Goal: Task Accomplishment & Management: Use online tool/utility

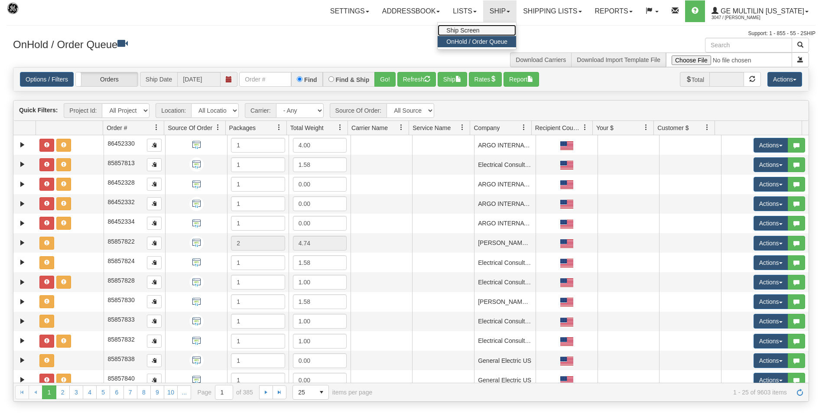
click at [456, 29] on span "Ship Screen" at bounding box center [462, 30] width 33 height 7
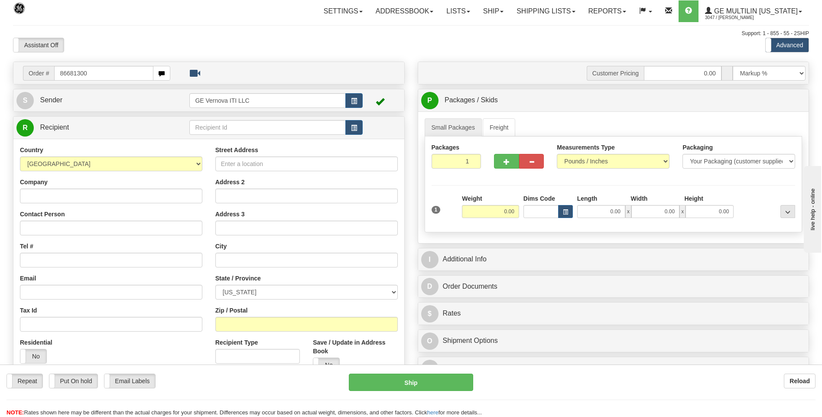
type input "86681300"
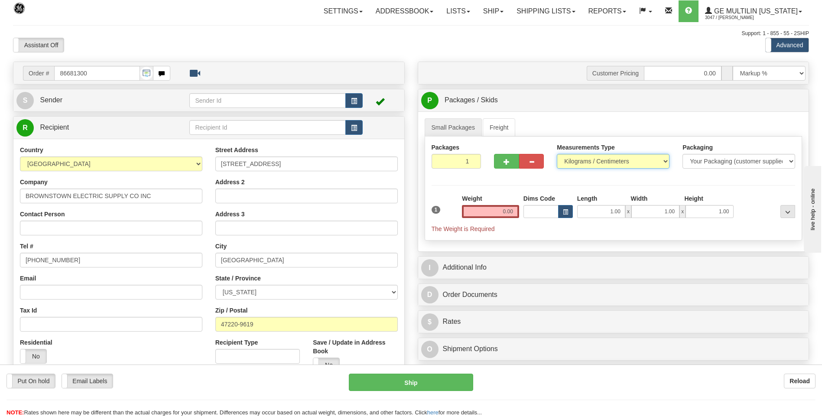
click at [581, 162] on select "Pounds / Inches Kilograms / Centimeters" at bounding box center [613, 161] width 113 height 15
select select "0"
click at [557, 154] on select "Pounds / Inches Kilograms / Centimeters" at bounding box center [613, 161] width 113 height 15
click at [567, 162] on select "Pounds / Inches Kilograms / Centimeters" at bounding box center [613, 161] width 113 height 15
click at [557, 154] on select "Pounds / Inches Kilograms / Centimeters" at bounding box center [613, 161] width 113 height 15
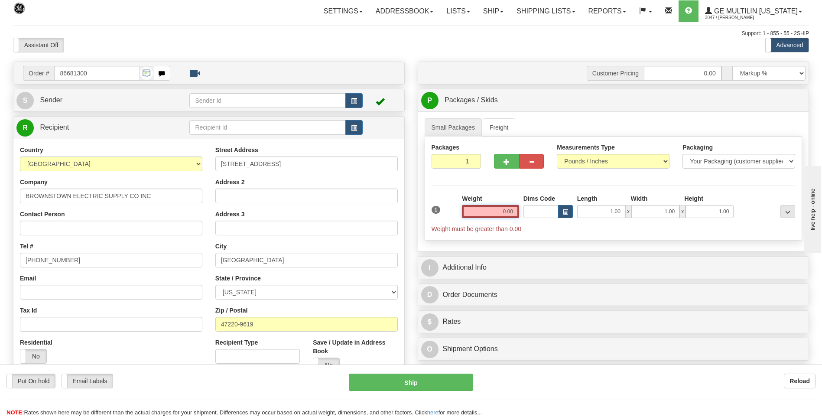
click at [510, 212] on input "0.00" at bounding box center [490, 211] width 57 height 13
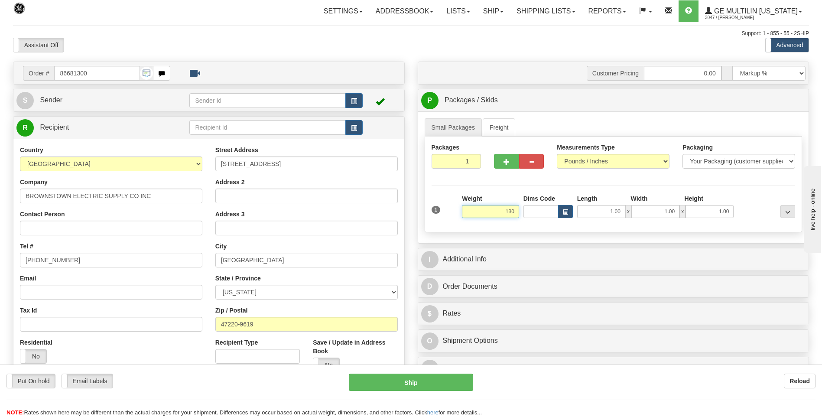
click button "Delete" at bounding box center [0, 0] width 0 height 0
type input "130.00"
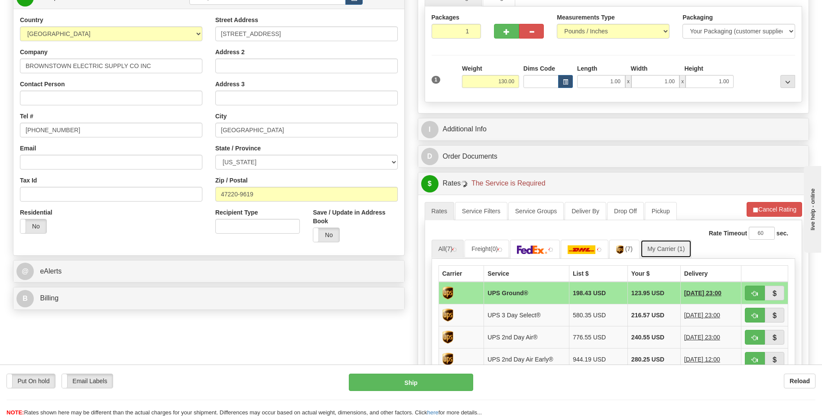
click at [682, 248] on span "(1)" at bounding box center [681, 248] width 7 height 7
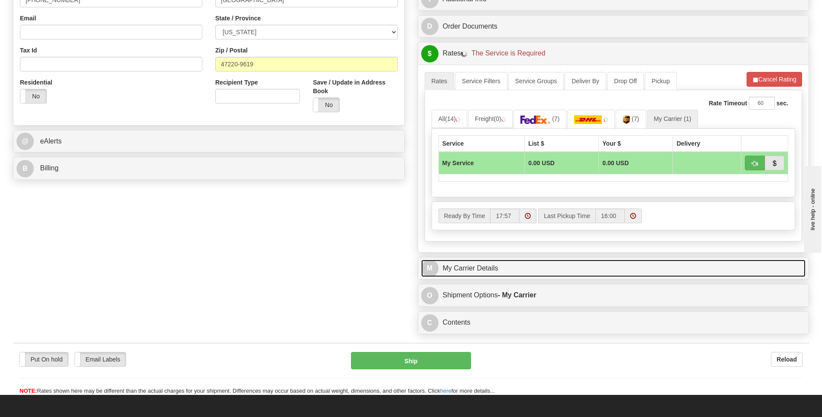
click at [521, 261] on link "M My Carrier Details" at bounding box center [613, 269] width 385 height 18
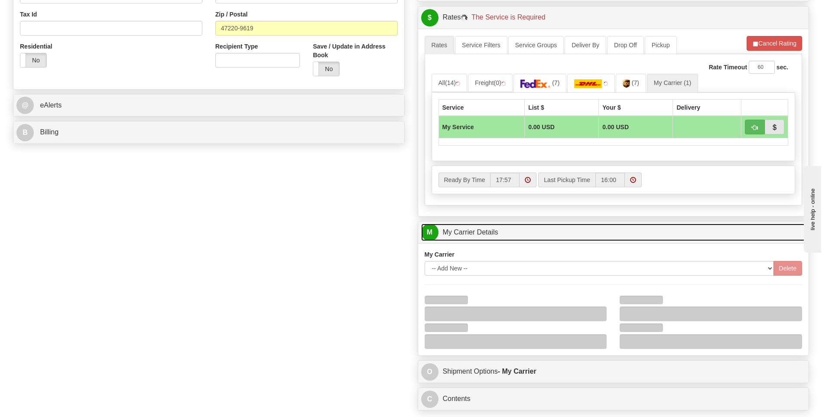
scroll to position [347, 0]
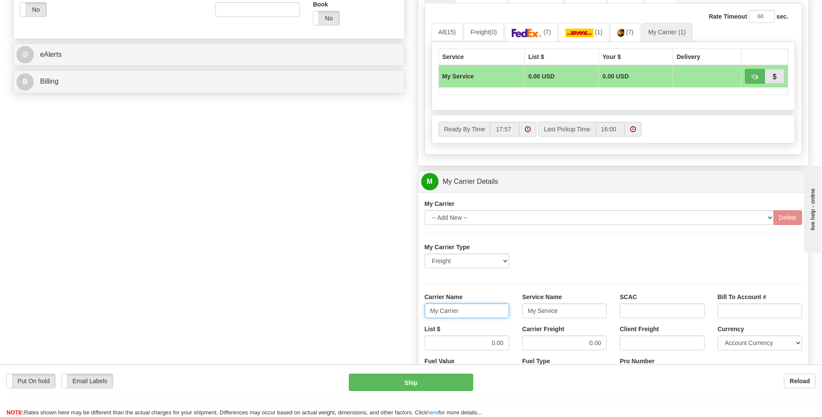
drag, startPoint x: 480, startPoint y: 311, endPoint x: 392, endPoint y: 316, distance: 87.7
click at [392, 316] on div "Order # 86681300 S Sender" at bounding box center [411, 133] width 809 height 837
type input "averi"
type input "ltl"
drag, startPoint x: 458, startPoint y: 339, endPoint x: 525, endPoint y: 339, distance: 66.3
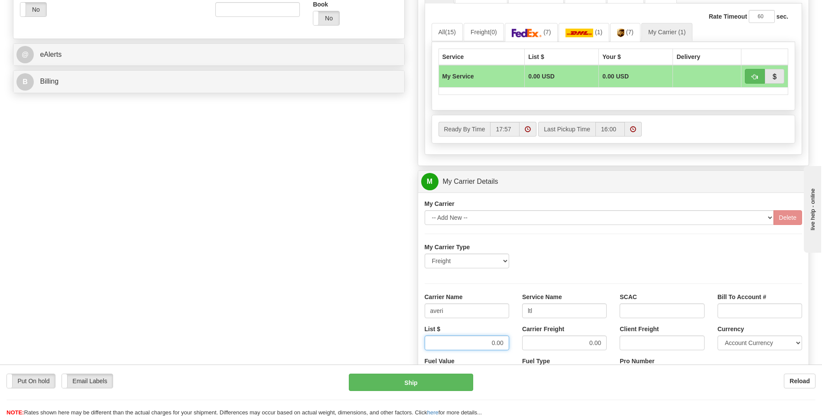
click at [525, 339] on div "List $ 0.00 Carrier Freight 0.00 Client Freight Currency Account Currency ARN A…" at bounding box center [613, 341] width 391 height 32
type input "320"
click button "Delete" at bounding box center [0, 0] width 0 height 0
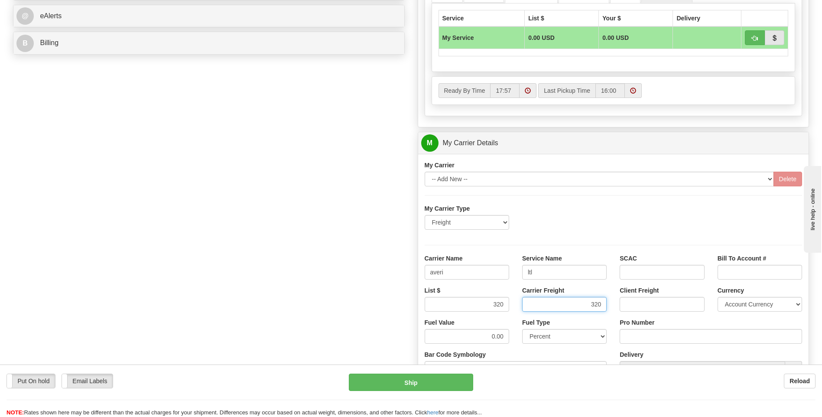
scroll to position [520, 0]
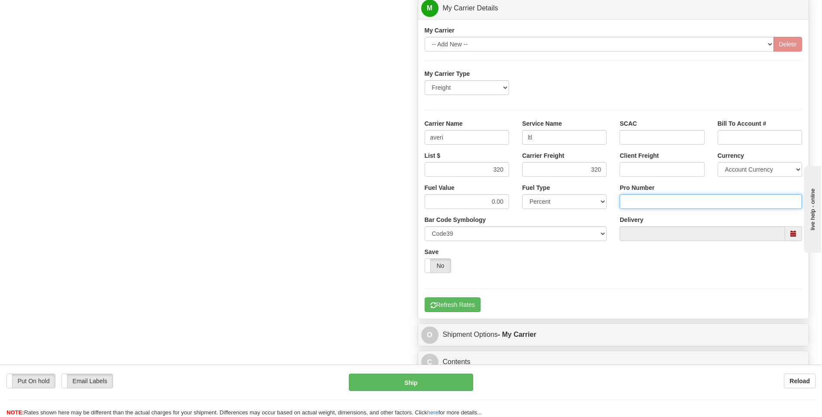
click at [638, 206] on input "Pro Number" at bounding box center [711, 201] width 182 height 15
type input "0760160852"
click button "Delete" at bounding box center [0, 0] width 0 height 0
click at [470, 306] on button "Refresh Rates" at bounding box center [453, 304] width 56 height 15
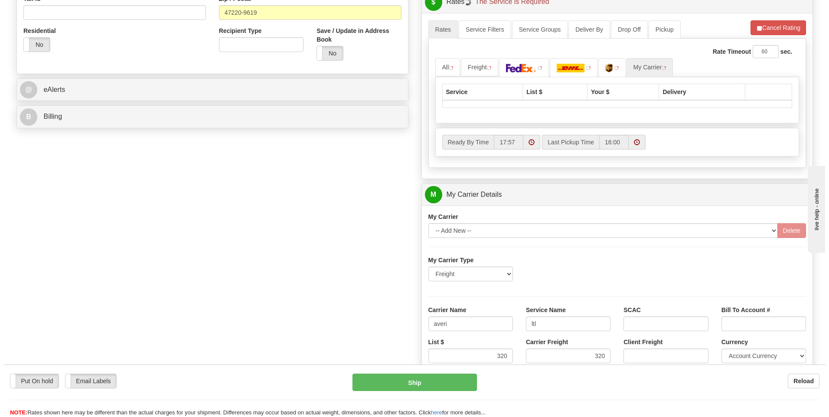
scroll to position [151, 0]
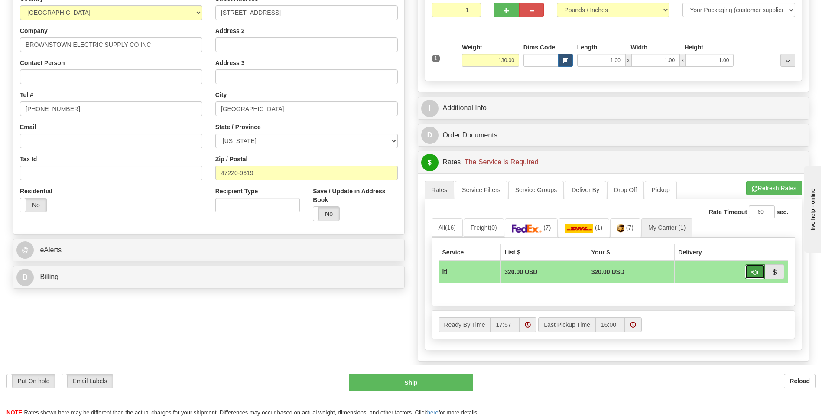
click at [753, 274] on span "button" at bounding box center [755, 273] width 6 height 6
type input "00"
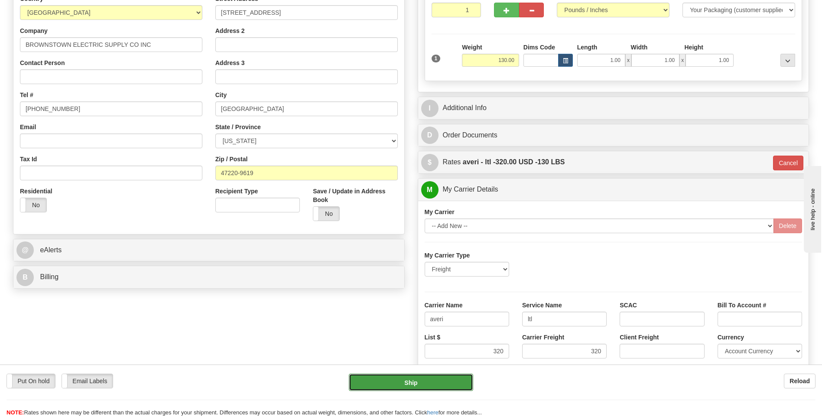
click at [438, 375] on button "Ship" at bounding box center [411, 382] width 124 height 17
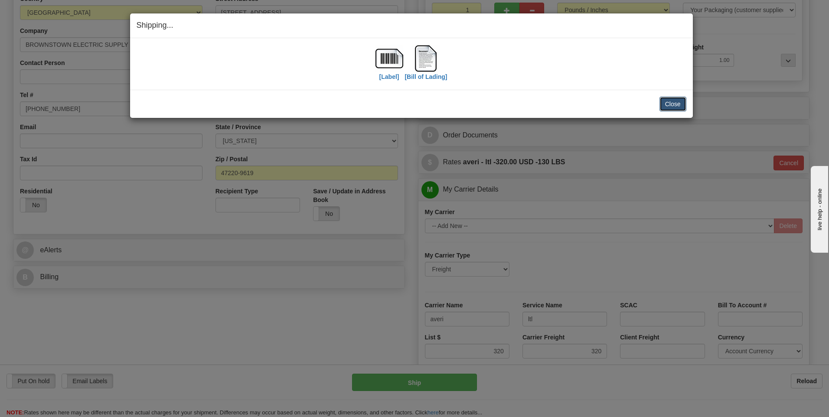
click at [665, 103] on button "Close" at bounding box center [672, 104] width 27 height 15
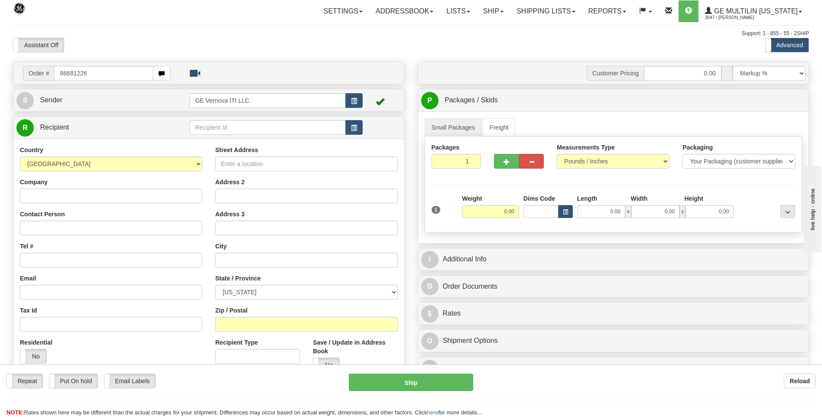
type input "86681226"
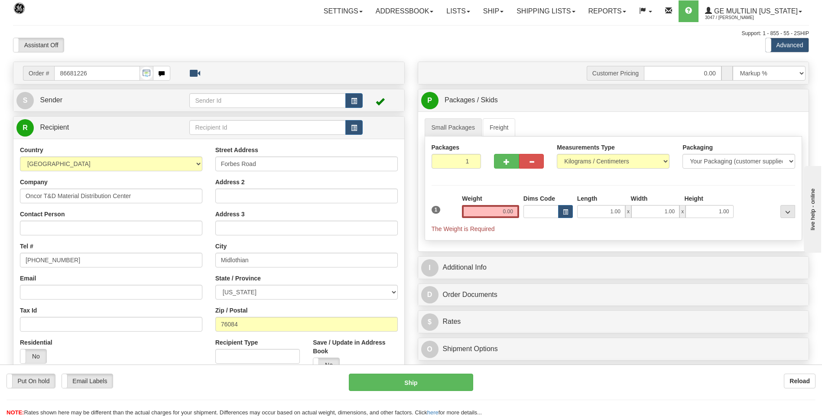
click at [586, 153] on div "Measurements Type Pounds / Inches Kilograms / Centimeters" at bounding box center [613, 156] width 113 height 26
click at [586, 160] on select "Pounds / Inches Kilograms / Centimeters" at bounding box center [613, 161] width 113 height 15
select select "0"
click at [557, 154] on select "Pounds / Inches Kilograms / Centimeters" at bounding box center [613, 161] width 113 height 15
click at [514, 212] on input "0.00" at bounding box center [490, 211] width 57 height 13
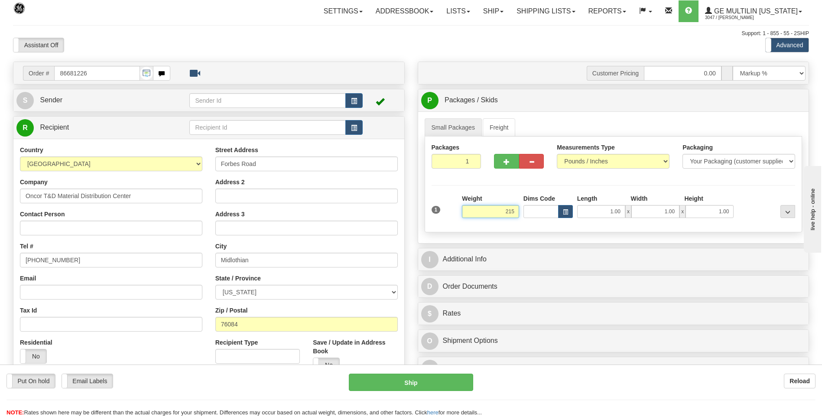
click button "Delete" at bounding box center [0, 0] width 0 height 0
type input "215.00"
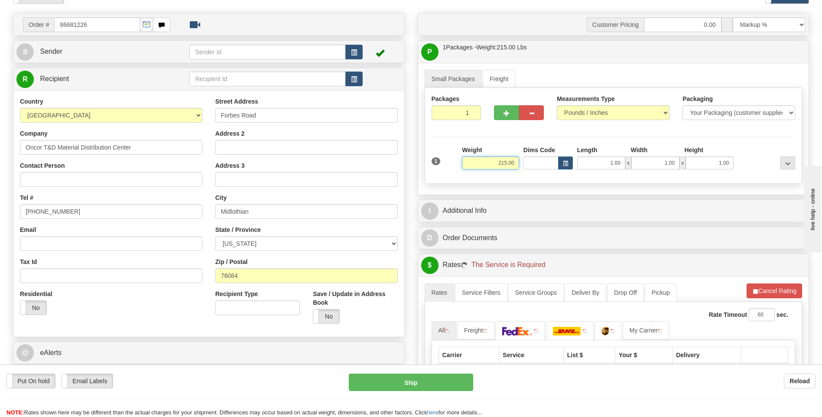
scroll to position [130, 0]
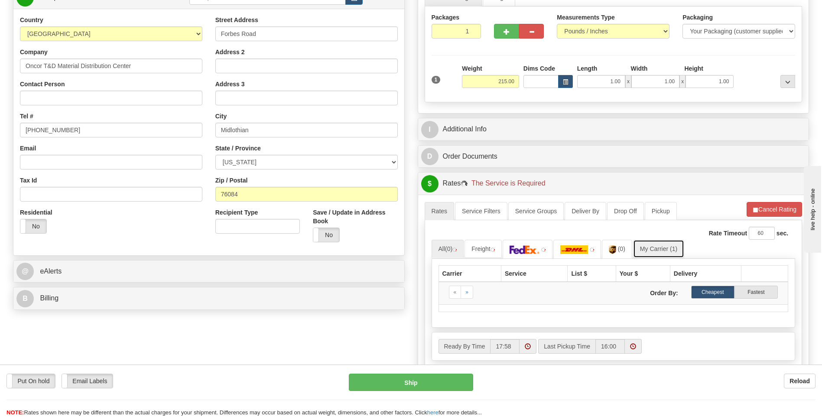
click at [668, 248] on link "My Carrier (1)" at bounding box center [658, 249] width 51 height 18
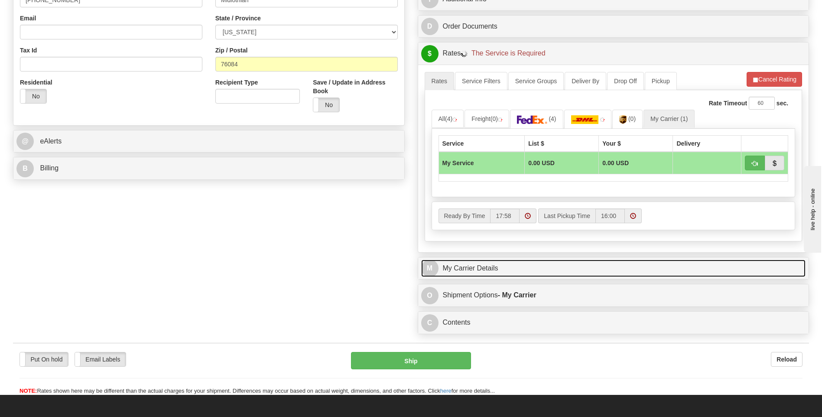
click at [493, 270] on link "M My Carrier Details" at bounding box center [613, 269] width 385 height 18
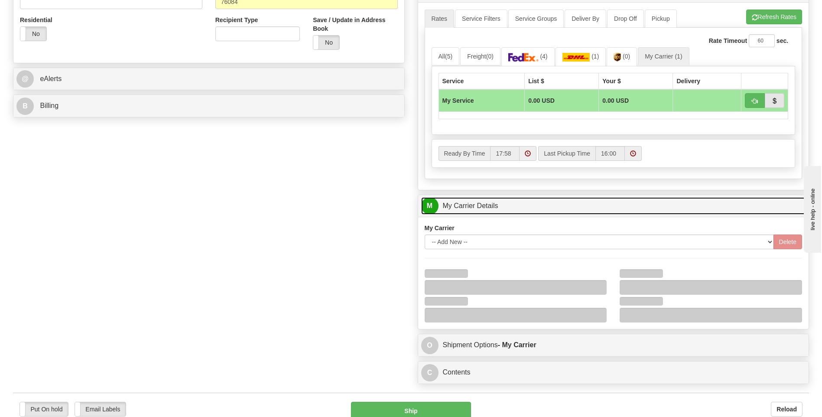
scroll to position [390, 0]
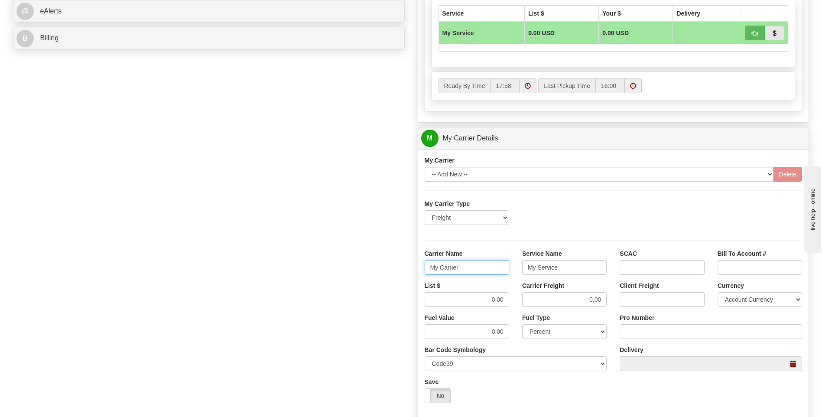
click at [427, 270] on input "My Carrier" at bounding box center [467, 267] width 85 height 15
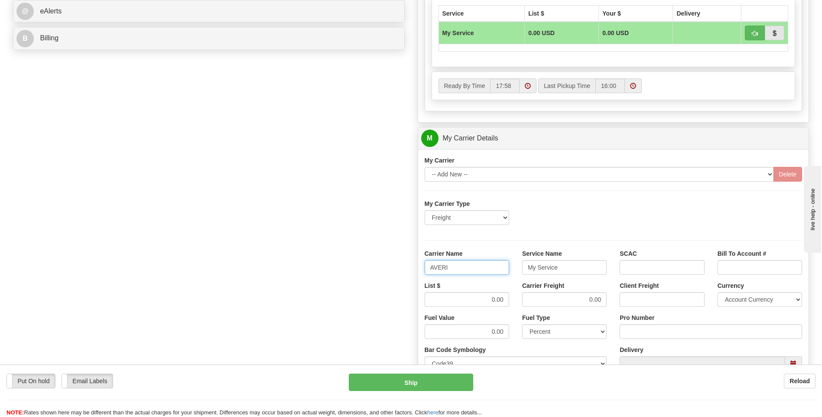
type input "AVERI"
type input "LTL"
drag, startPoint x: 508, startPoint y: 302, endPoint x: 519, endPoint y: 302, distance: 11.7
click at [519, 302] on div "List $ 0.00 Carrier Freight 0.00 Client Freight Currency Account Currency ARN A…" at bounding box center [613, 297] width 391 height 32
type input "320"
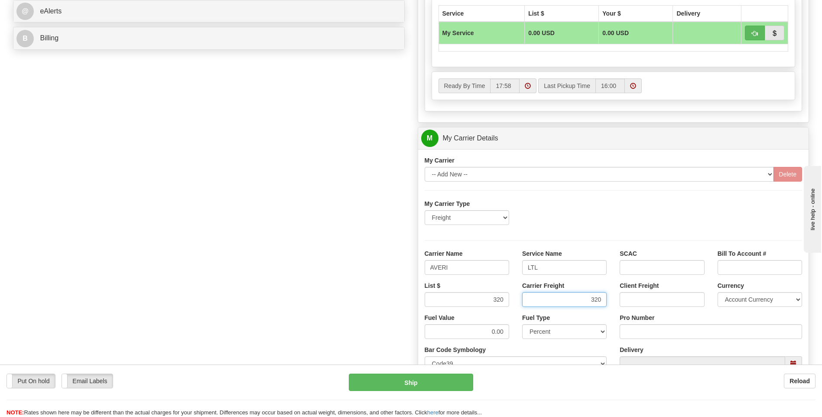
type input "320"
click at [629, 327] on input "Pro Number" at bounding box center [711, 331] width 182 height 15
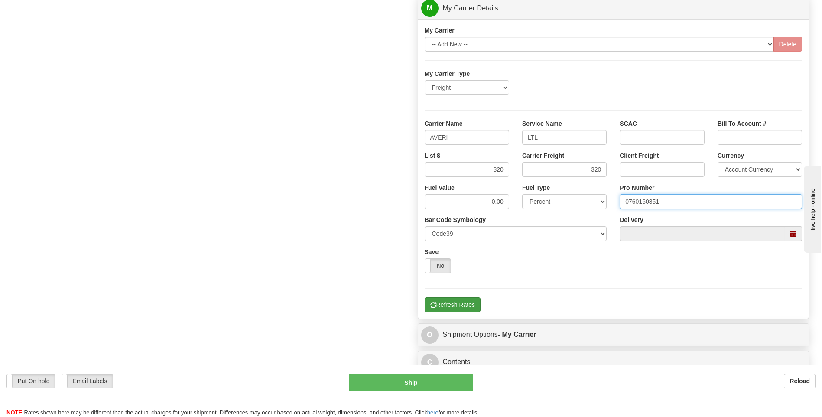
type input "0760160851"
click at [464, 302] on button "Refresh Rates" at bounding box center [453, 304] width 56 height 15
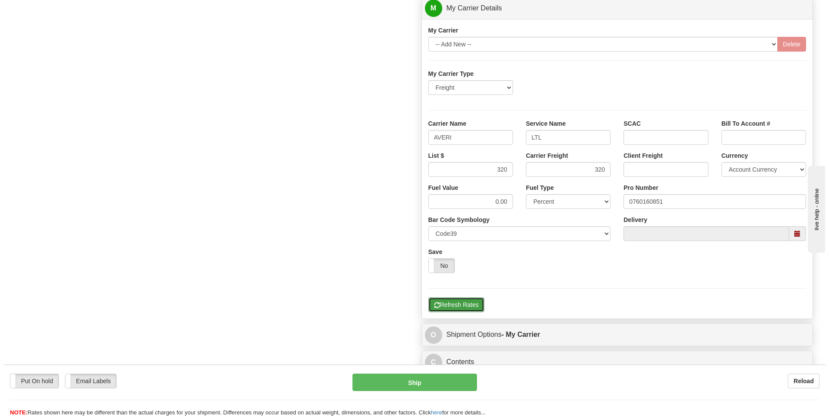
scroll to position [151, 0]
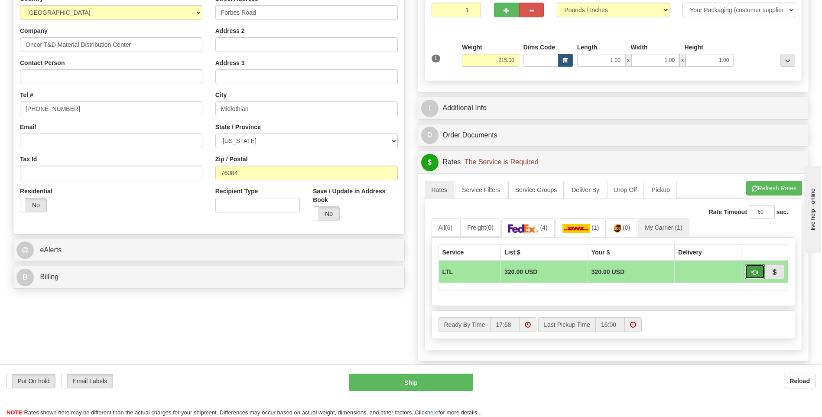
click at [754, 274] on span "button" at bounding box center [755, 273] width 6 height 6
type input "00"
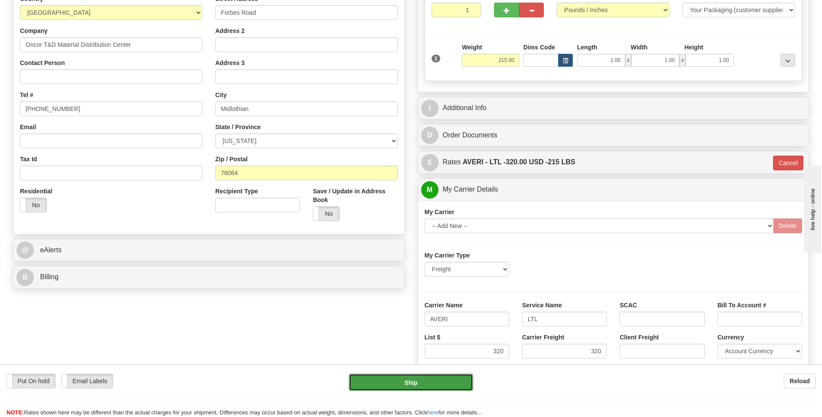
click at [391, 384] on button "Ship" at bounding box center [411, 382] width 124 height 17
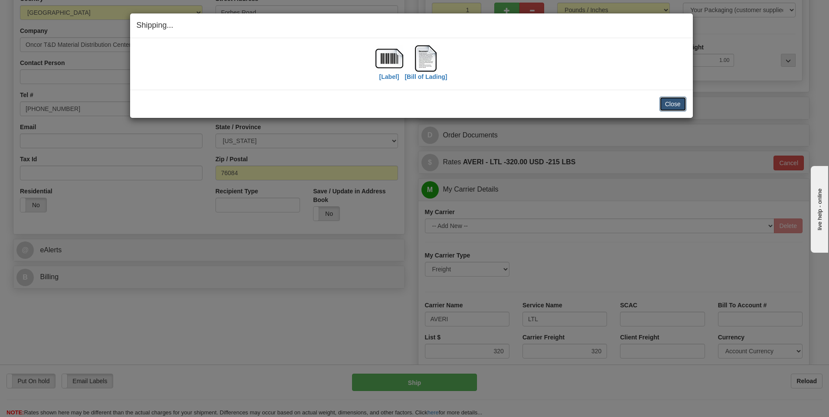
click at [674, 99] on button "Close" at bounding box center [672, 104] width 27 height 15
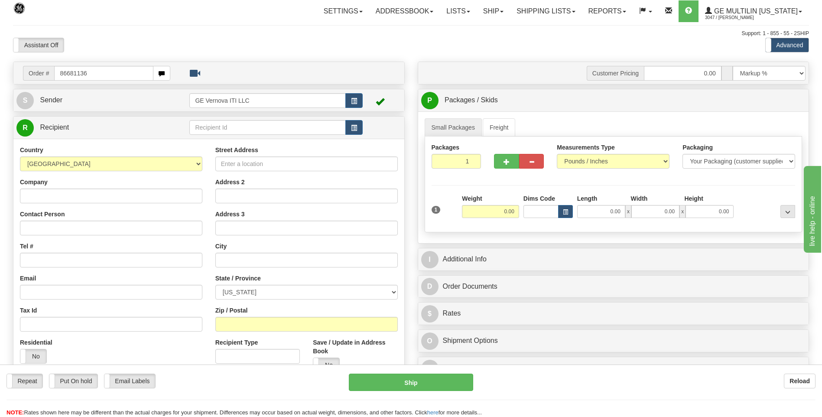
type input "86681136"
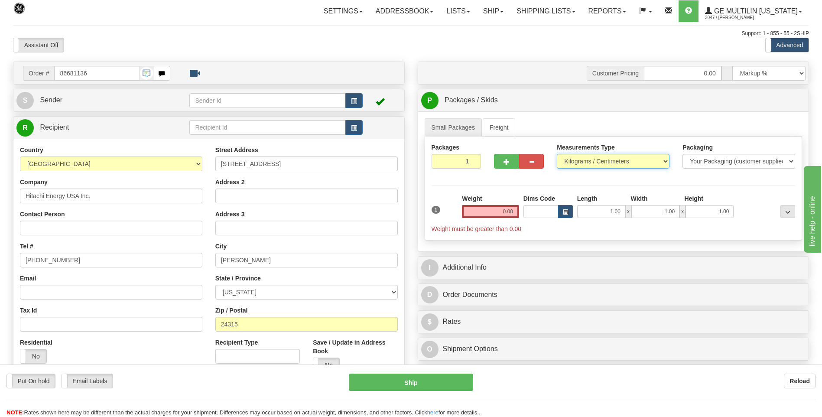
click at [587, 160] on select "Pounds / Inches Kilograms / Centimeters" at bounding box center [613, 161] width 113 height 15
select select "0"
click at [557, 154] on select "Pounds / Inches Kilograms / Centimeters" at bounding box center [613, 161] width 113 height 15
click at [510, 210] on input "0.00" at bounding box center [490, 211] width 57 height 13
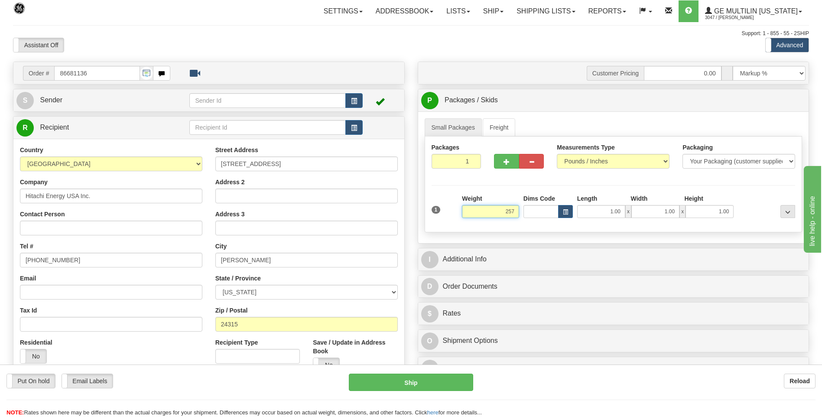
click button "Delete" at bounding box center [0, 0] width 0 height 0
type input "257.00"
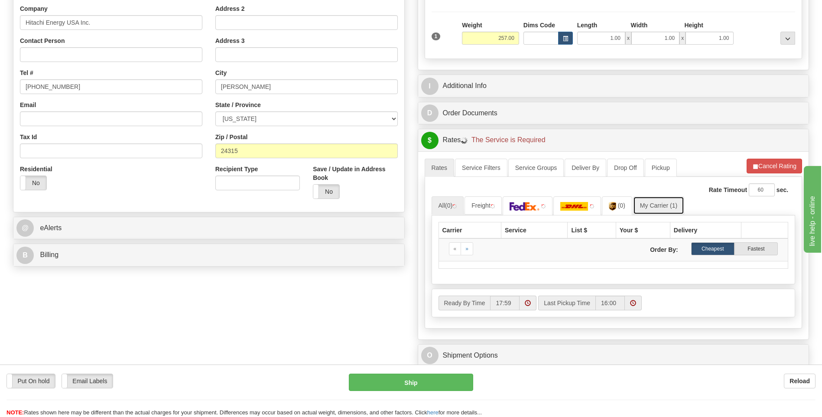
click at [644, 207] on link "My Carrier (1)" at bounding box center [658, 205] width 51 height 18
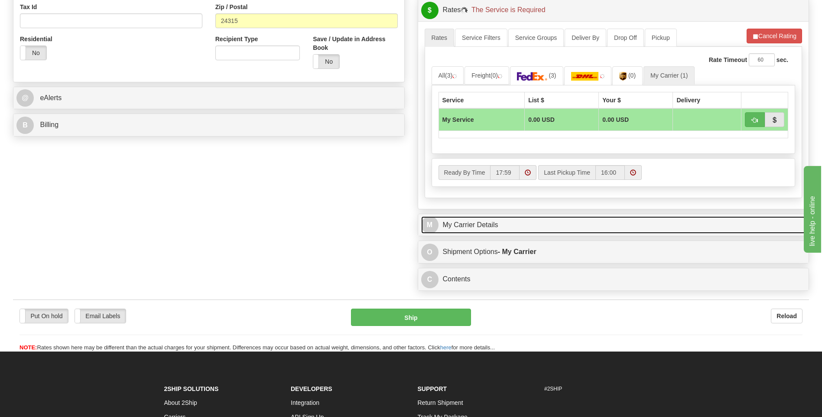
click at [509, 225] on link "M My Carrier Details" at bounding box center [613, 225] width 385 height 18
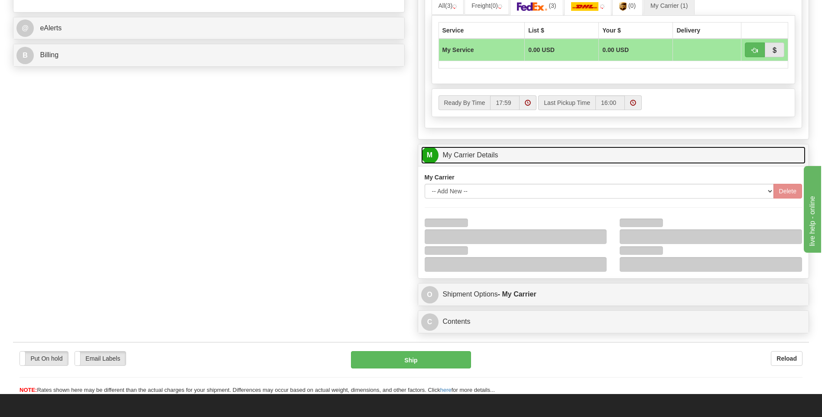
scroll to position [477, 0]
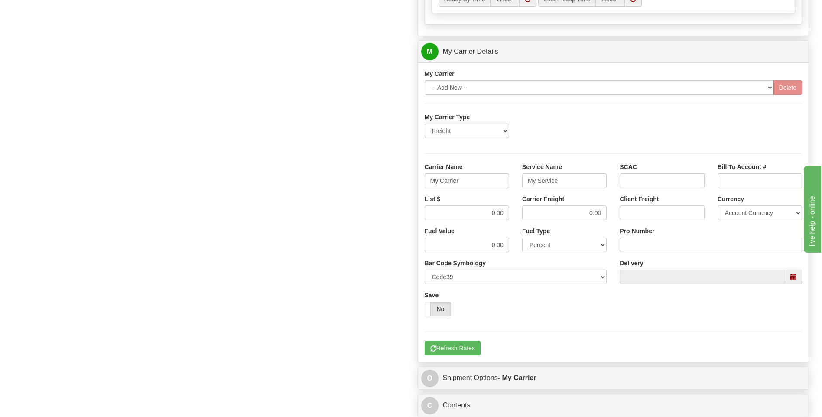
drag, startPoint x: 468, startPoint y: 190, endPoint x: 466, endPoint y: 184, distance: 6.4
click at [453, 182] on div "Carrier Name My Carrier" at bounding box center [467, 179] width 98 height 32
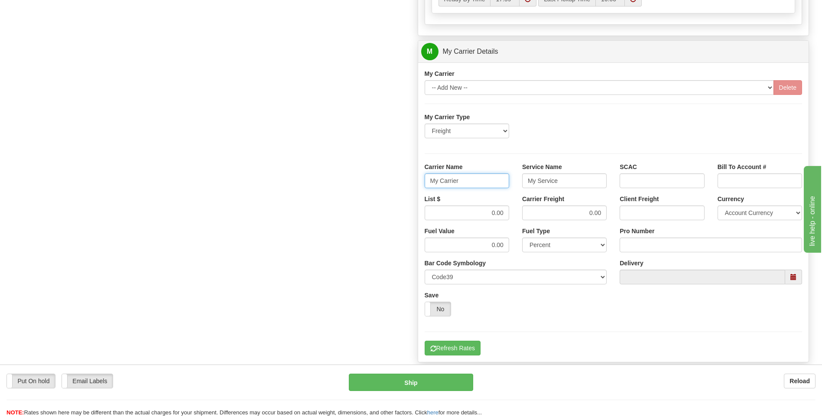
drag, startPoint x: 475, startPoint y: 185, endPoint x: 399, endPoint y: 195, distance: 76.1
click at [399, 195] on div "Order # 86681136 S Sender" at bounding box center [411, 3] width 809 height 837
type input "AVERI"
type input "LTL"
drag, startPoint x: 477, startPoint y: 217, endPoint x: 515, endPoint y: 213, distance: 38.0
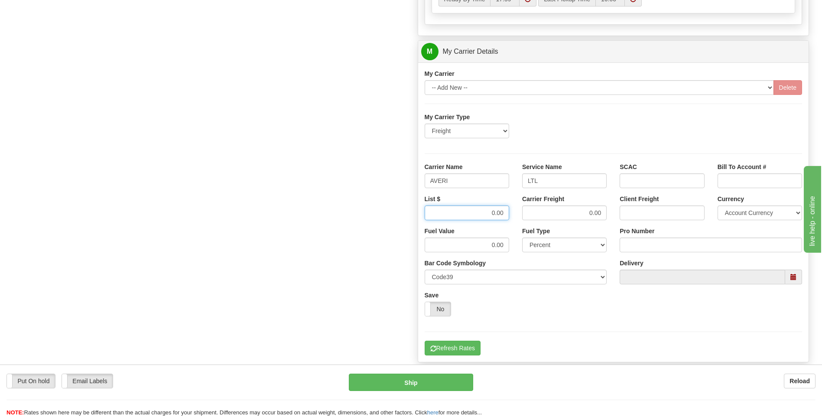
click at [515, 213] on div "List $ 0.00 Carrier Freight 0.00 Client Freight Currency Account Currency ARN A…" at bounding box center [613, 211] width 391 height 32
type input "320"
click at [665, 252] on input "Pro Number" at bounding box center [711, 245] width 182 height 15
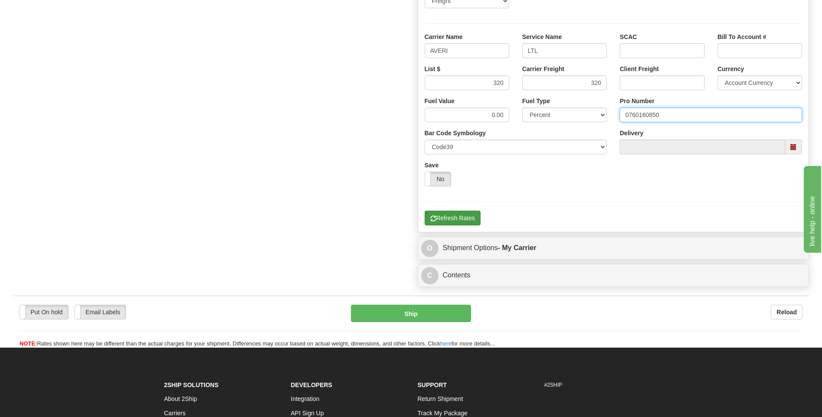
type input "0760160850"
click at [453, 216] on button "Refresh Rates" at bounding box center [453, 218] width 56 height 15
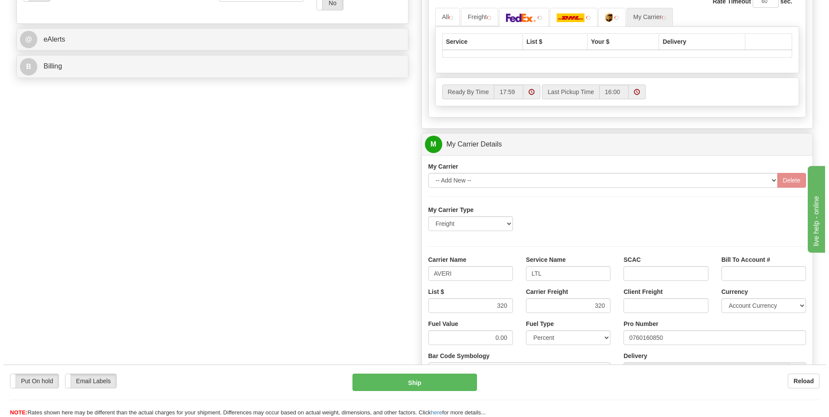
scroll to position [281, 0]
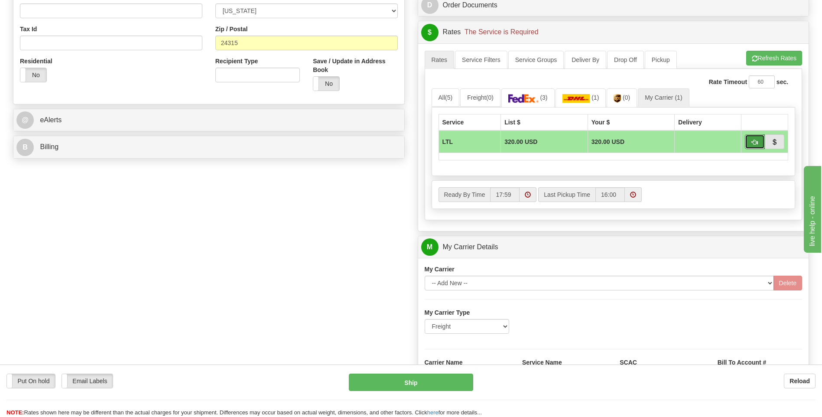
click at [751, 143] on button "button" at bounding box center [755, 141] width 20 height 15
type input "00"
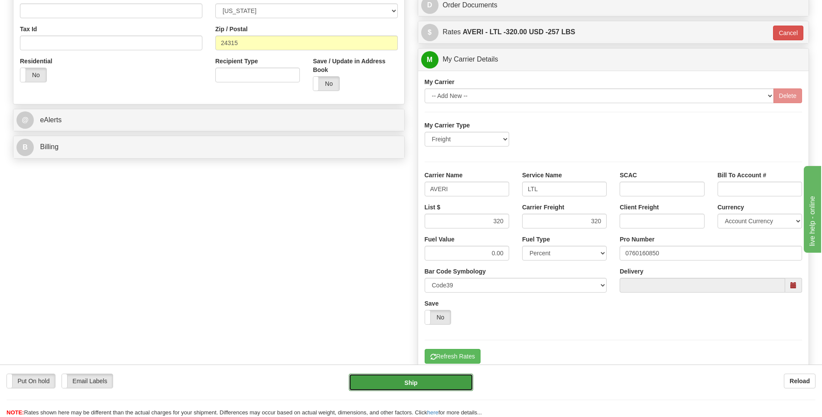
click at [433, 377] on button "Ship" at bounding box center [411, 382] width 124 height 17
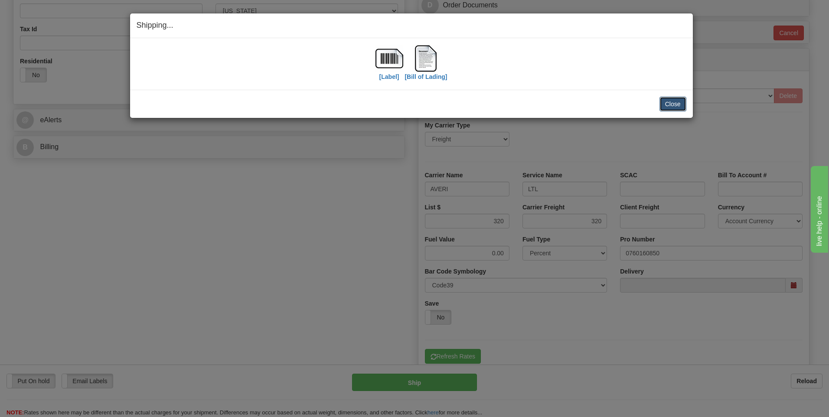
click at [671, 106] on button "Close" at bounding box center [672, 104] width 27 height 15
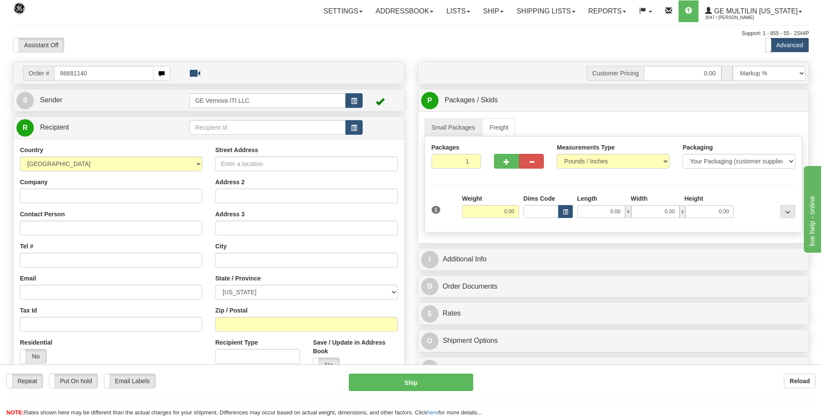
type input "86681140"
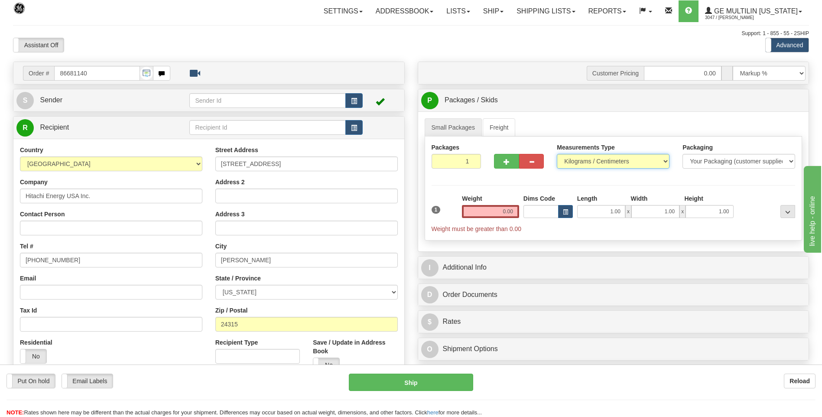
click at [596, 159] on select "Pounds / Inches Kilograms / Centimeters" at bounding box center [613, 161] width 113 height 15
select select "0"
click at [557, 154] on select "Pounds / Inches Kilograms / Centimeters" at bounding box center [613, 161] width 113 height 15
click at [512, 209] on input "0.00" at bounding box center [490, 211] width 57 height 13
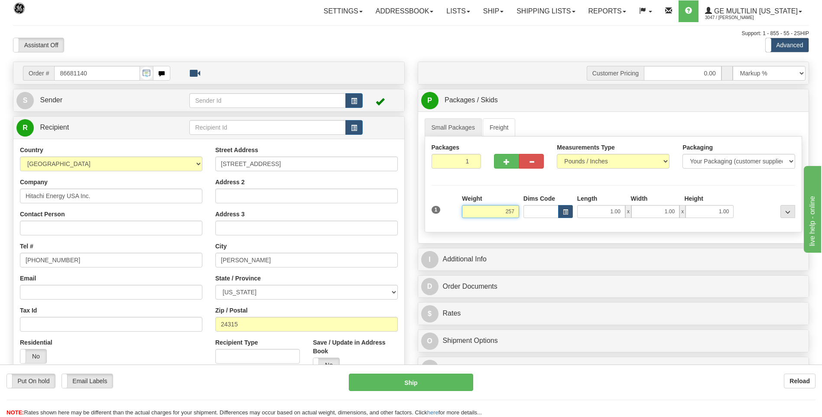
click button "Delete" at bounding box center [0, 0] width 0 height 0
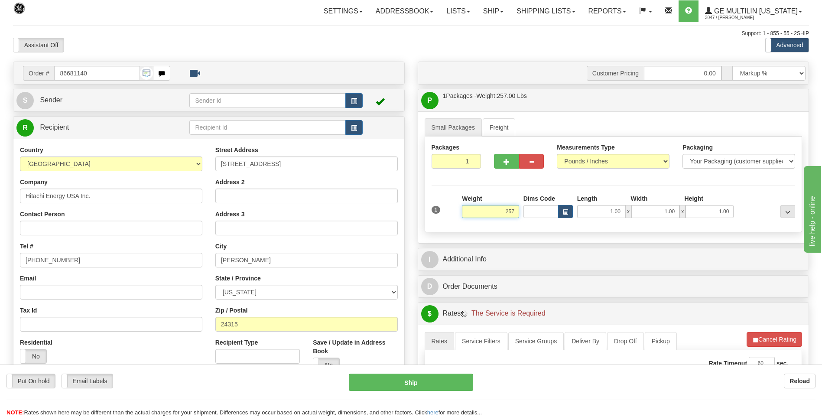
type input "257.00"
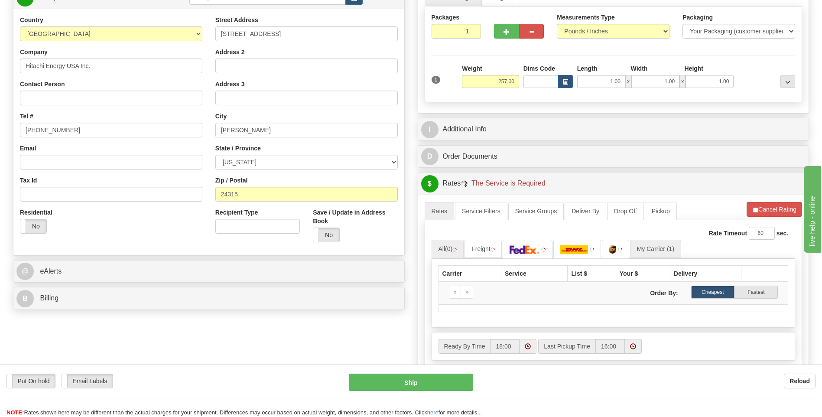
drag, startPoint x: 656, startPoint y: 239, endPoint x: 661, endPoint y: 244, distance: 6.7
click at [657, 239] on div "Rate Timeout 60 sec." at bounding box center [614, 233] width 364 height 13
click at [661, 244] on link "My Carrier (1)" at bounding box center [666, 249] width 51 height 18
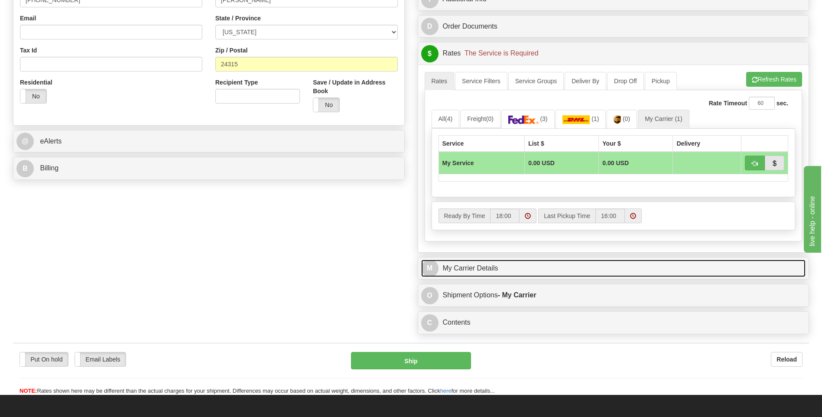
click at [514, 261] on link "M My Carrier Details" at bounding box center [613, 269] width 385 height 18
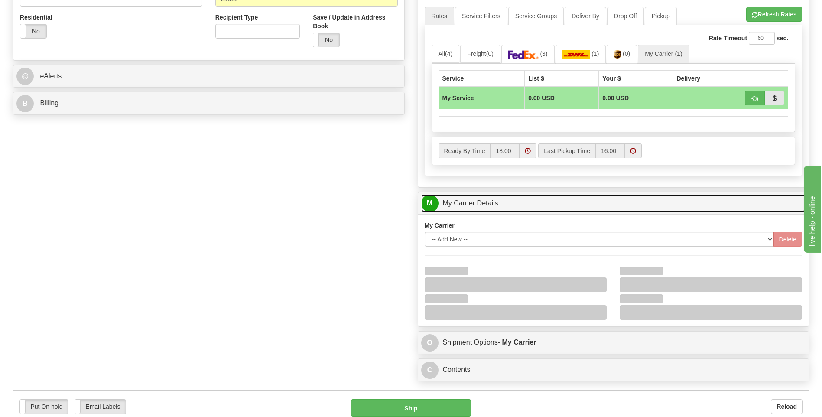
scroll to position [390, 0]
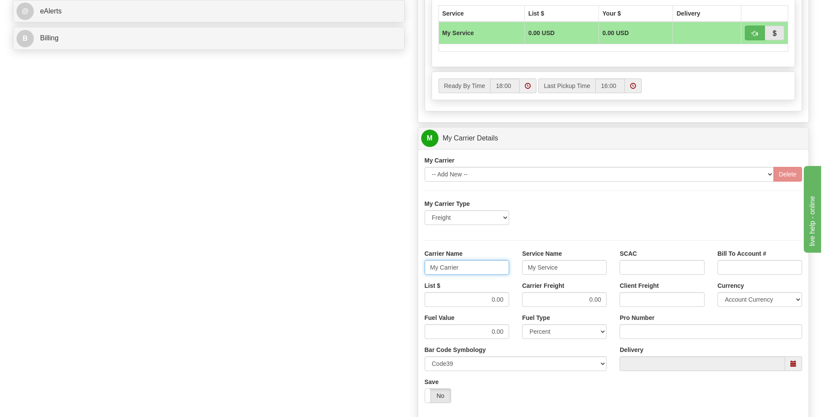
drag, startPoint x: 476, startPoint y: 262, endPoint x: 397, endPoint y: 269, distance: 79.2
click at [397, 269] on div "Order # 86681140 S Sender" at bounding box center [411, 89] width 809 height 837
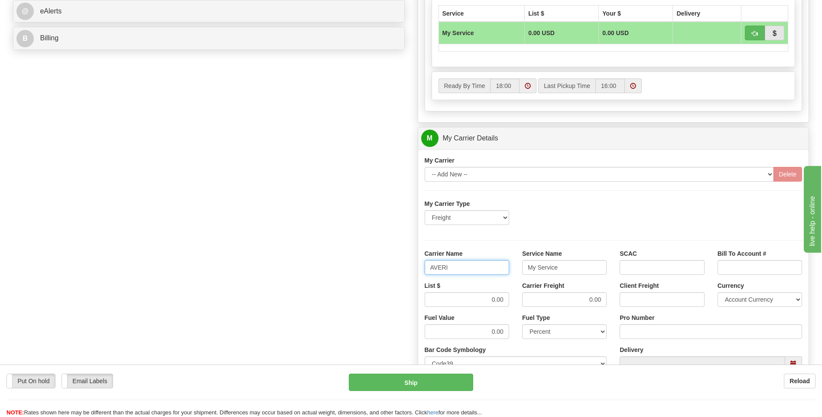
type input "AVERI"
type input "LTL"
drag, startPoint x: 496, startPoint y: 303, endPoint x: 513, endPoint y: 304, distance: 16.6
click at [513, 304] on div "List $ 0.00" at bounding box center [467, 297] width 98 height 32
type input ".01"
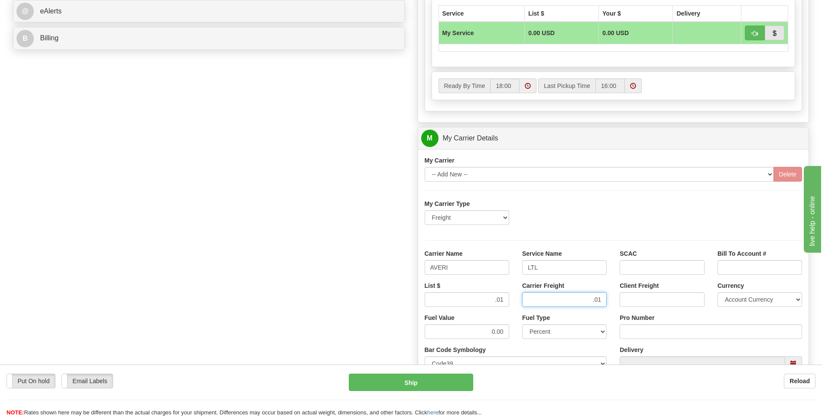
type input ".01"
click at [643, 330] on input "Pro Number" at bounding box center [711, 331] width 182 height 15
type input "0760160850"
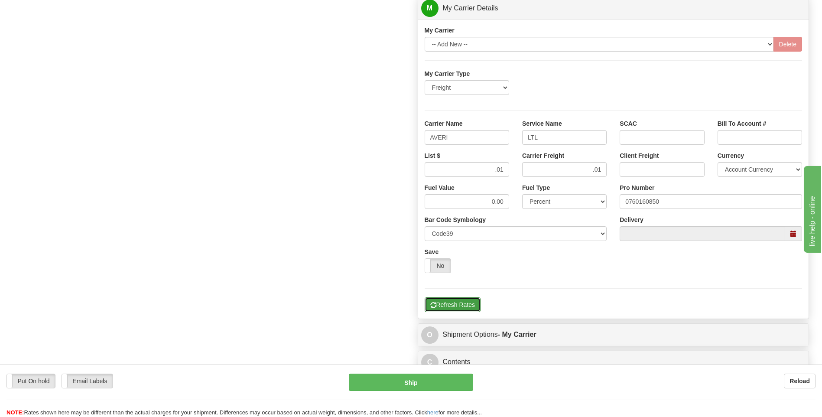
click at [464, 310] on button "Refresh Rates" at bounding box center [453, 304] width 56 height 15
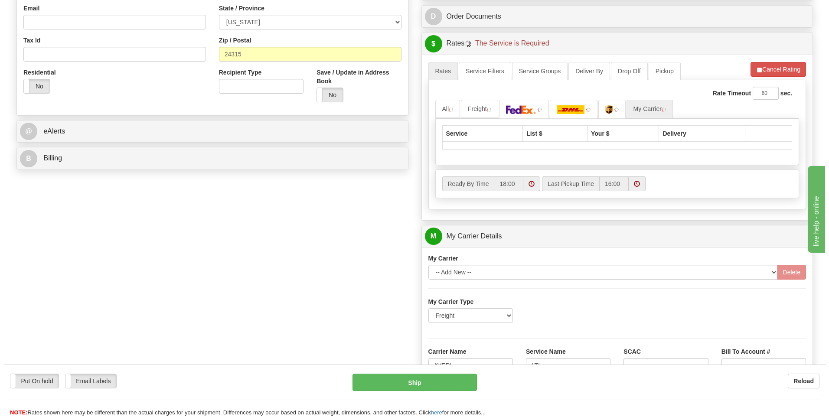
scroll to position [151, 0]
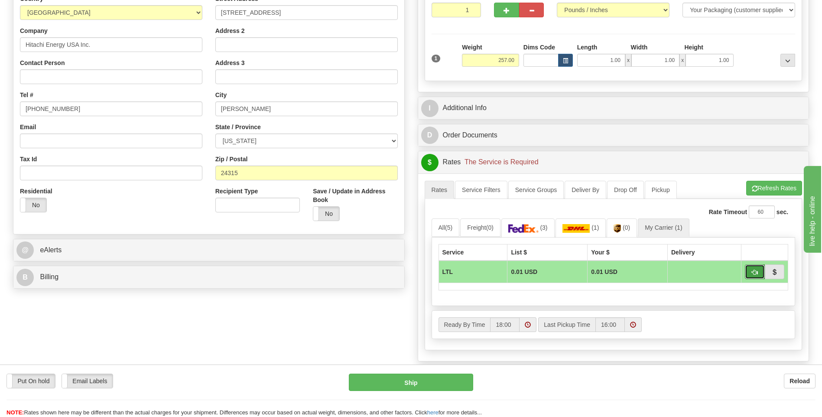
click at [751, 271] on button "button" at bounding box center [755, 271] width 20 height 15
type input "00"
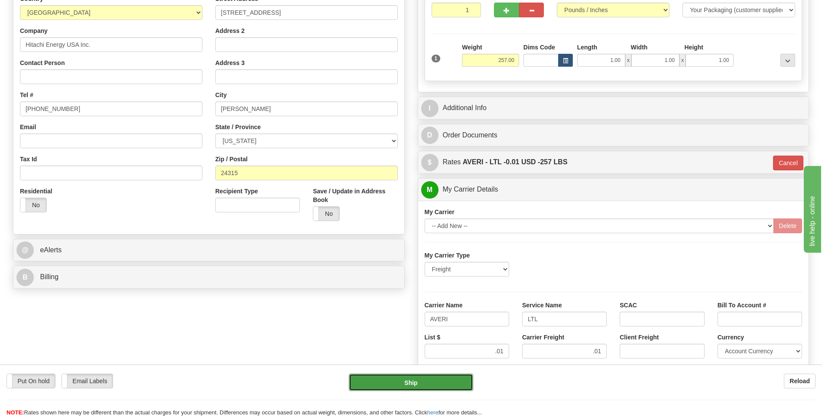
click at [424, 376] on button "Ship" at bounding box center [411, 382] width 124 height 17
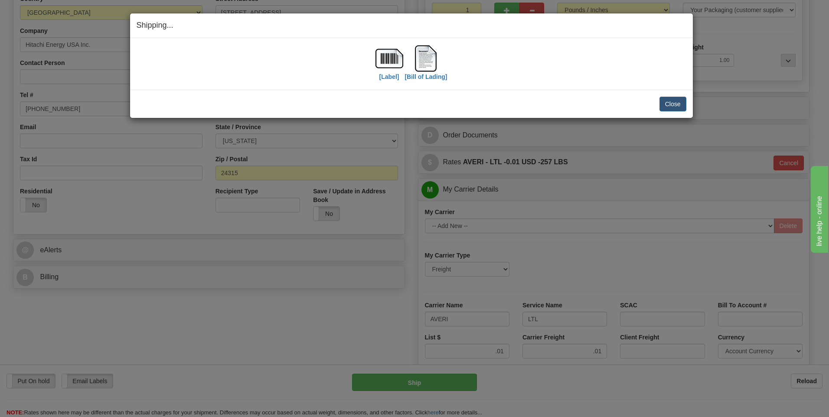
click at [678, 112] on div "Close Cancel Cancel Shipment and Quit Pickup Quit Pickup ONLY" at bounding box center [411, 104] width 563 height 28
click at [680, 114] on div "Close Cancel Cancel Shipment and Quit Pickup Quit Pickup ONLY" at bounding box center [411, 104] width 563 height 28
click at [666, 95] on div "Close Cancel Cancel Shipment and Quit Pickup Quit Pickup ONLY" at bounding box center [411, 104] width 563 height 28
drag, startPoint x: 673, startPoint y: 116, endPoint x: 669, endPoint y: 113, distance: 4.9
click at [673, 113] on div "Close Cancel Cancel Shipment and Quit Pickup Quit Pickup ONLY" at bounding box center [411, 104] width 563 height 28
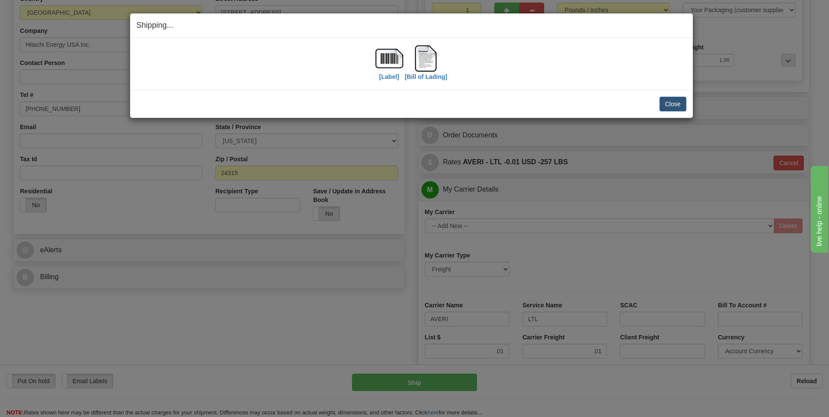
click at [669, 114] on div "Close Cancel Cancel Shipment and Quit Pickup Quit Pickup ONLY" at bounding box center [411, 104] width 563 height 28
click at [671, 105] on button "Close" at bounding box center [672, 104] width 27 height 15
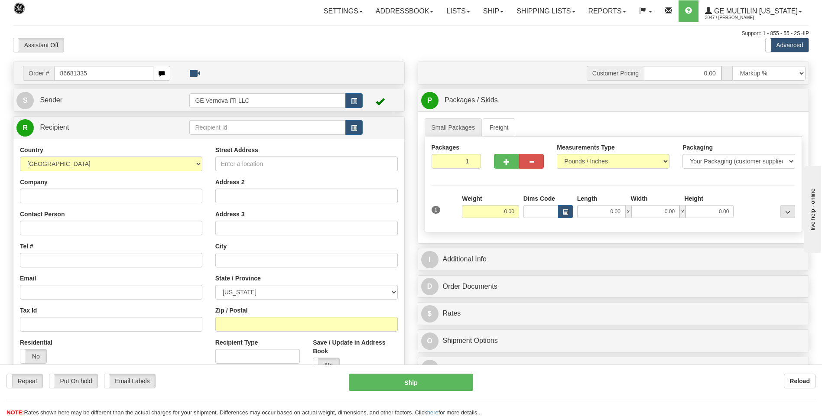
type input "86681335"
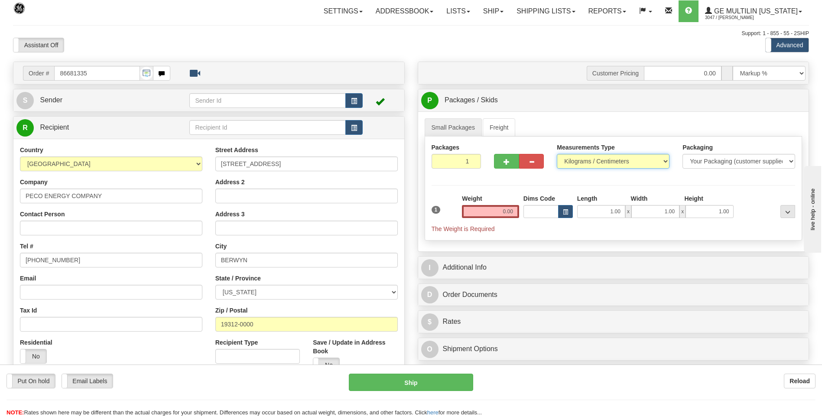
click at [575, 164] on select "Pounds / Inches Kilograms / Centimeters" at bounding box center [613, 161] width 113 height 15
select select "0"
click at [557, 154] on select "Pounds / Inches Kilograms / Centimeters" at bounding box center [613, 161] width 113 height 15
drag, startPoint x: 505, startPoint y: 212, endPoint x: 518, endPoint y: 209, distance: 14.1
click at [506, 212] on input "0.00" at bounding box center [490, 211] width 57 height 13
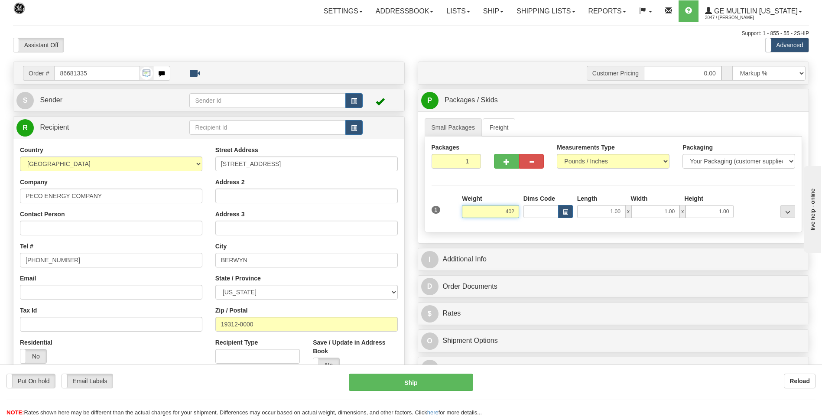
click button "Delete" at bounding box center [0, 0] width 0 height 0
type input "402.00"
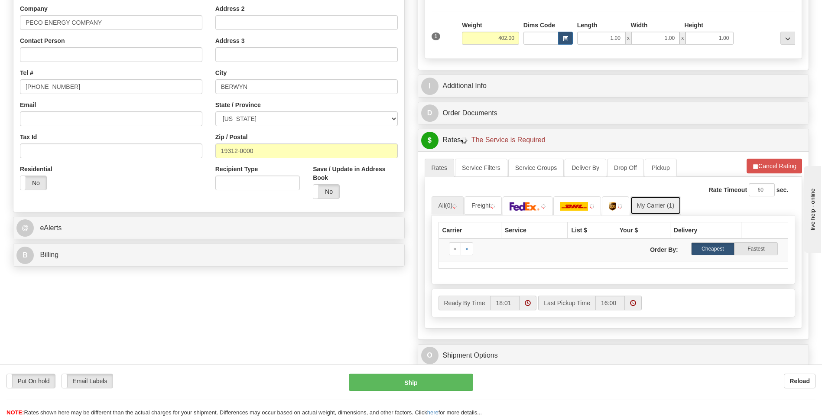
click at [651, 208] on link "My Carrier (1)" at bounding box center [655, 205] width 51 height 18
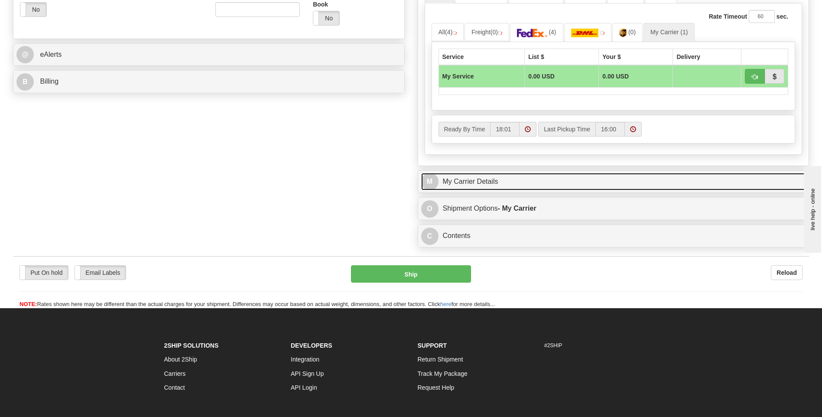
click at [488, 174] on link "M My Carrier Details" at bounding box center [613, 182] width 385 height 18
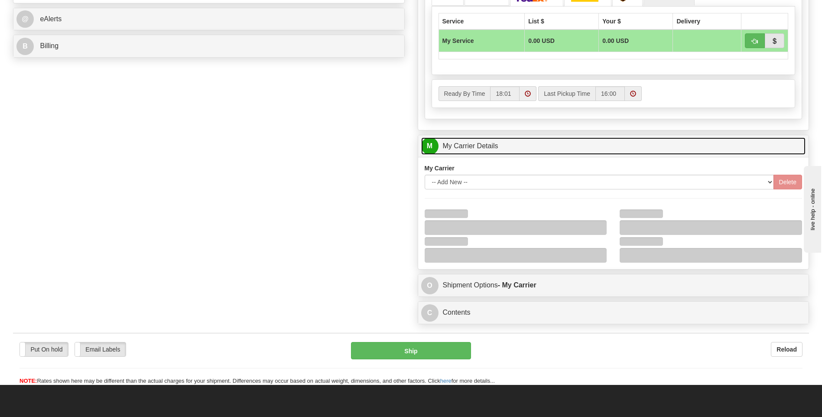
scroll to position [433, 0]
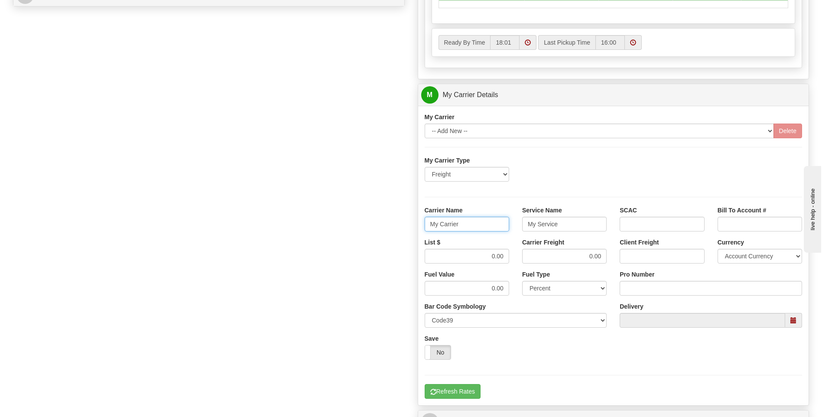
drag, startPoint x: 465, startPoint y: 227, endPoint x: 420, endPoint y: 231, distance: 45.3
click at [420, 231] on div "Carrier Name My Carrier" at bounding box center [467, 222] width 98 height 32
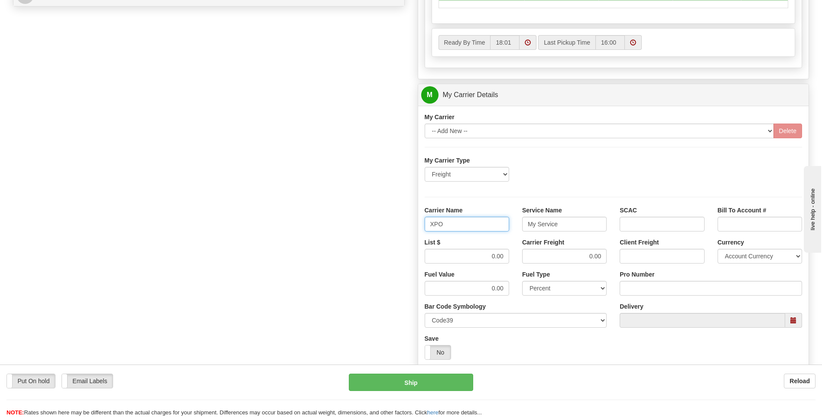
type input "XPO"
type input "LTL"
drag, startPoint x: 483, startPoint y: 250, endPoint x: 510, endPoint y: 252, distance: 27.0
click at [510, 252] on div "List $ 0.00" at bounding box center [467, 254] width 98 height 32
type input "385"
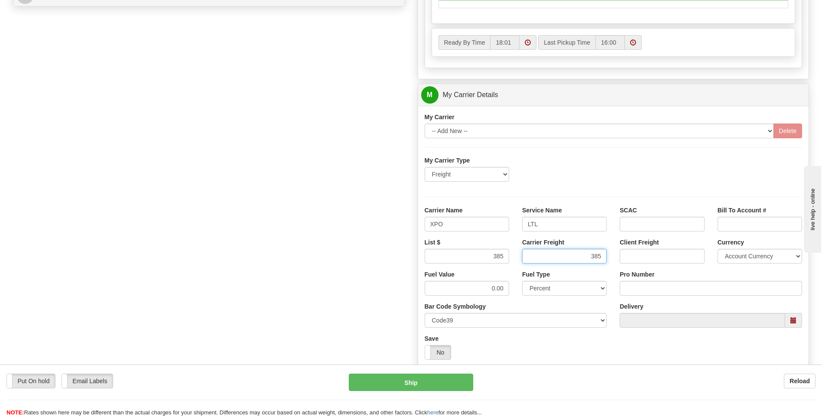
type input "385"
drag, startPoint x: 623, startPoint y: 281, endPoint x: 627, endPoint y: 284, distance: 4.7
click at [624, 281] on input "Pro Number" at bounding box center [711, 288] width 182 height 15
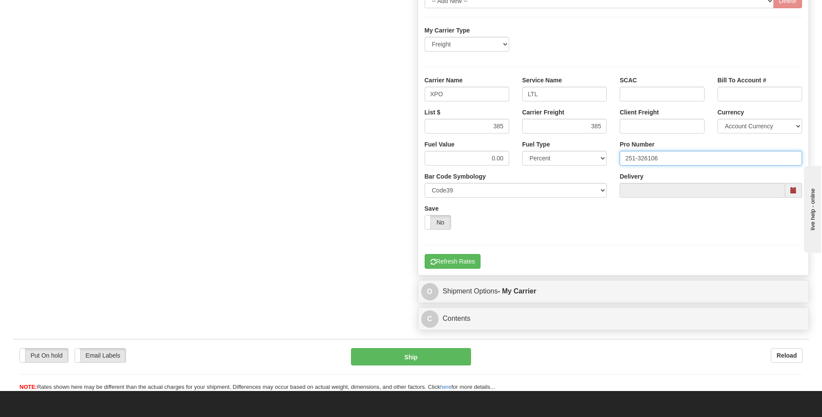
type input "251-326106"
click at [458, 250] on div "My Carrier Type Freight Same-Day Small Pack Air Freight Ocean Freight Carrier N…" at bounding box center [614, 147] width 378 height 243
click at [461, 257] on button "Refresh Rates" at bounding box center [453, 261] width 56 height 15
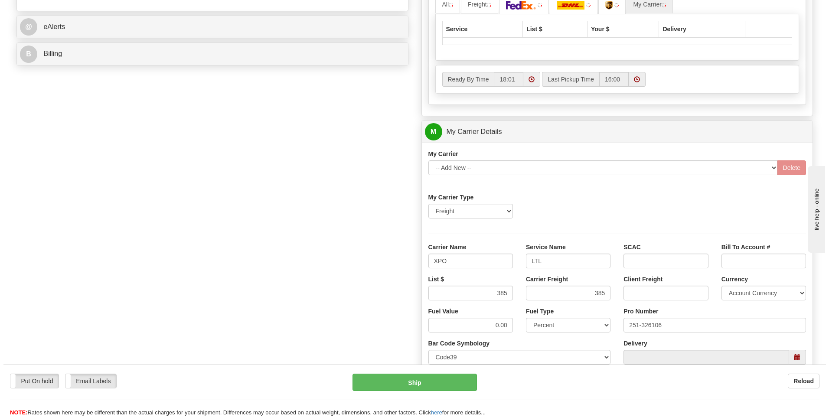
scroll to position [195, 0]
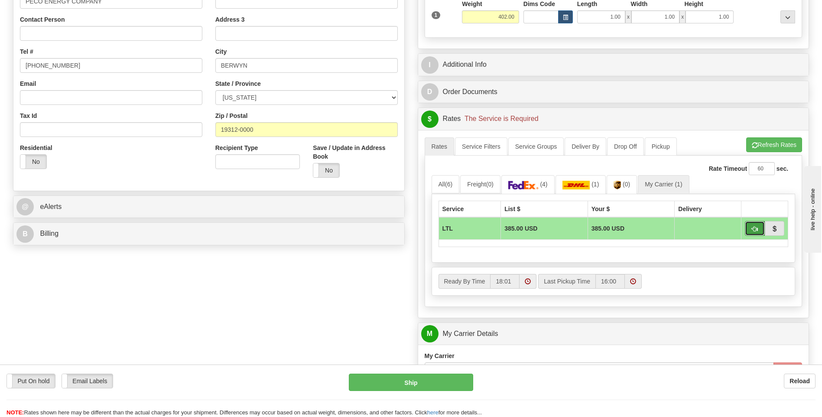
click at [752, 228] on span "button" at bounding box center [755, 229] width 6 height 6
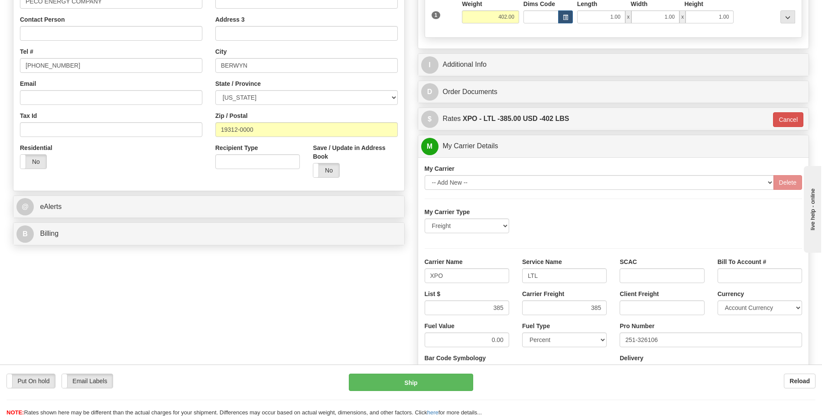
type input "00"
click at [442, 382] on button "Ship" at bounding box center [411, 382] width 124 height 17
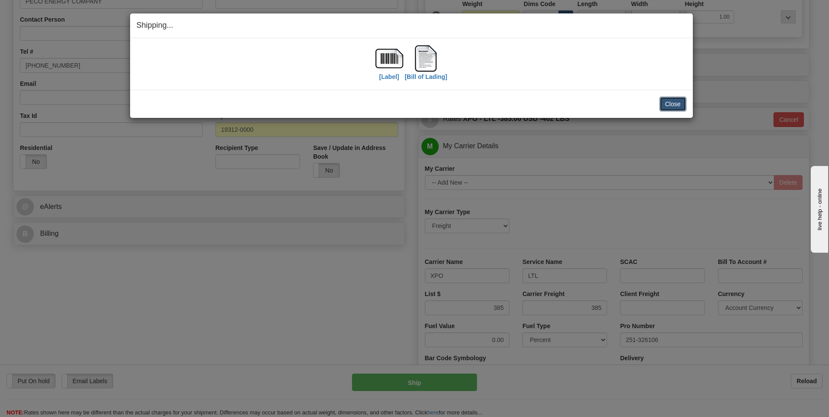
click at [683, 101] on button "Close" at bounding box center [672, 104] width 27 height 15
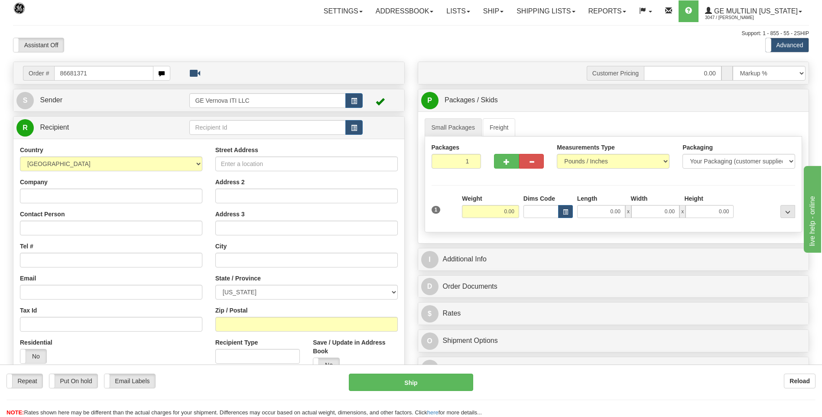
type input "86681371"
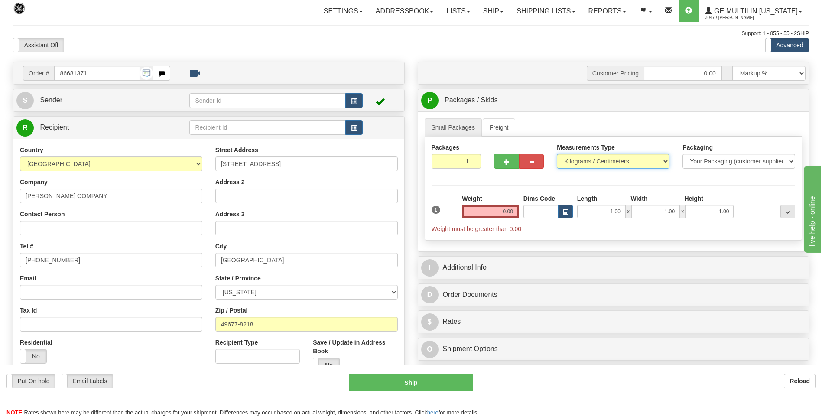
click at [570, 165] on select "Pounds / Inches Kilograms / Centimeters" at bounding box center [613, 161] width 113 height 15
select select "0"
click at [557, 154] on select "Pounds / Inches Kilograms / Centimeters" at bounding box center [613, 161] width 113 height 15
click at [509, 214] on input "0.00" at bounding box center [490, 211] width 57 height 13
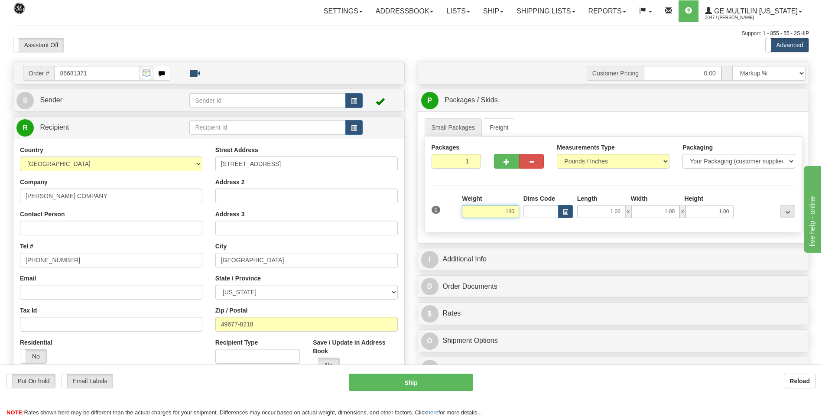
click button "Delete" at bounding box center [0, 0] width 0 height 0
type input "130.00"
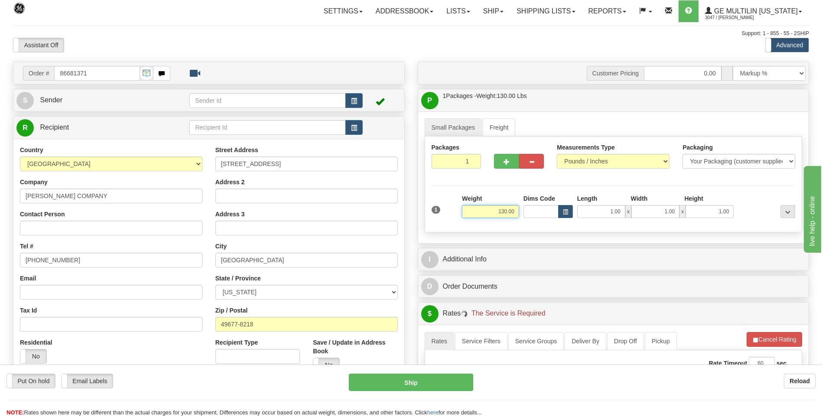
scroll to position [173, 0]
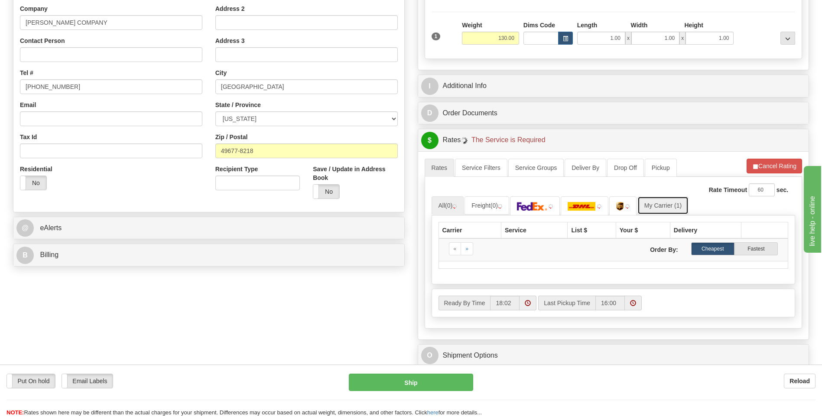
click at [655, 203] on link "My Carrier (1)" at bounding box center [663, 205] width 51 height 18
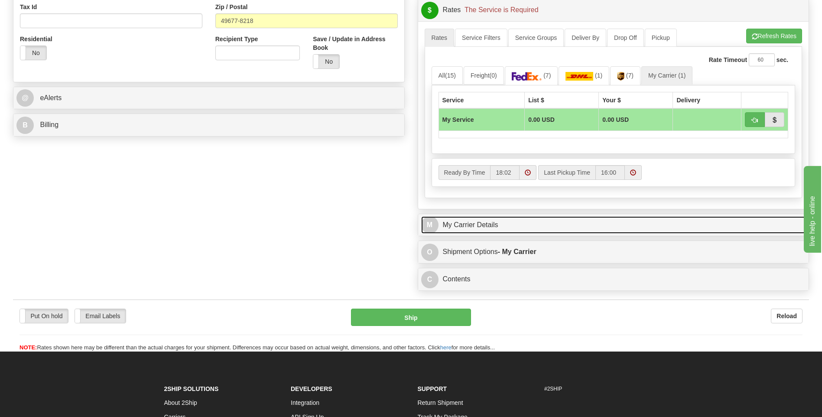
click at [518, 223] on link "M My Carrier Details" at bounding box center [613, 225] width 385 height 18
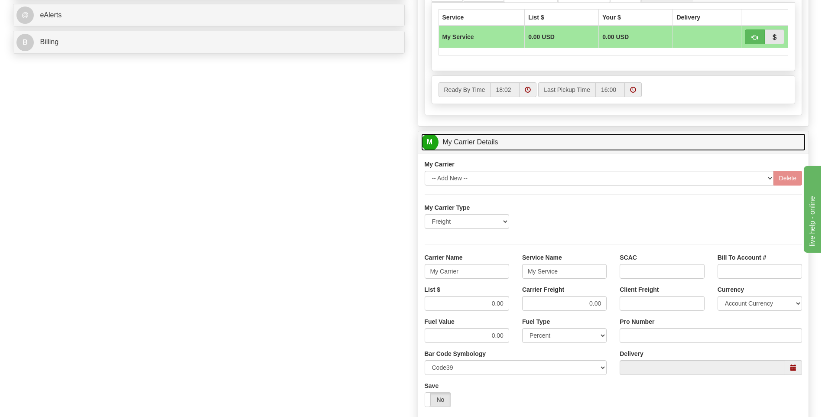
scroll to position [390, 0]
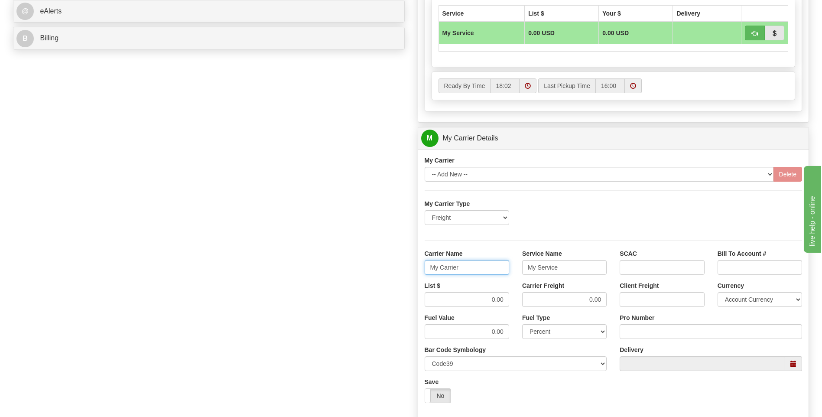
drag, startPoint x: 470, startPoint y: 262, endPoint x: 394, endPoint y: 267, distance: 76.4
click at [394, 267] on div "Order # 86681371 S Sender" at bounding box center [411, 89] width 809 height 837
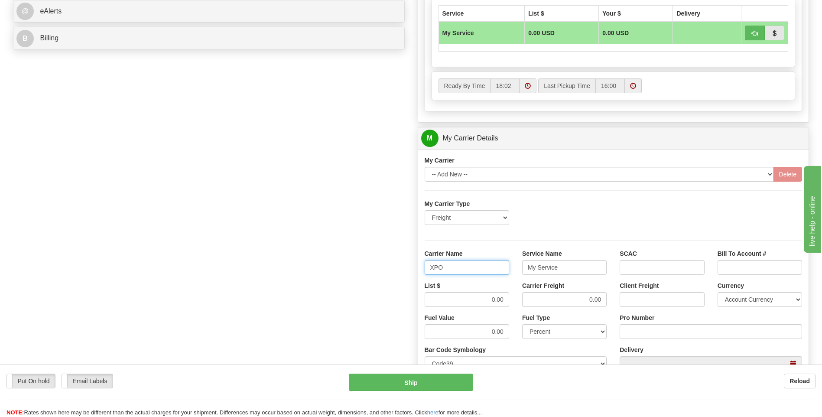
type input "XPO"
type input "LTL"
drag, startPoint x: 473, startPoint y: 293, endPoint x: 508, endPoint y: 300, distance: 35.8
click at [508, 300] on input "0.00" at bounding box center [467, 299] width 85 height 15
type input "385"
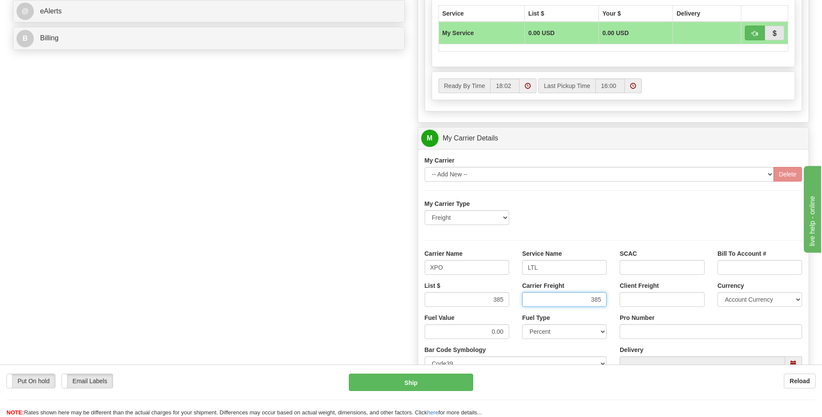
type input "385"
click at [650, 340] on div "Tracking Number Pro Number" at bounding box center [710, 329] width 195 height 32
click at [646, 333] on input "Pro Number" at bounding box center [711, 331] width 182 height 15
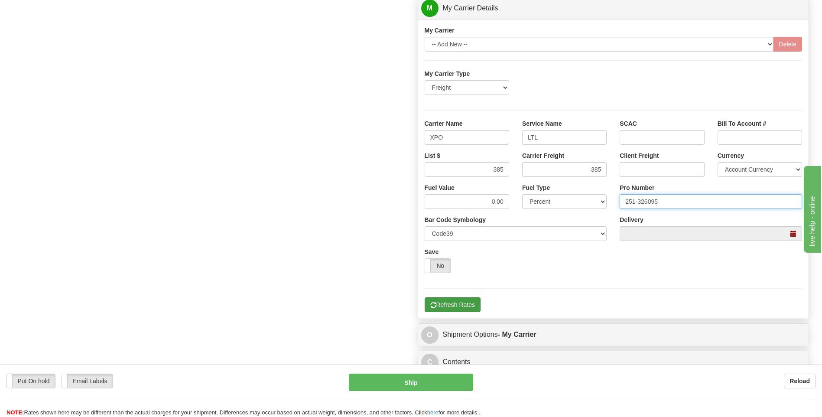
type input "251-326095"
click at [460, 306] on button "Refresh Rates" at bounding box center [453, 304] width 56 height 15
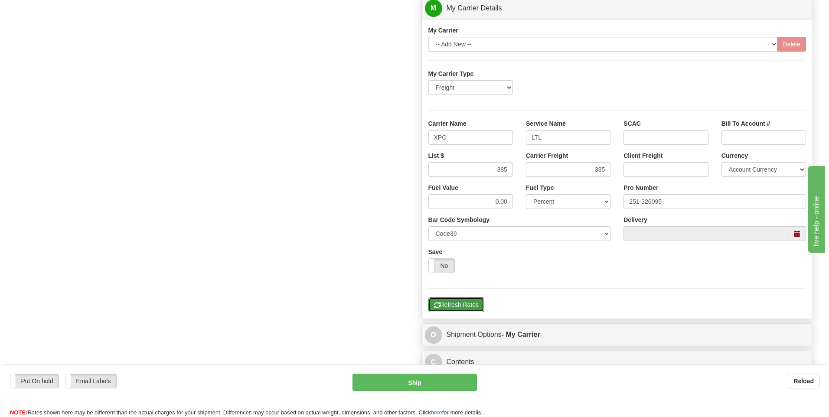
scroll to position [108, 0]
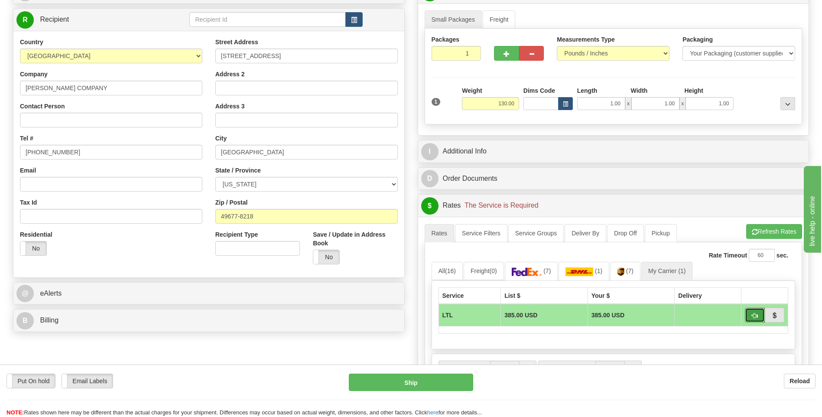
click at [751, 315] on button "button" at bounding box center [755, 315] width 20 height 15
type input "00"
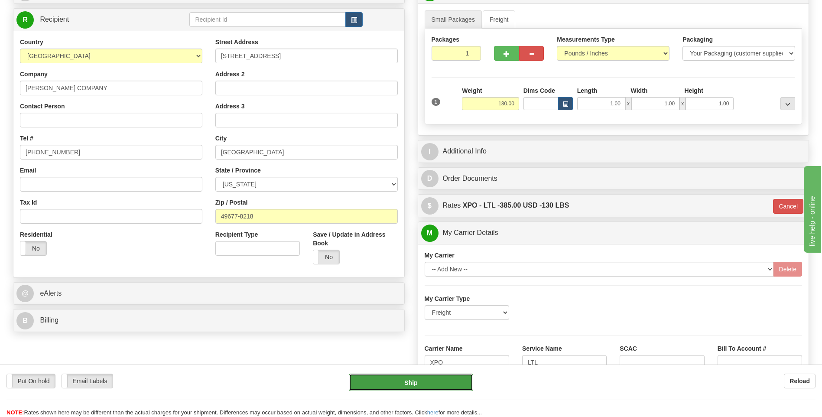
click at [431, 384] on button "Ship" at bounding box center [411, 382] width 124 height 17
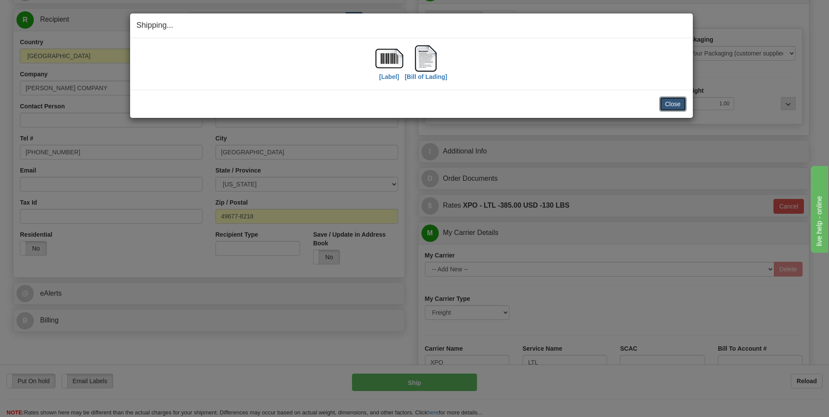
drag, startPoint x: 664, startPoint y: 103, endPoint x: 639, endPoint y: 117, distance: 28.8
click at [665, 102] on button "Close" at bounding box center [672, 104] width 27 height 15
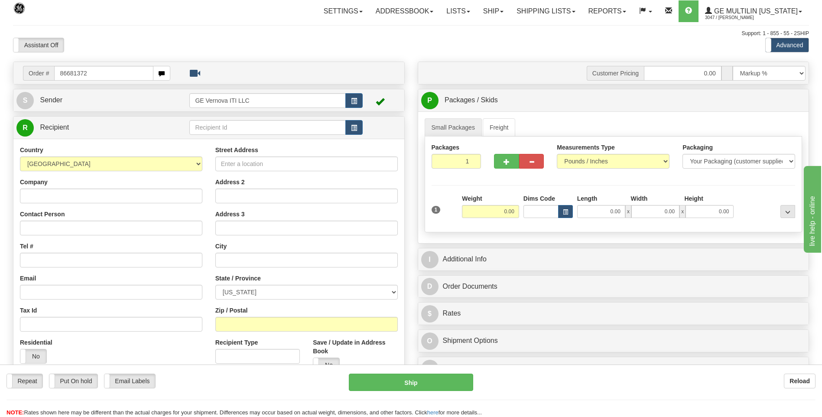
type input "86681372"
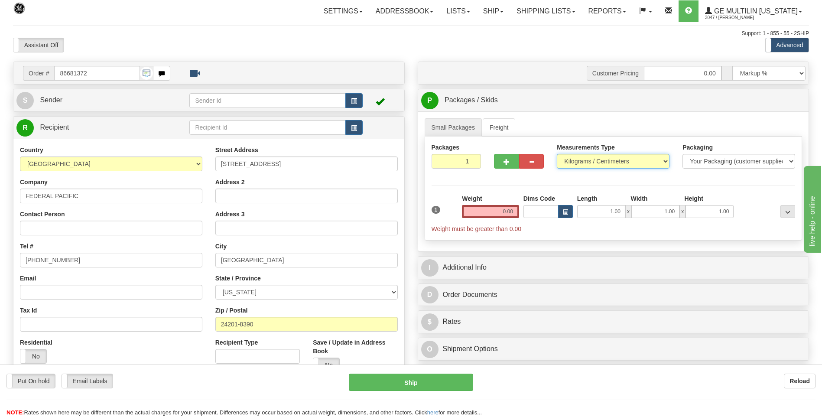
drag, startPoint x: 580, startPoint y: 156, endPoint x: 582, endPoint y: 167, distance: 10.9
click at [580, 156] on select "Pounds / Inches Kilograms / Centimeters" at bounding box center [613, 161] width 113 height 15
select select "0"
click at [557, 154] on select "Pounds / Inches Kilograms / Centimeters" at bounding box center [613, 161] width 113 height 15
click at [515, 207] on input "0.00" at bounding box center [490, 211] width 57 height 13
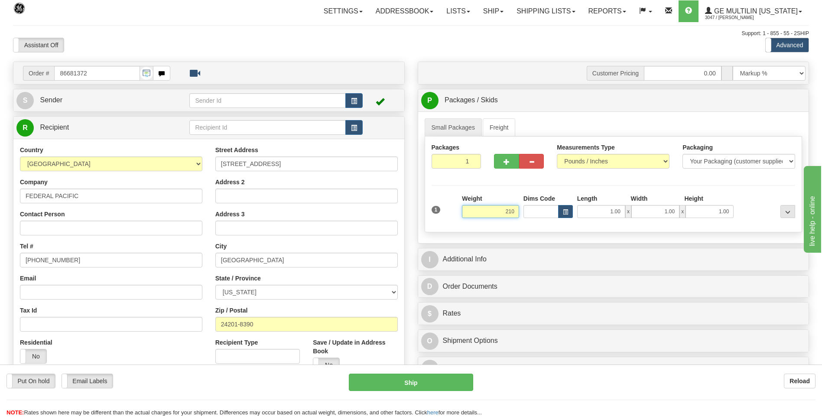
click button "Delete" at bounding box center [0, 0] width 0 height 0
type input "210.00"
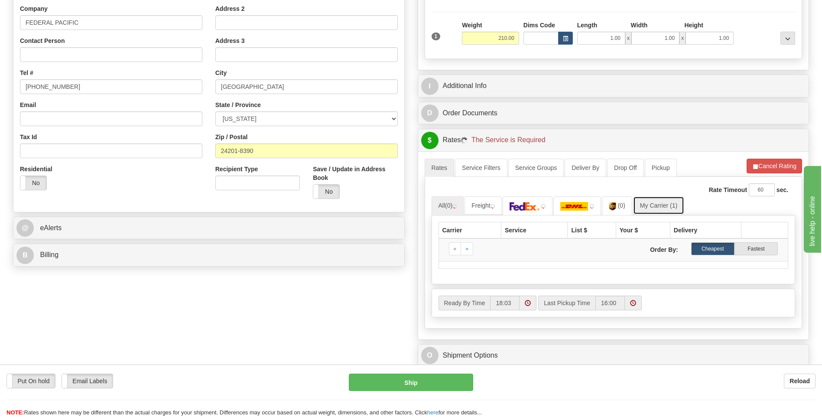
click at [659, 206] on link "My Carrier (1)" at bounding box center [658, 205] width 51 height 18
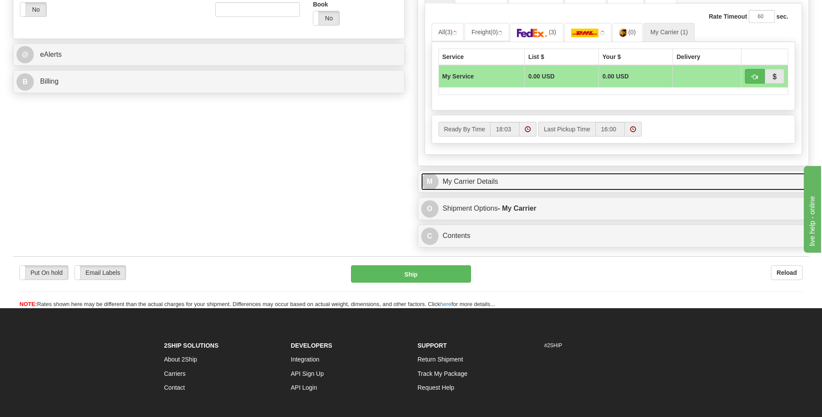
click at [506, 188] on link "M My Carrier Details" at bounding box center [613, 182] width 385 height 18
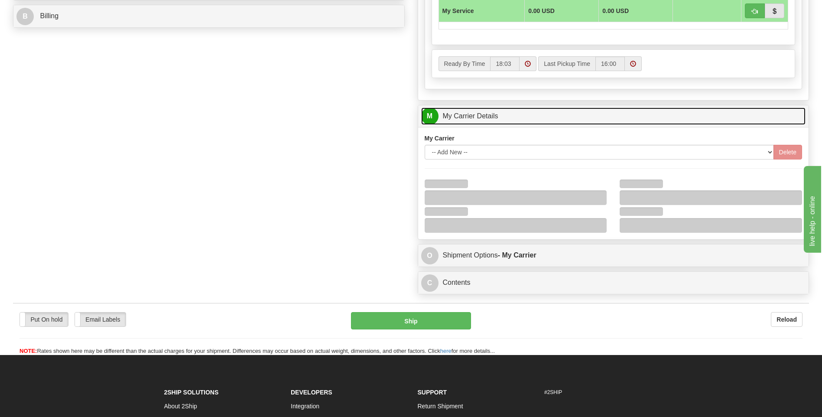
scroll to position [477, 0]
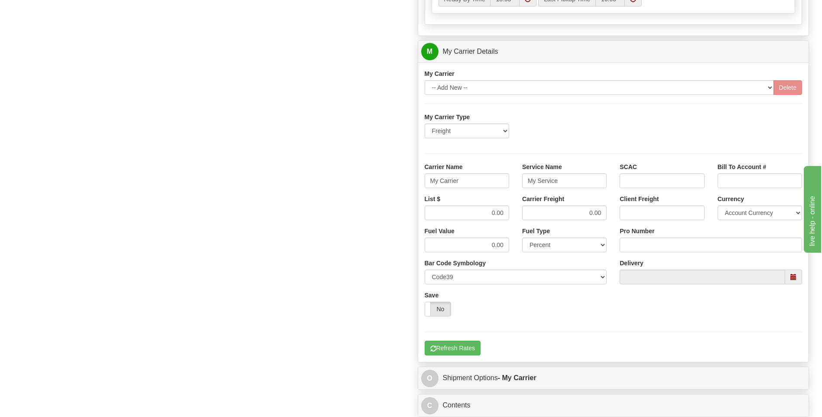
drag, startPoint x: 463, startPoint y: 185, endPoint x: 424, endPoint y: 180, distance: 40.1
click at [424, 180] on div "Carrier Name My Carrier" at bounding box center [467, 179] width 98 height 32
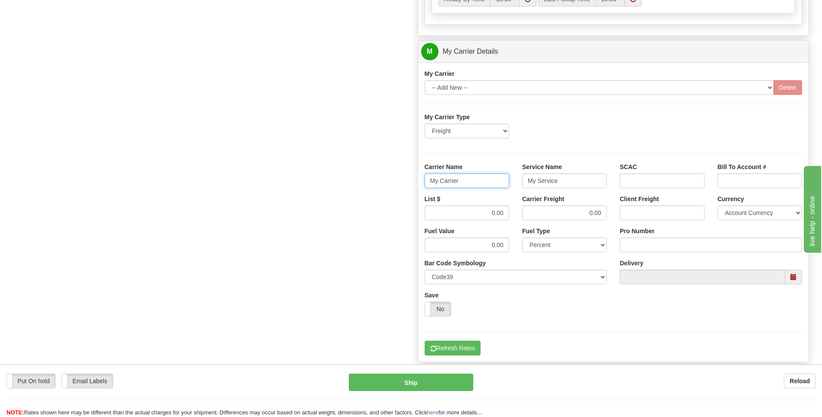
drag, startPoint x: 424, startPoint y: 180, endPoint x: 467, endPoint y: 180, distance: 43.3
click at [467, 180] on input "My Carrier" at bounding box center [467, 180] width 85 height 15
drag, startPoint x: 467, startPoint y: 180, endPoint x: 417, endPoint y: 182, distance: 50.3
click at [417, 182] on div "Customer Pricing 0.00 Markup % Discount % Flat Amount Per Pound Flat Amount Mar…" at bounding box center [613, 3] width 405 height 837
drag, startPoint x: 467, startPoint y: 179, endPoint x: 396, endPoint y: 171, distance: 72.0
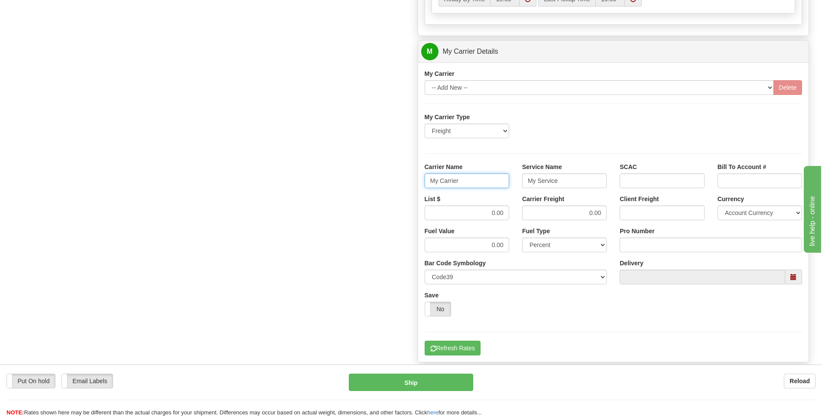
click at [396, 171] on div "Order # 86681372 S Sender" at bounding box center [411, 3] width 809 height 837
type input "AVERI"
type input "LTL"
drag, startPoint x: 480, startPoint y: 214, endPoint x: 513, endPoint y: 215, distance: 33.0
click at [513, 215] on div "List $ 0.00" at bounding box center [467, 211] width 98 height 32
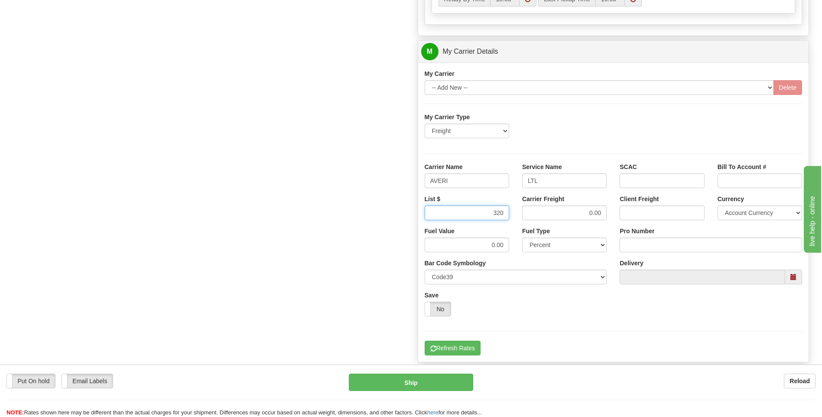
type input "320"
click at [639, 246] on input "Pro Number" at bounding box center [711, 245] width 182 height 15
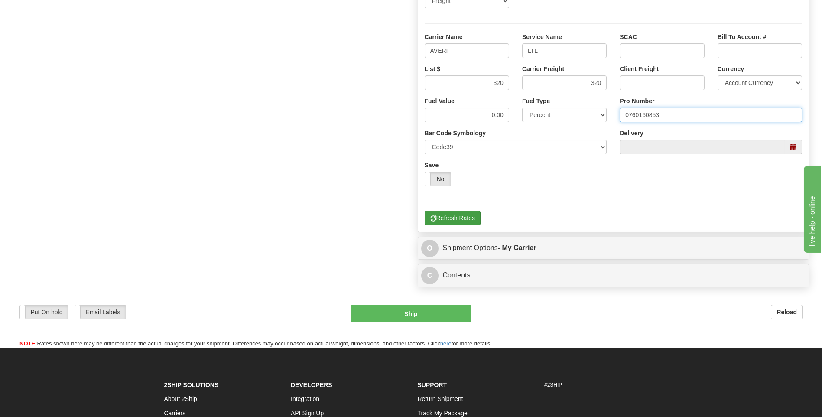
type input "0760160853"
click at [473, 219] on button "Refresh Rates" at bounding box center [453, 218] width 56 height 15
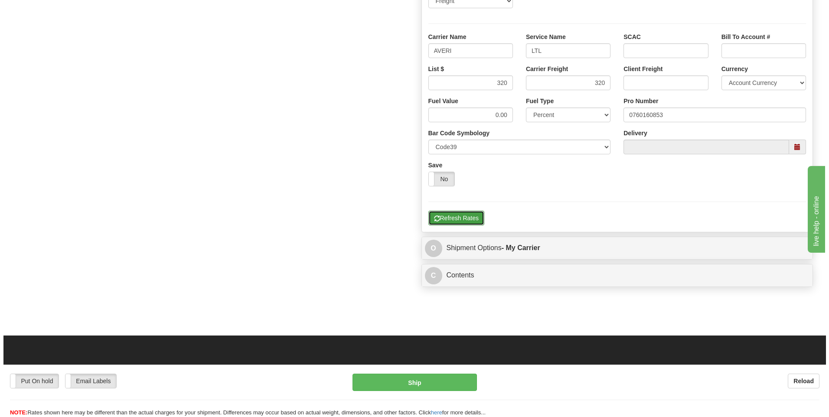
scroll to position [238, 0]
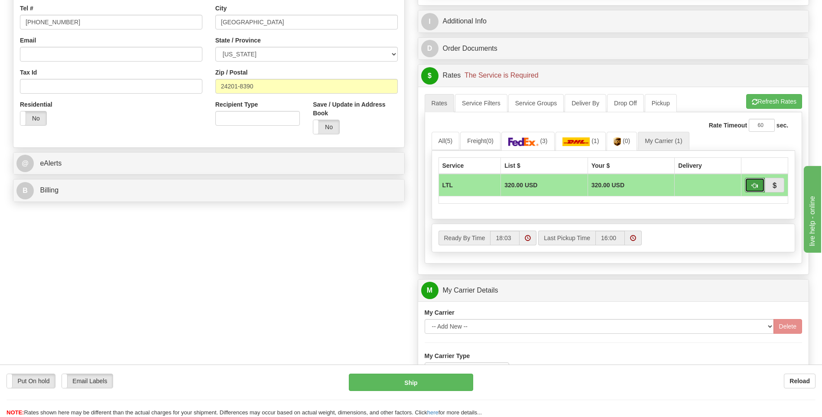
click at [751, 187] on button "button" at bounding box center [755, 185] width 20 height 15
type input "00"
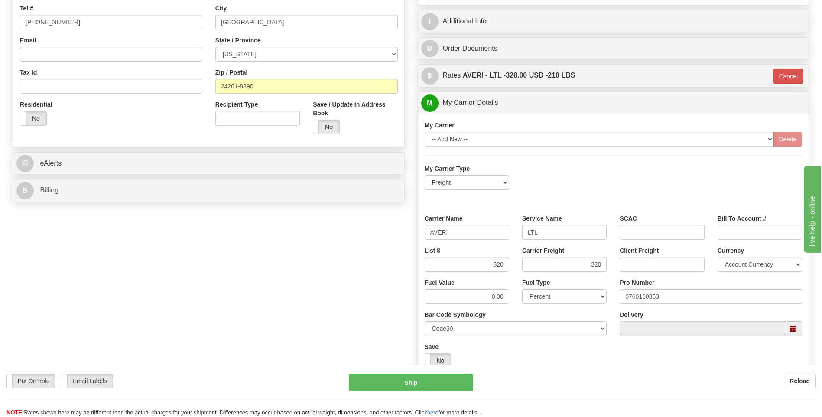
click at [405, 371] on div "Put On hold Put On hold Email Labels Email Labels Edit Reload Ship Reload" at bounding box center [411, 391] width 822 height 52
click at [407, 378] on button "Ship" at bounding box center [411, 382] width 124 height 17
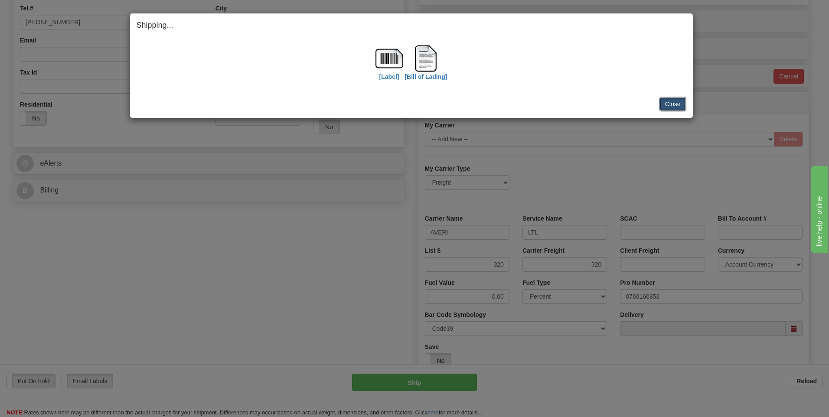
click at [662, 106] on button "Close" at bounding box center [672, 104] width 27 height 15
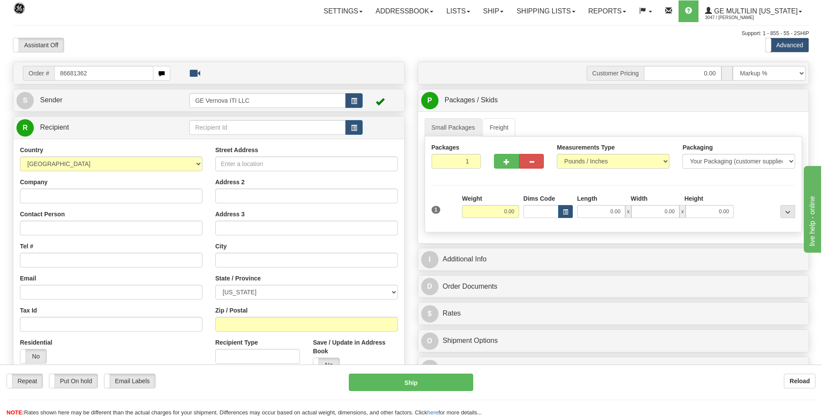
type input "86681362"
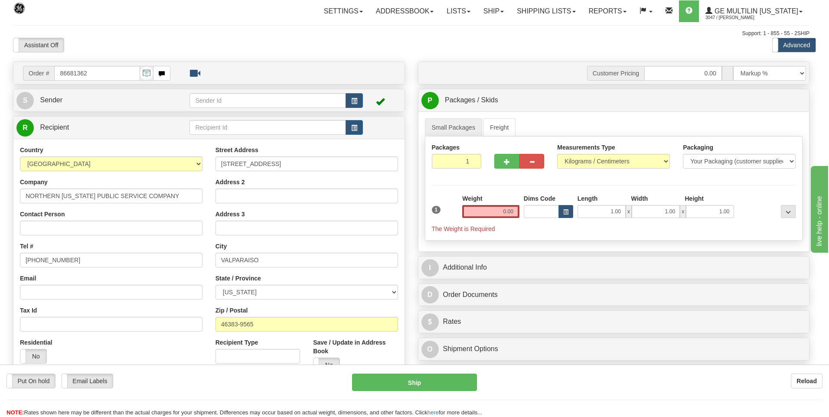
click button "Delete" at bounding box center [0, 0] width 0 height 0
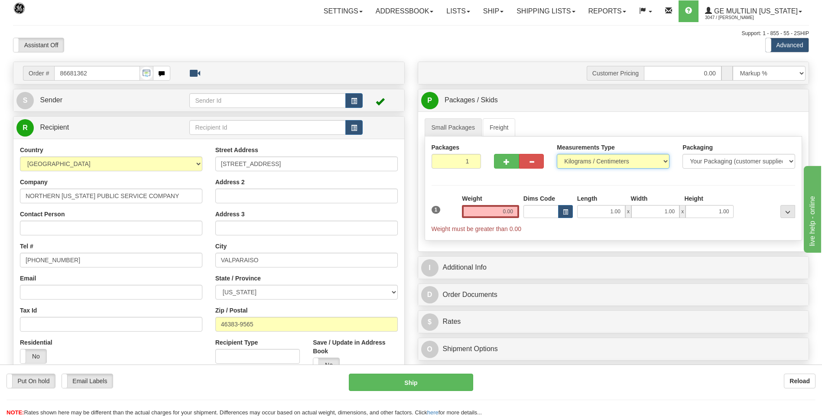
click at [608, 160] on select "Pounds / Inches Kilograms / Centimeters" at bounding box center [613, 161] width 113 height 15
select select "0"
click at [557, 154] on select "Pounds / Inches Kilograms / Centimeters" at bounding box center [613, 161] width 113 height 15
click at [515, 212] on input "0.00" at bounding box center [490, 211] width 57 height 13
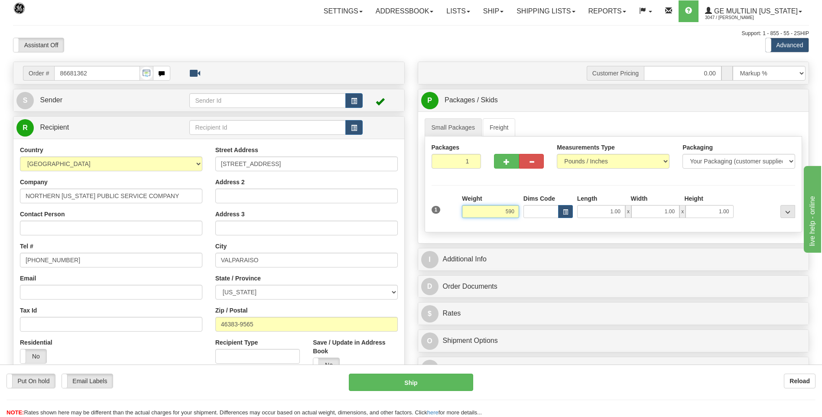
click button "Delete" at bounding box center [0, 0] width 0 height 0
type input "590.00"
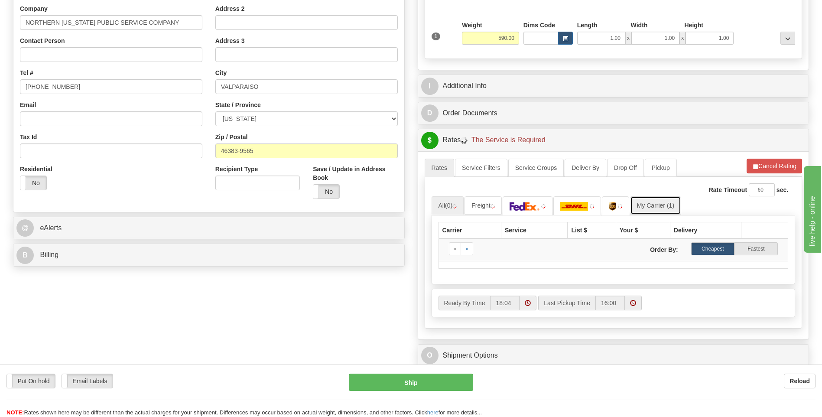
click at [658, 205] on link "My Carrier (1)" at bounding box center [655, 205] width 51 height 18
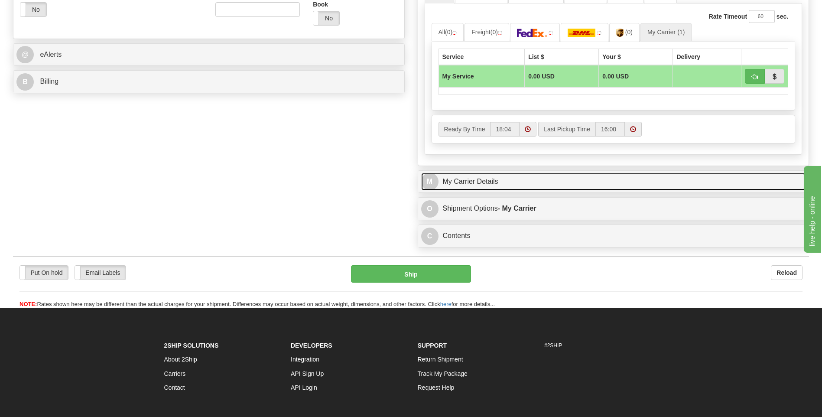
click at [531, 189] on link "M My Carrier Details" at bounding box center [613, 182] width 385 height 18
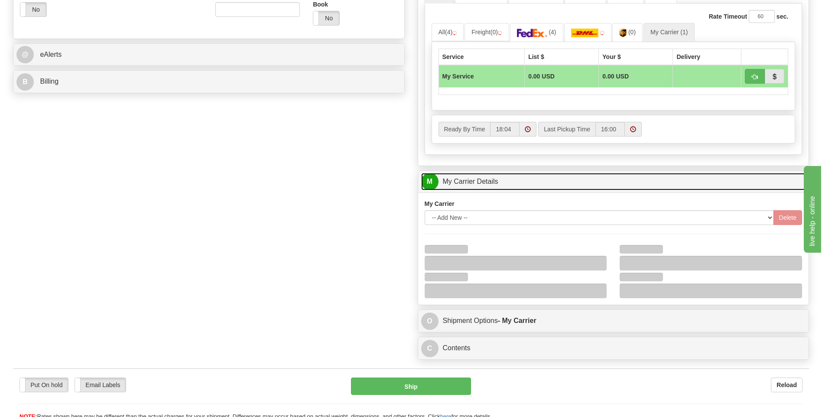
scroll to position [477, 0]
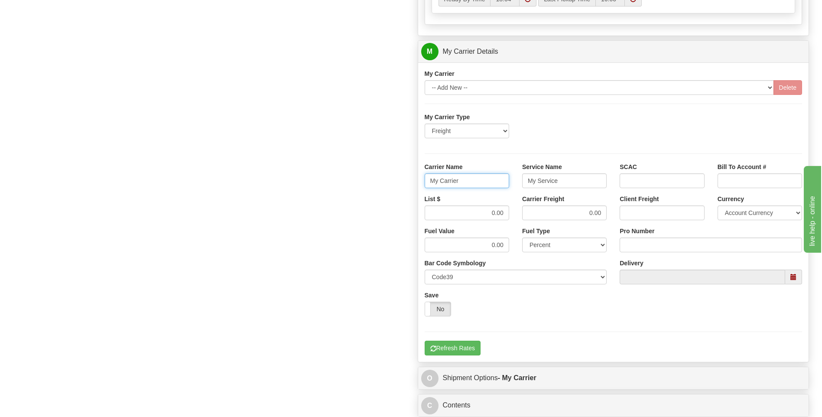
drag, startPoint x: 435, startPoint y: 180, endPoint x: 423, endPoint y: 179, distance: 12.3
click at [423, 179] on div "Carrier Name My Carrier" at bounding box center [467, 179] width 98 height 32
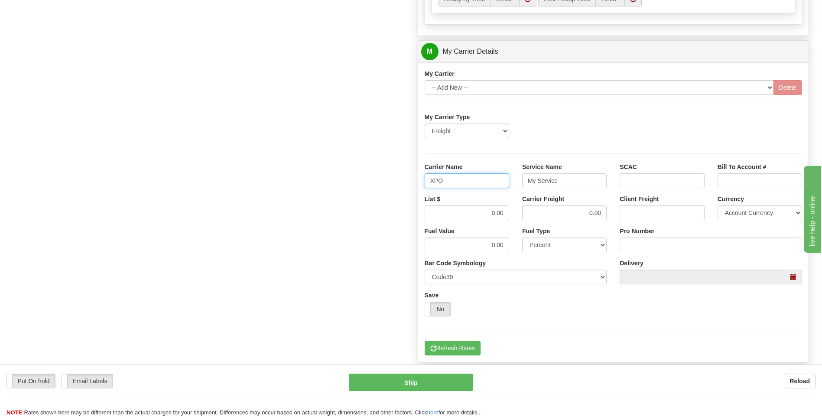
type input "XPO"
type input "LTL"
drag, startPoint x: 483, startPoint y: 212, endPoint x: 516, endPoint y: 213, distance: 32.5
click at [516, 213] on div "List $ 0.00 Carrier Freight 0.00 Client Freight Currency Account Currency ARN A…" at bounding box center [613, 211] width 391 height 32
type input "385"
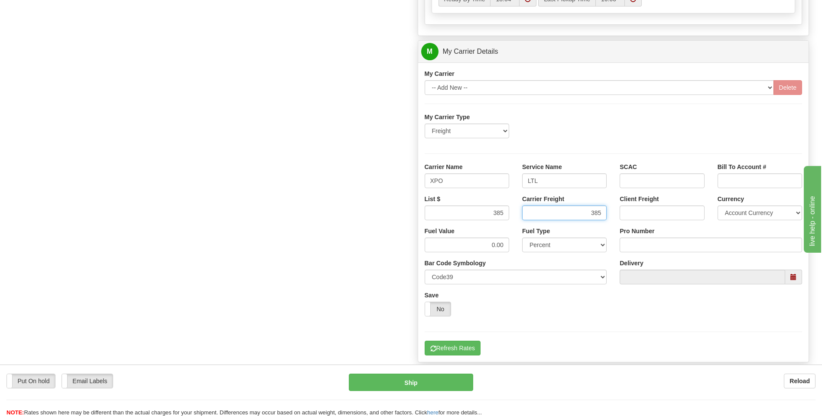
type input "385"
click at [623, 242] on input "Pro Number" at bounding box center [711, 245] width 182 height 15
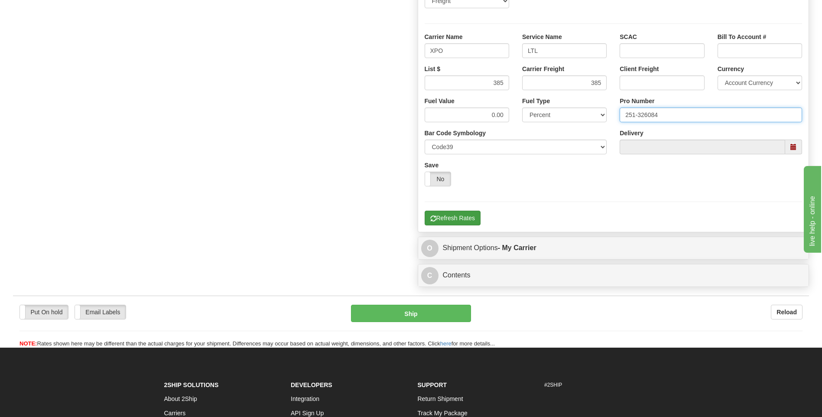
type input "251-326084"
click at [450, 218] on button "Refresh Rates" at bounding box center [453, 218] width 56 height 15
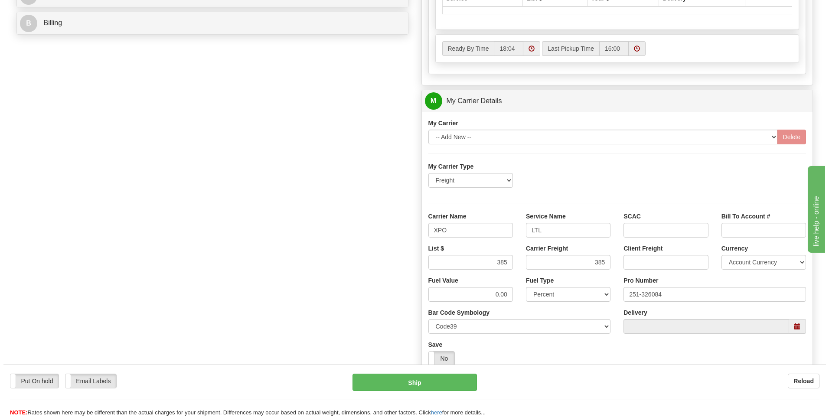
scroll to position [195, 0]
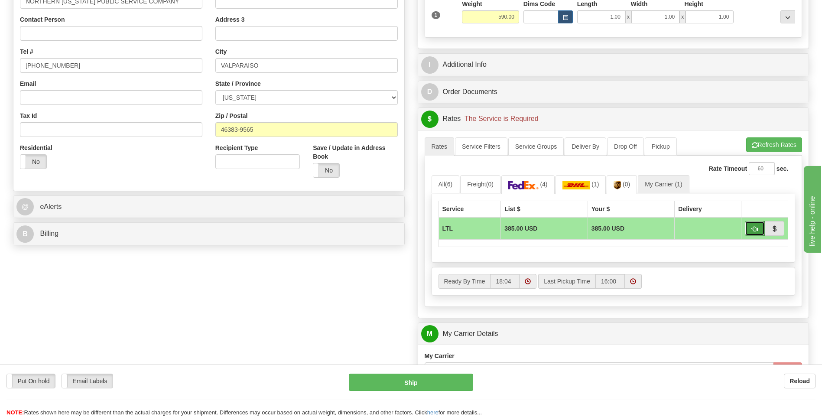
click at [755, 232] on span "button" at bounding box center [755, 229] width 6 height 6
type input "00"
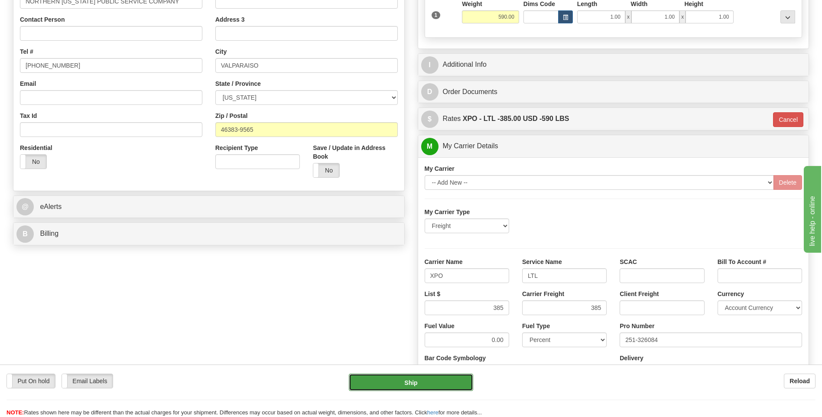
click at [437, 389] on button "Ship" at bounding box center [411, 382] width 124 height 17
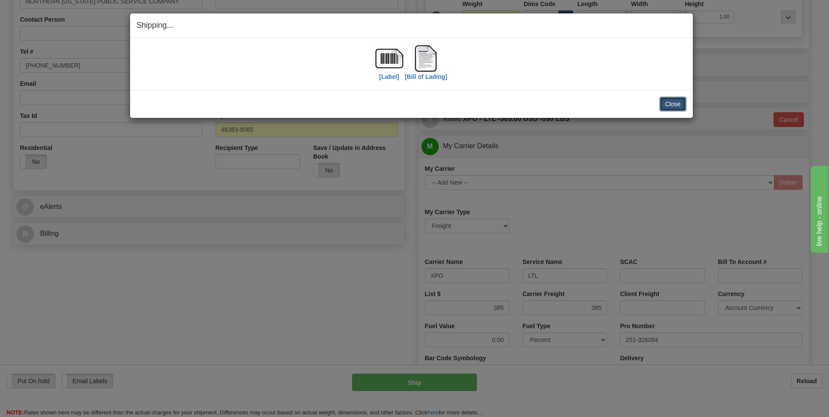
click at [680, 107] on button "Close" at bounding box center [672, 104] width 27 height 15
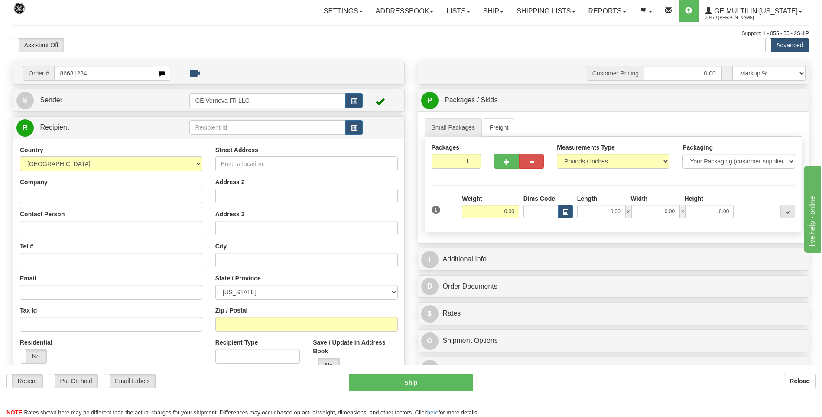
type input "86681234"
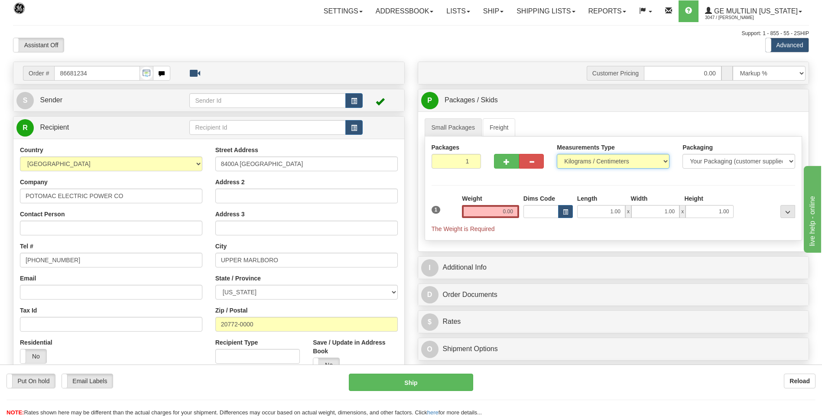
click at [585, 168] on select "Pounds / Inches Kilograms / Centimeters" at bounding box center [613, 161] width 113 height 15
select select "0"
click at [557, 154] on select "Pounds / Inches Kilograms / Centimeters" at bounding box center [613, 161] width 113 height 15
click at [514, 213] on input "0.00" at bounding box center [490, 211] width 57 height 13
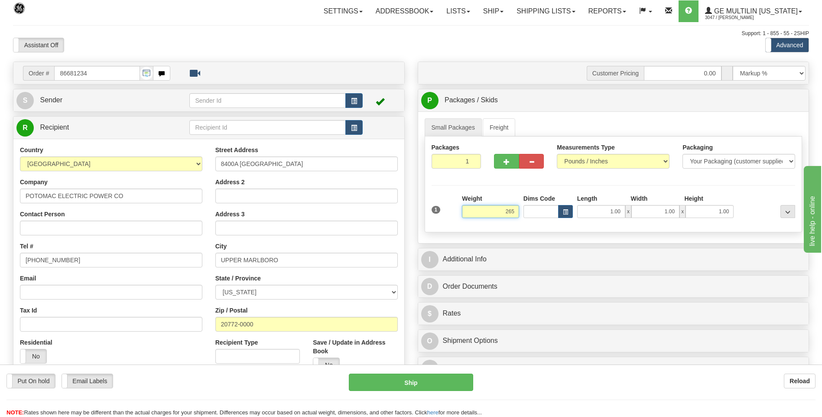
click button "Delete" at bounding box center [0, 0] width 0 height 0
type input "265.00"
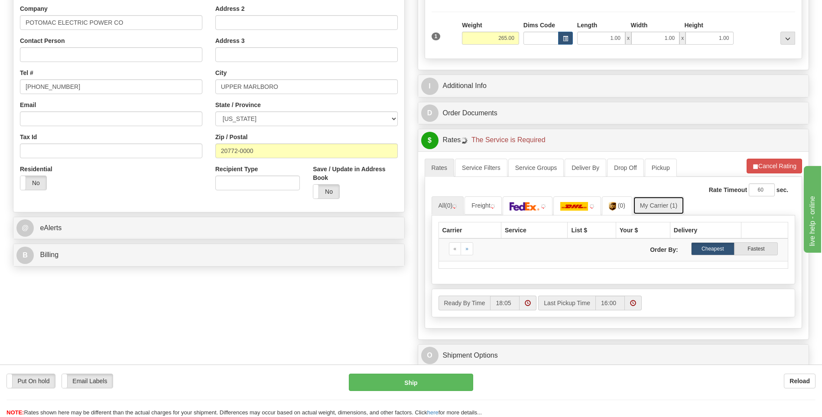
click at [660, 205] on link "My Carrier (1)" at bounding box center [658, 205] width 51 height 18
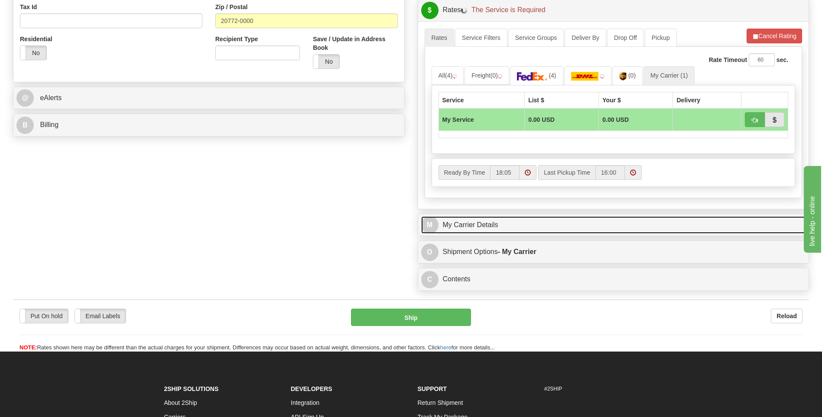
click at [516, 222] on link "M My Carrier Details" at bounding box center [613, 225] width 385 height 18
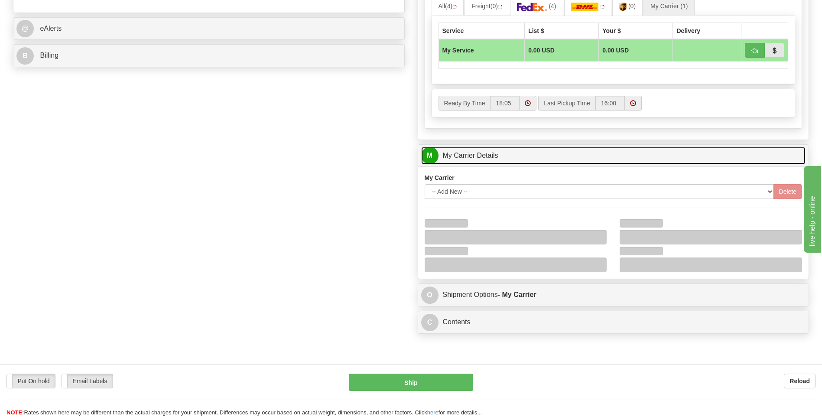
scroll to position [433, 0]
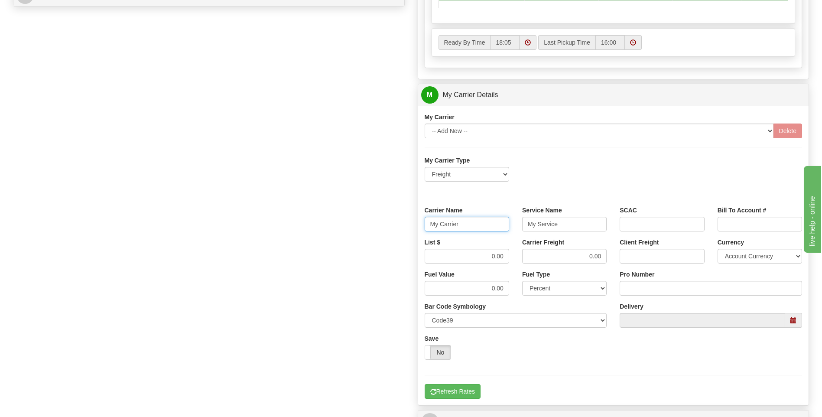
drag, startPoint x: 468, startPoint y: 229, endPoint x: 422, endPoint y: 228, distance: 46.0
click at [422, 228] on div "Carrier Name My Carrier" at bounding box center [467, 222] width 98 height 32
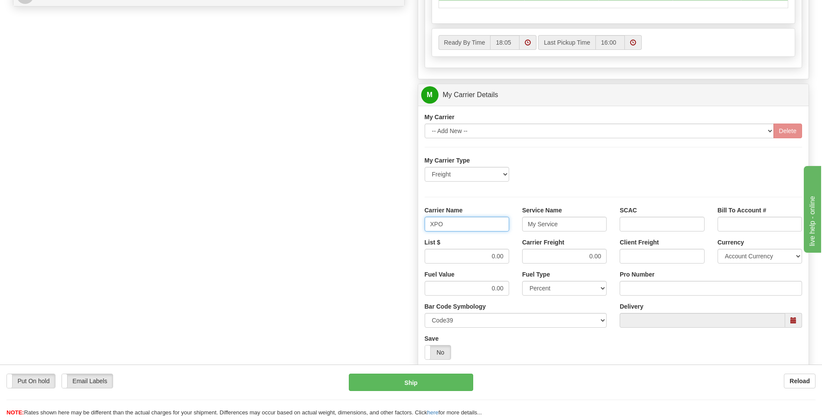
type input "XPO"
type input "LTL"
drag, startPoint x: 486, startPoint y: 257, endPoint x: 505, endPoint y: 256, distance: 18.6
click at [505, 256] on input "0.00" at bounding box center [467, 256] width 85 height 15
type input "385"
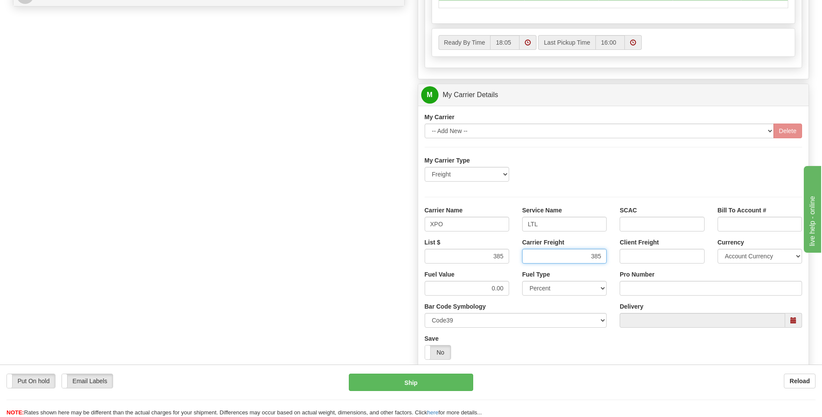
type input "385"
click at [640, 283] on input "Pro Number" at bounding box center [711, 288] width 182 height 15
type input "251-326062"
click button "Delete" at bounding box center [0, 0] width 0 height 0
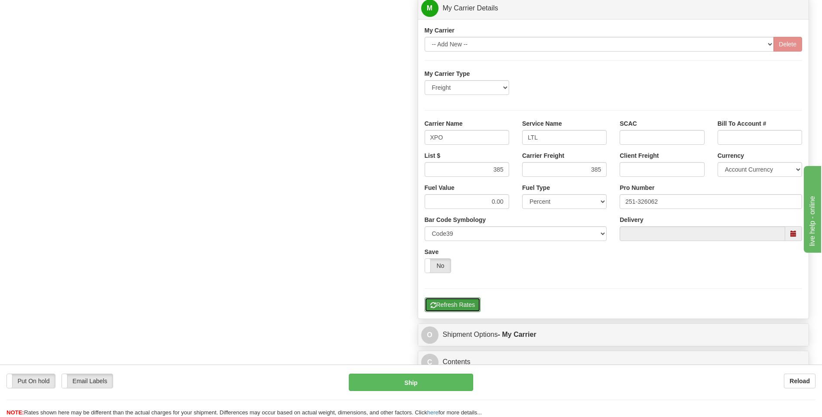
click at [460, 304] on button "Refresh Rates" at bounding box center [453, 304] width 56 height 15
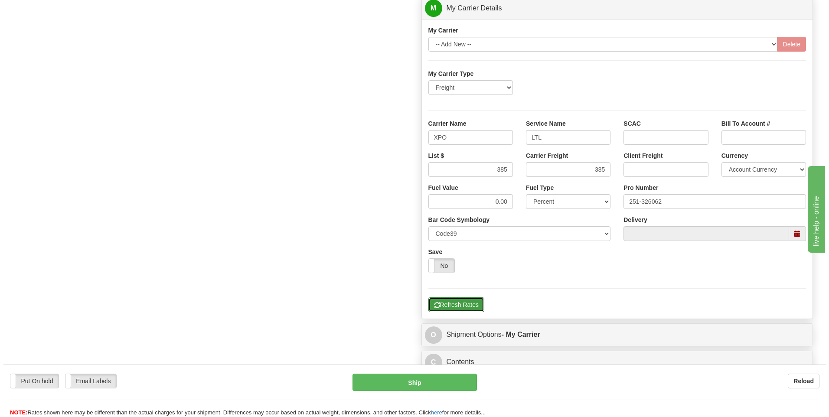
scroll to position [108, 0]
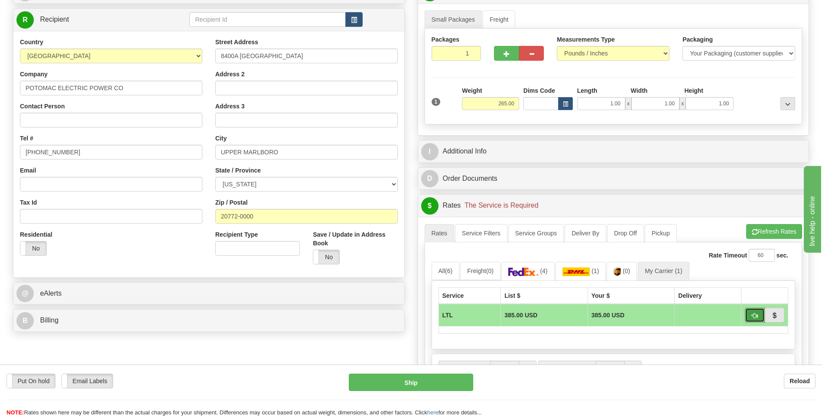
click at [754, 315] on span "button" at bounding box center [755, 316] width 6 height 6
type input "00"
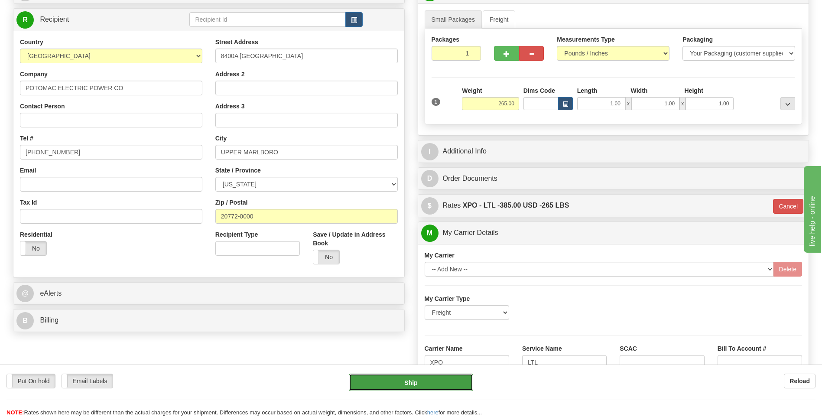
click at [434, 381] on button "Ship" at bounding box center [411, 382] width 124 height 17
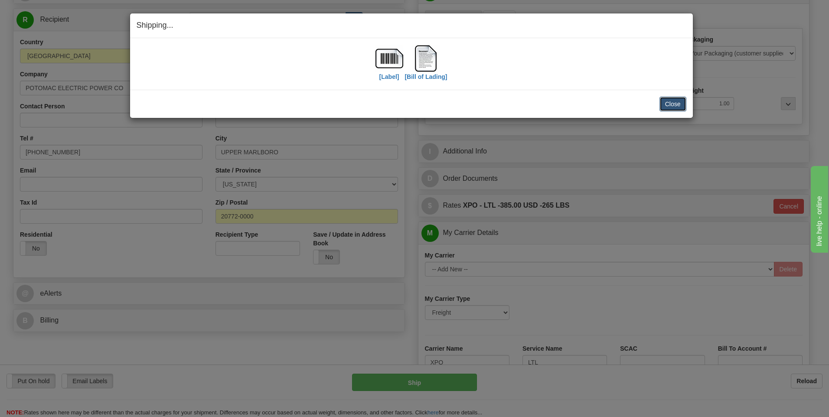
click at [674, 101] on button "Close" at bounding box center [672, 104] width 27 height 15
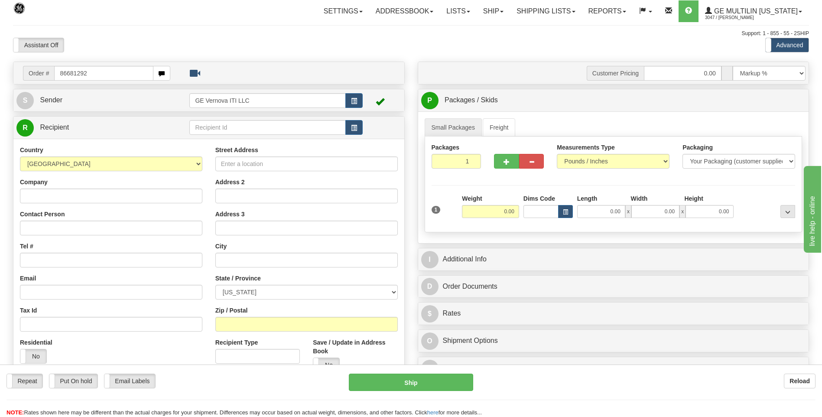
type input "86681292"
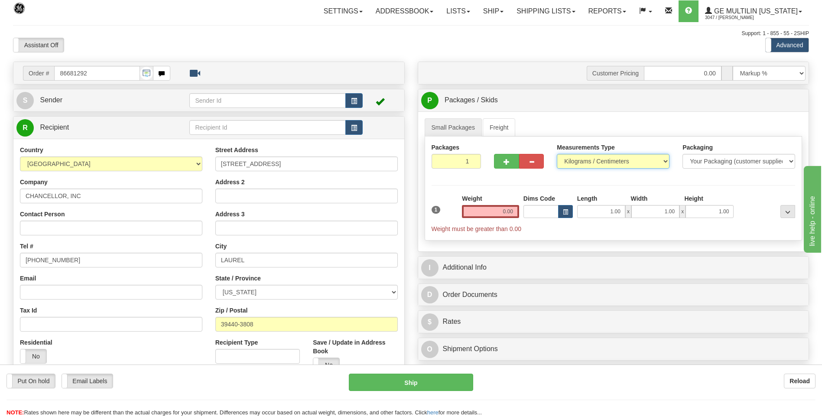
click at [582, 161] on select "Pounds / Inches Kilograms / Centimeters" at bounding box center [613, 161] width 113 height 15
select select "0"
click at [557, 154] on select "Pounds / Inches Kilograms / Centimeters" at bounding box center [613, 161] width 113 height 15
click at [517, 209] on input "0.00" at bounding box center [490, 211] width 57 height 13
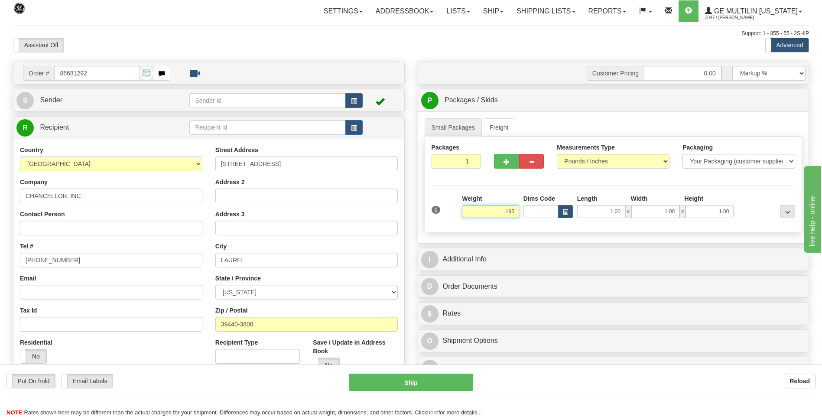
click button "Delete" at bounding box center [0, 0] width 0 height 0
type input "195.00"
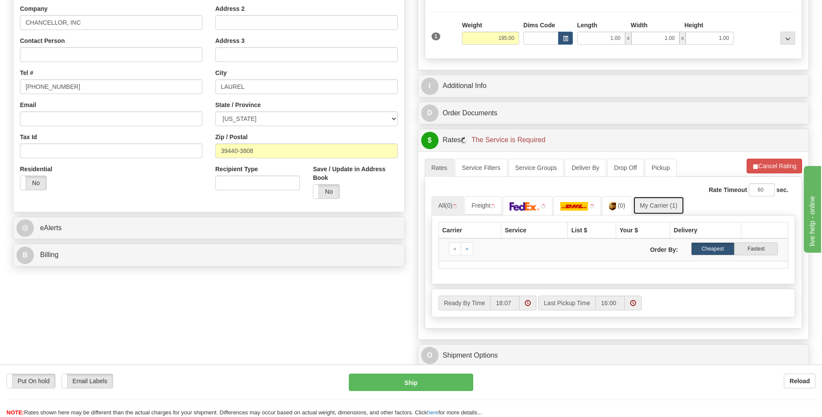
click at [654, 203] on link "My Carrier (1)" at bounding box center [658, 205] width 51 height 18
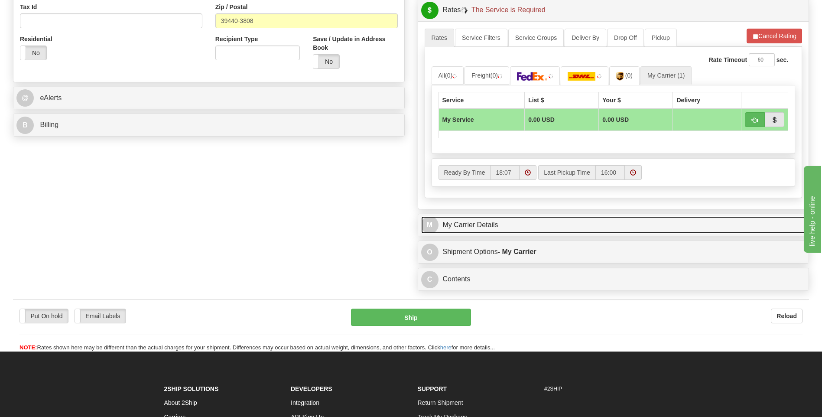
click at [551, 227] on link "M My Carrier Details" at bounding box center [613, 225] width 385 height 18
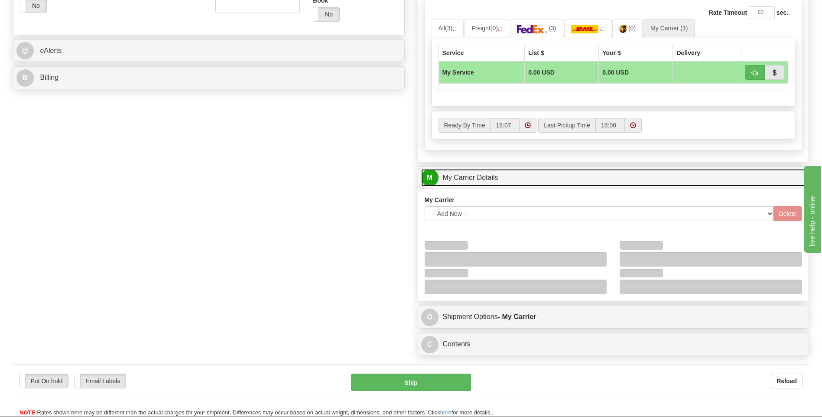
scroll to position [433, 0]
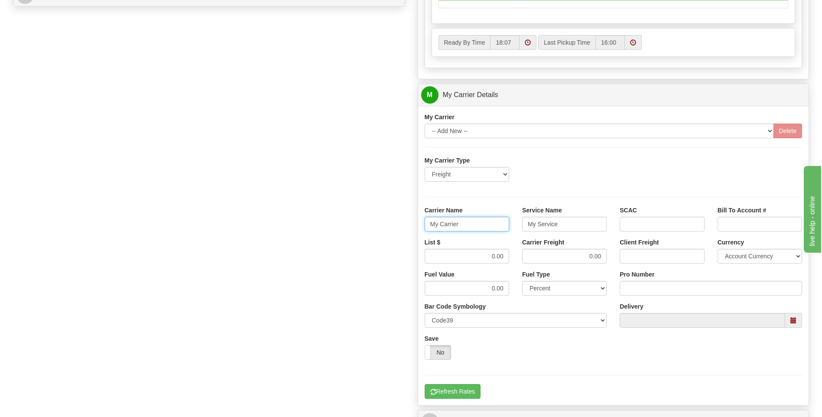
drag, startPoint x: 475, startPoint y: 219, endPoint x: 423, endPoint y: 223, distance: 52.2
click at [423, 223] on div "Carrier Name My Carrier" at bounding box center [467, 222] width 98 height 32
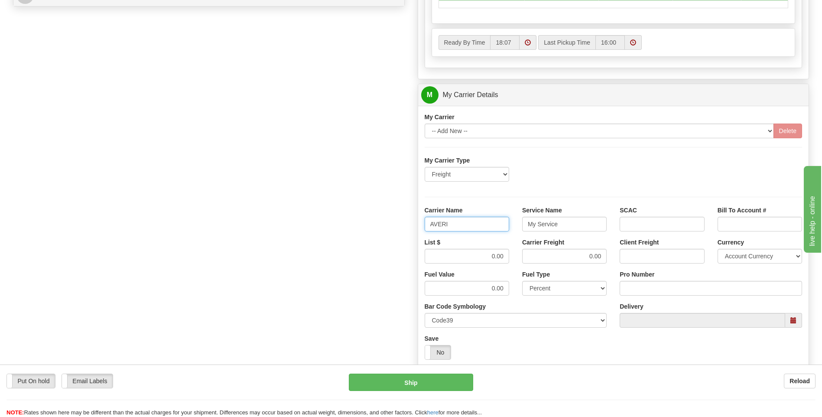
type input "AVERI"
type input "LTL"
drag, startPoint x: 485, startPoint y: 259, endPoint x: 523, endPoint y: 258, distance: 38.2
click at [523, 258] on div "List $ 0.00 Carrier Freight 0.00 Client Freight Currency Account Currency ARN A…" at bounding box center [613, 254] width 391 height 32
type input "320"
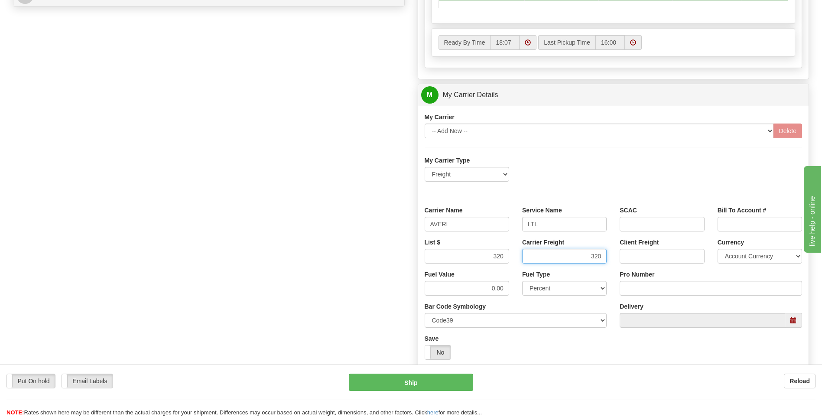
type input "320"
click at [652, 281] on input "Pro Number" at bounding box center [711, 288] width 182 height 15
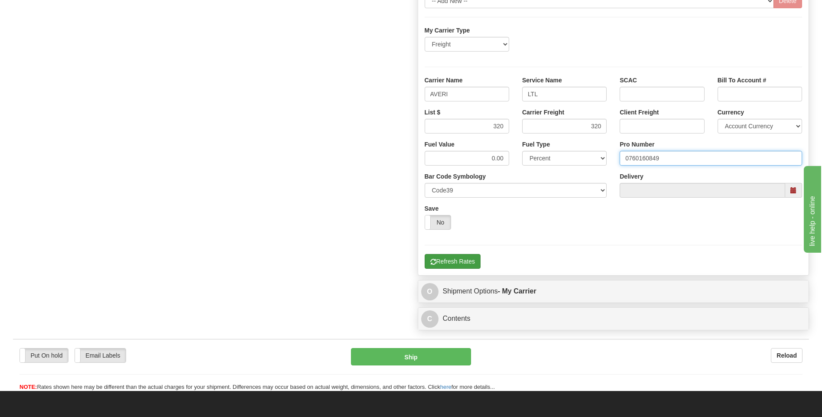
type input "0760160849"
click at [457, 264] on button "Refresh Rates" at bounding box center [453, 261] width 56 height 15
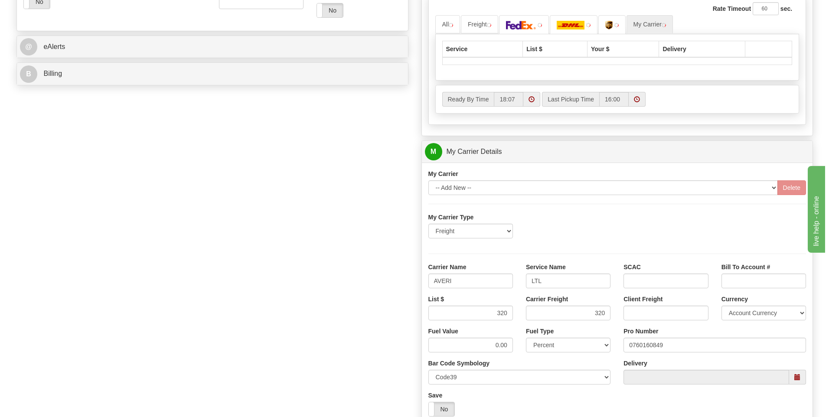
scroll to position [195, 0]
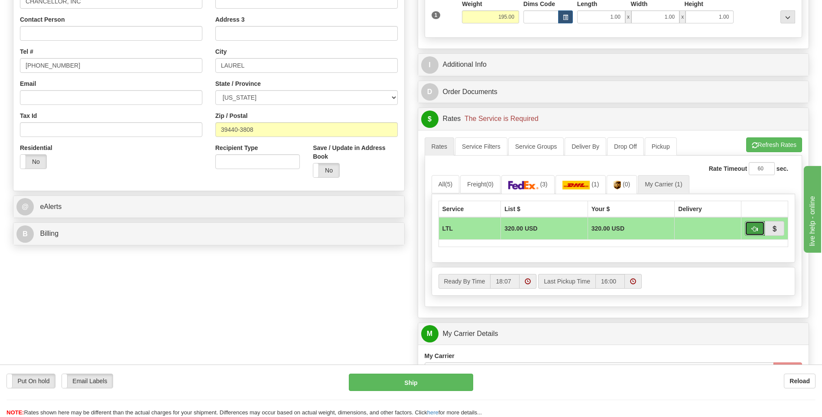
click at [753, 228] on span "button" at bounding box center [755, 229] width 6 height 6
type input "00"
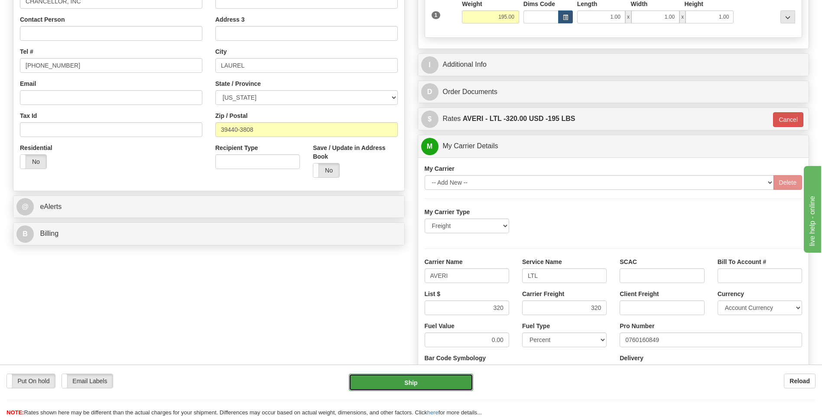
click at [434, 381] on button "Ship" at bounding box center [411, 382] width 124 height 17
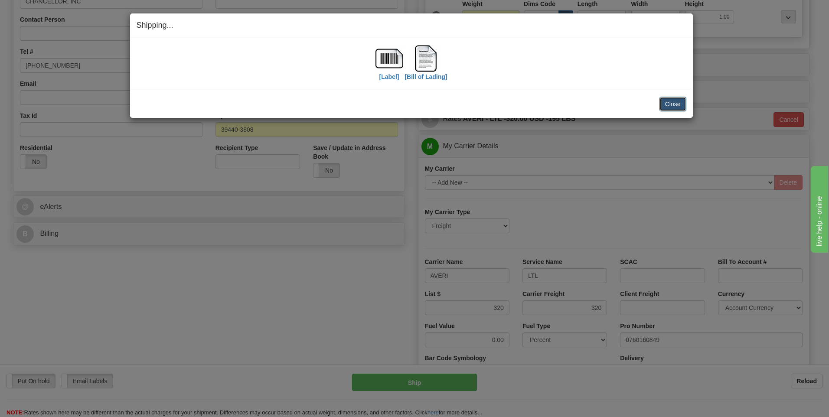
click at [666, 103] on button "Close" at bounding box center [672, 104] width 27 height 15
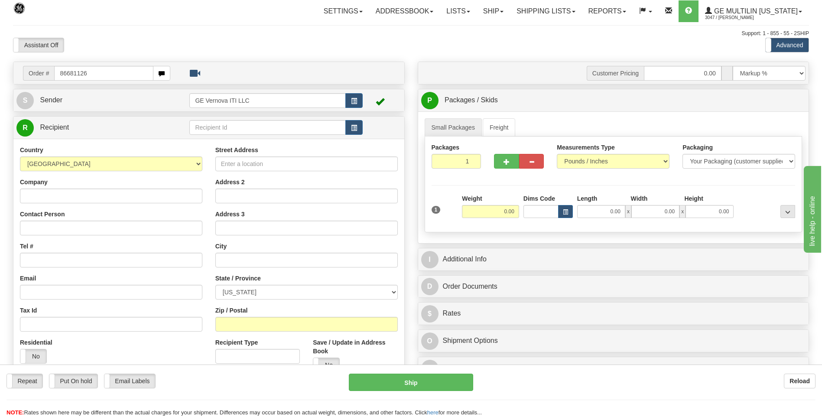
type input "86681126"
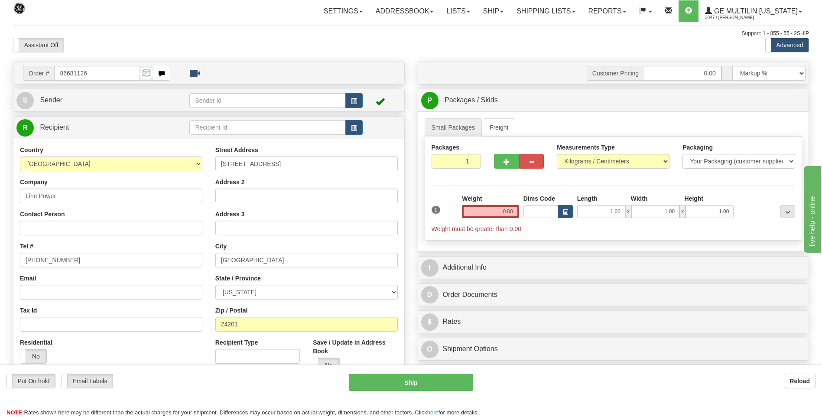
click at [563, 153] on div "Measurements Type Pounds / Inches Kilograms / Centimeters" at bounding box center [613, 156] width 113 height 26
click at [571, 164] on select "Pounds / Inches Kilograms / Centimeters" at bounding box center [613, 161] width 113 height 15
select select "0"
click at [557, 154] on select "Pounds / Inches Kilograms / Centimeters" at bounding box center [613, 161] width 113 height 15
click at [512, 214] on input "0.00" at bounding box center [490, 211] width 57 height 13
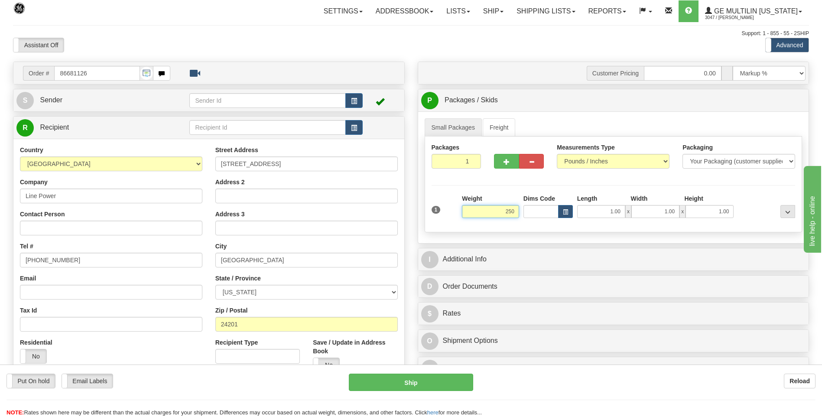
click button "Delete" at bounding box center [0, 0] width 0 height 0
type input "250.00"
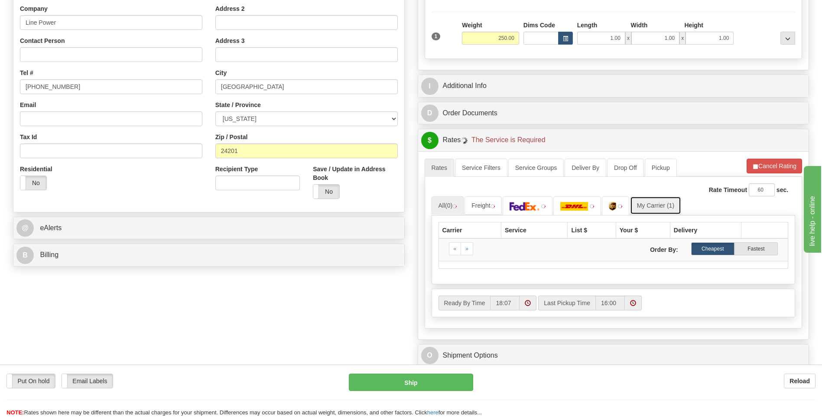
click at [668, 201] on link "My Carrier (1)" at bounding box center [655, 205] width 51 height 18
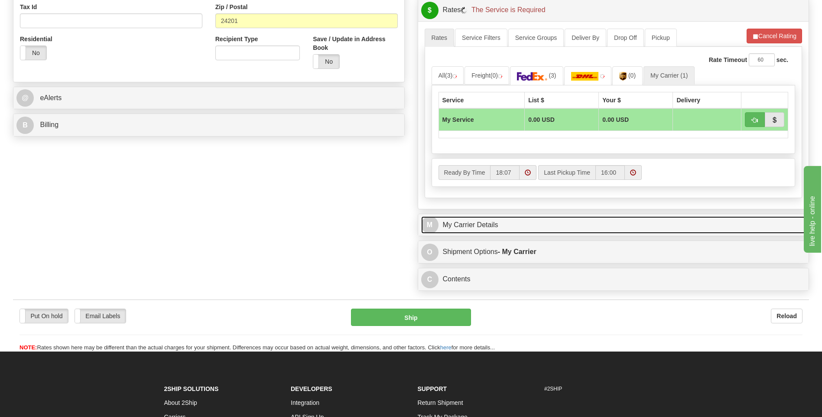
click at [519, 222] on link "M My Carrier Details" at bounding box center [613, 225] width 385 height 18
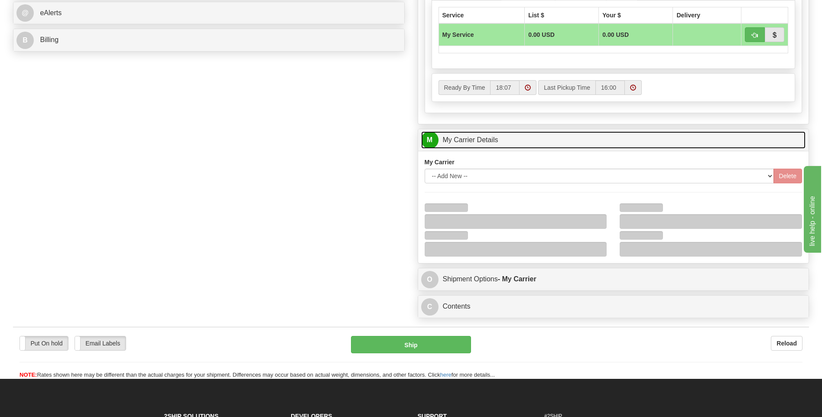
scroll to position [390, 0]
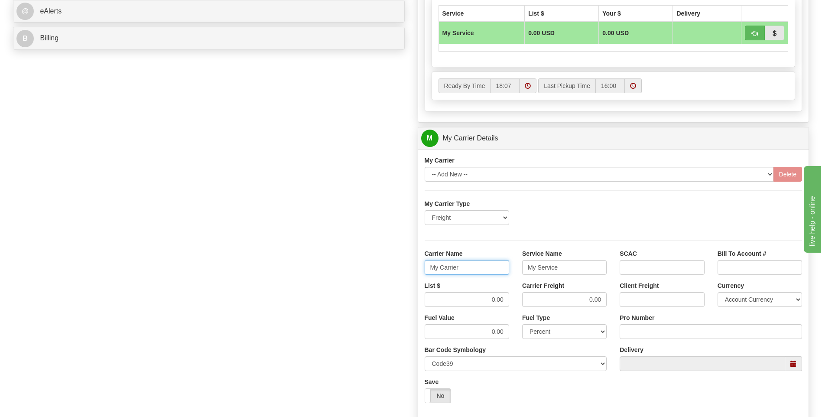
drag, startPoint x: 474, startPoint y: 268, endPoint x: 402, endPoint y: 274, distance: 72.2
click at [401, 274] on div "Order # 86681126 S Sender" at bounding box center [411, 89] width 809 height 837
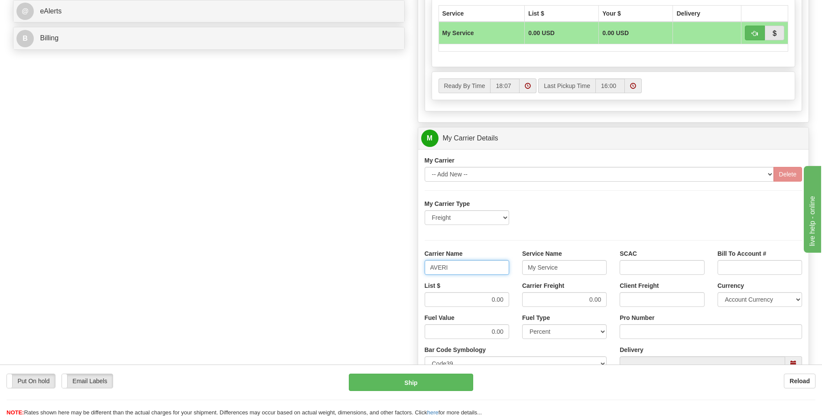
type input "AVERI"
type input "LTL"
drag, startPoint x: 490, startPoint y: 297, endPoint x: 511, endPoint y: 297, distance: 20.8
click at [511, 297] on div "List $ 0.00" at bounding box center [467, 297] width 98 height 32
type input "320"
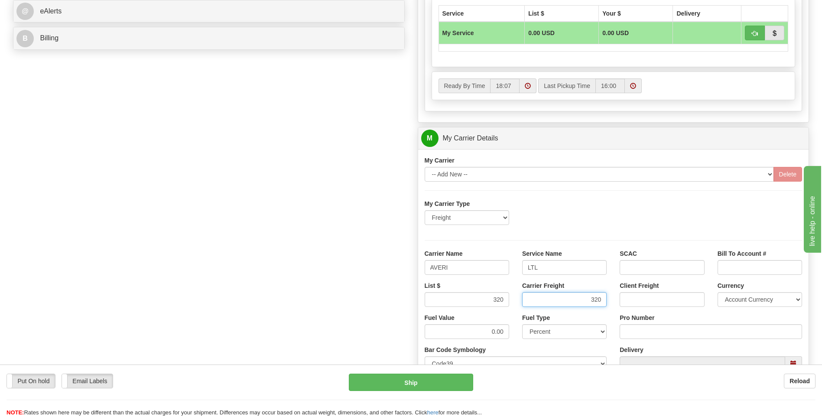
type input "320"
click at [633, 329] on input "Pro Number" at bounding box center [711, 331] width 182 height 15
type input "0760160848"
click button "Delete" at bounding box center [0, 0] width 0 height 0
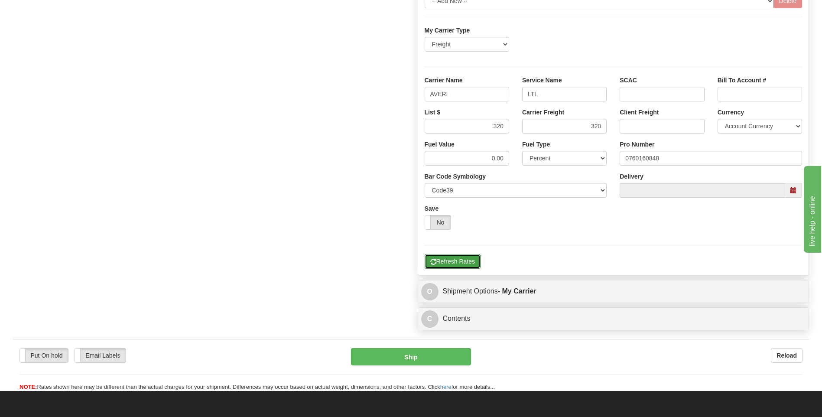
click at [473, 262] on button "Refresh Rates" at bounding box center [453, 261] width 56 height 15
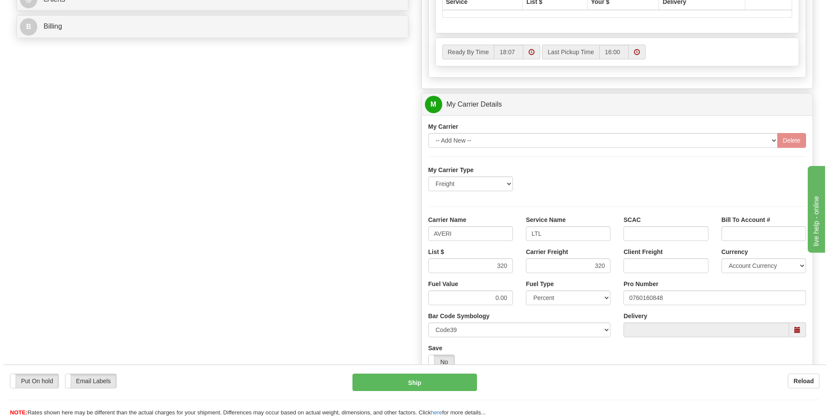
scroll to position [151, 0]
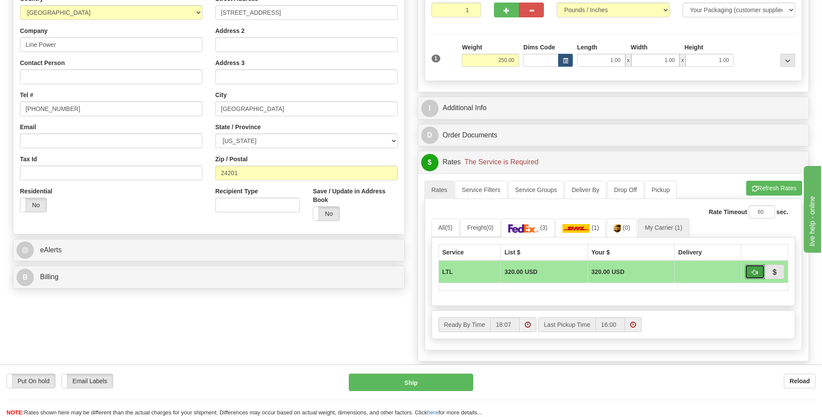
click at [756, 273] on span "button" at bounding box center [755, 273] width 6 height 6
type input "00"
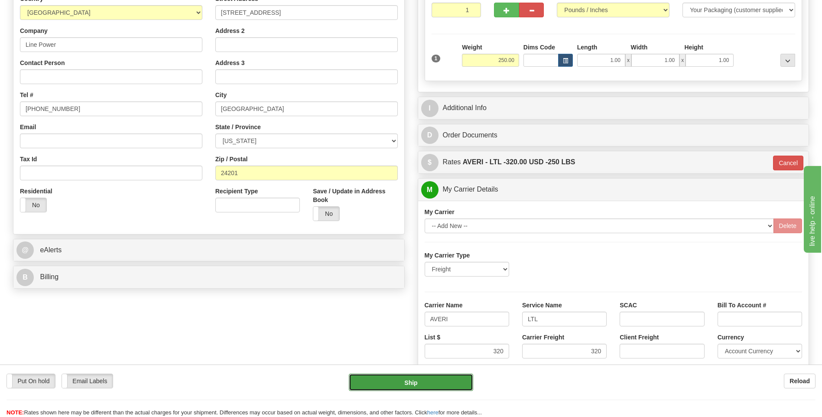
click at [431, 381] on button "Ship" at bounding box center [411, 382] width 124 height 17
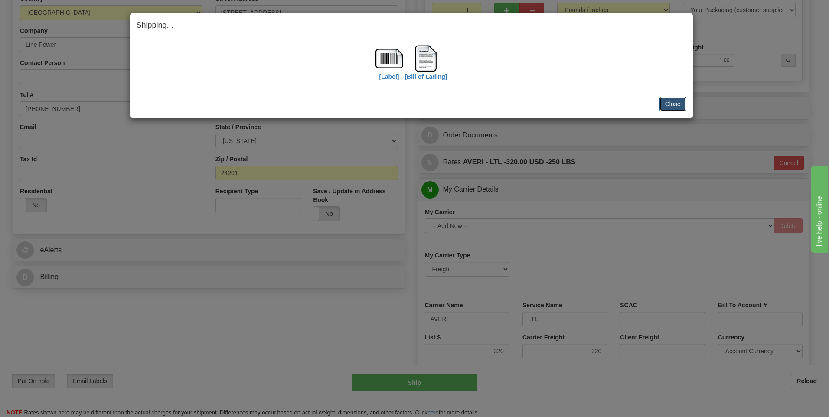
click at [682, 104] on button "Close" at bounding box center [672, 104] width 27 height 15
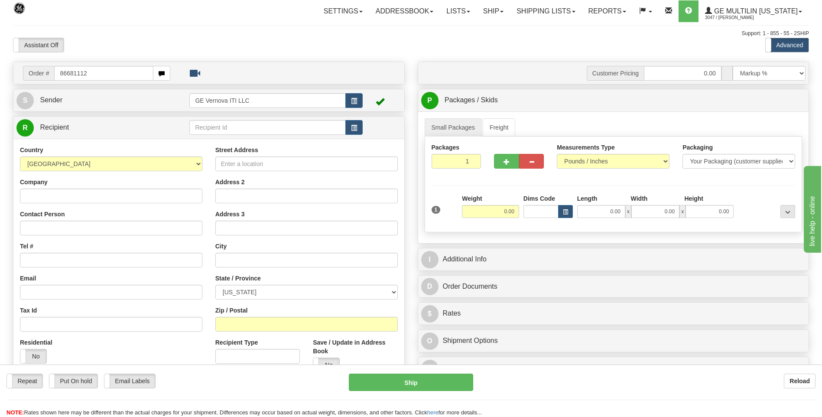
type input "86681112"
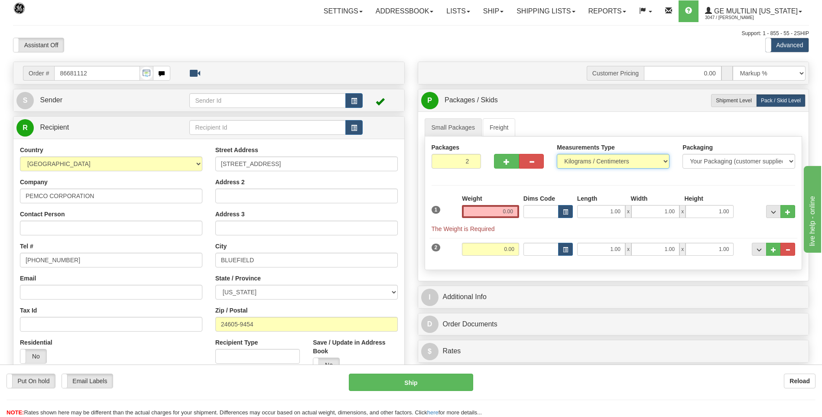
click at [592, 161] on select "Pounds / Inches Kilograms / Centimeters" at bounding box center [613, 161] width 113 height 15
select select "0"
click at [557, 154] on select "Pounds / Inches Kilograms / Centimeters" at bounding box center [613, 161] width 113 height 15
click at [516, 211] on input "0.00" at bounding box center [490, 211] width 57 height 13
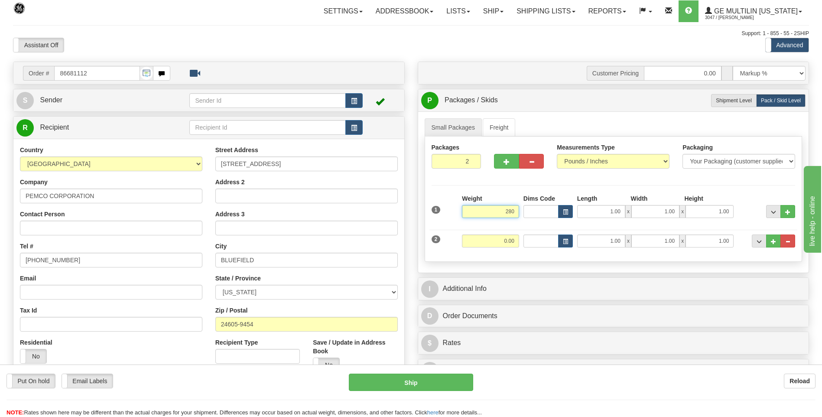
click button "Delete" at bounding box center [0, 0] width 0 height 0
type input "280.00"
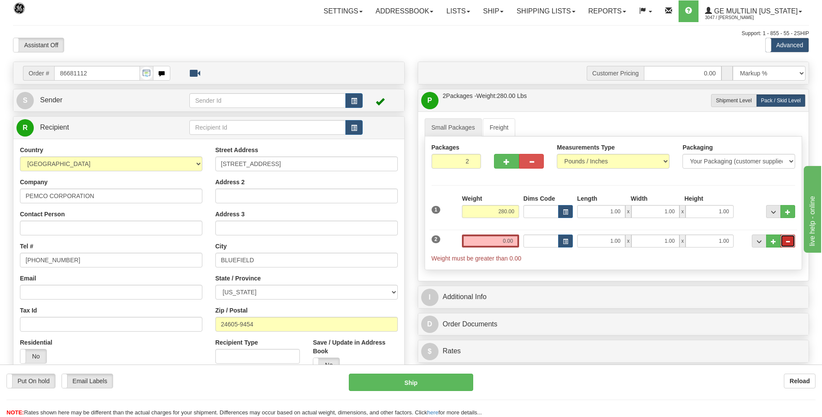
click at [788, 244] on button "..." at bounding box center [788, 241] width 15 height 13
type input "1"
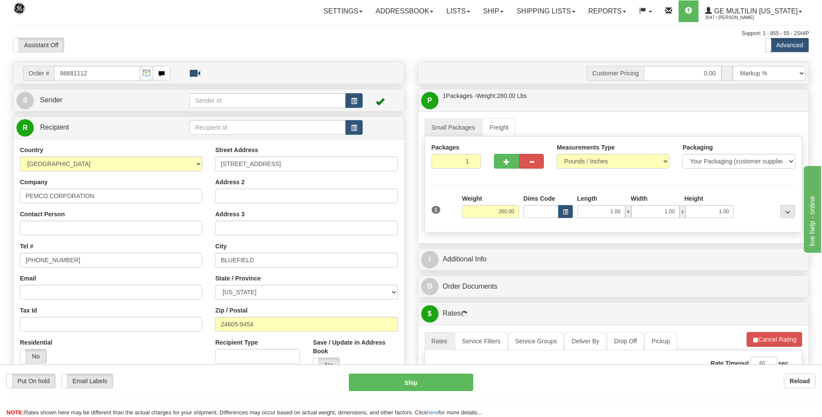
scroll to position [217, 0]
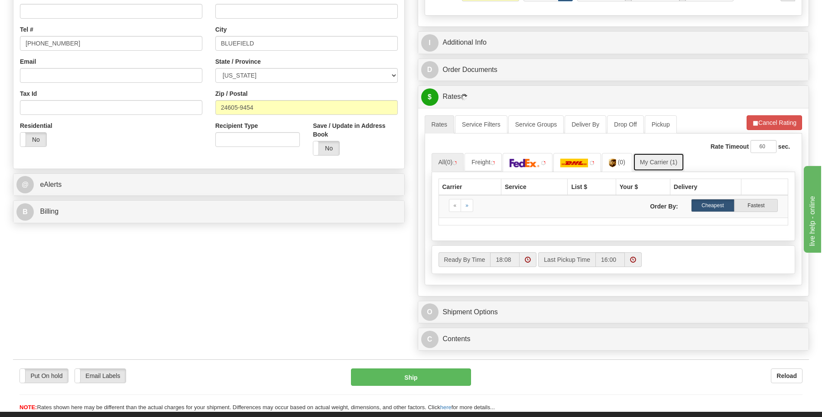
click at [669, 166] on link "My Carrier (1)" at bounding box center [658, 162] width 51 height 18
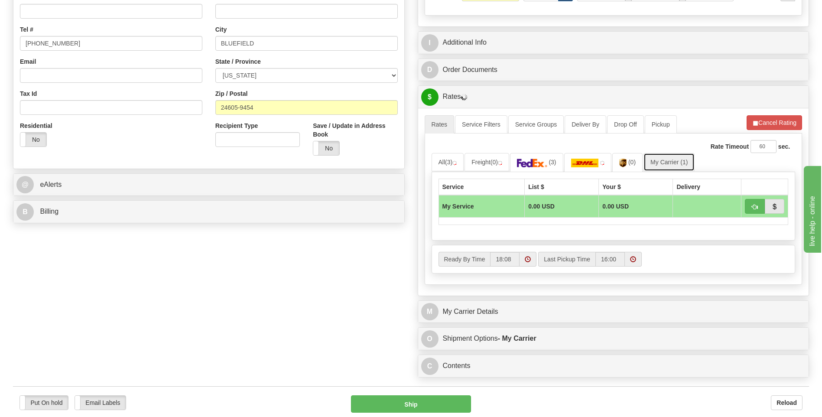
scroll to position [303, 0]
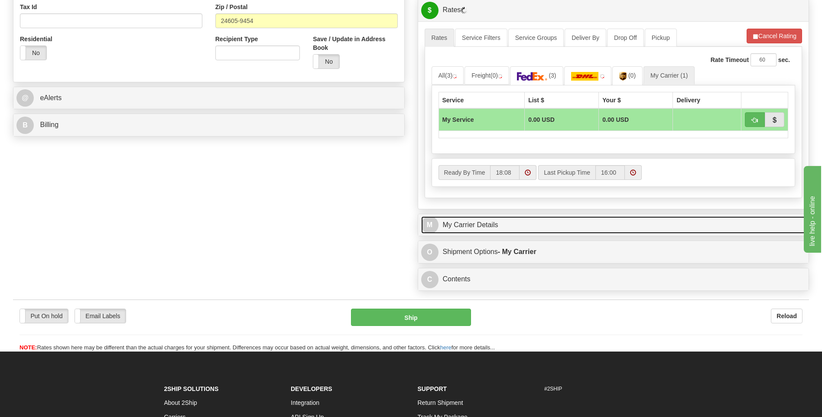
click at [516, 225] on link "M My Carrier Details" at bounding box center [613, 225] width 385 height 18
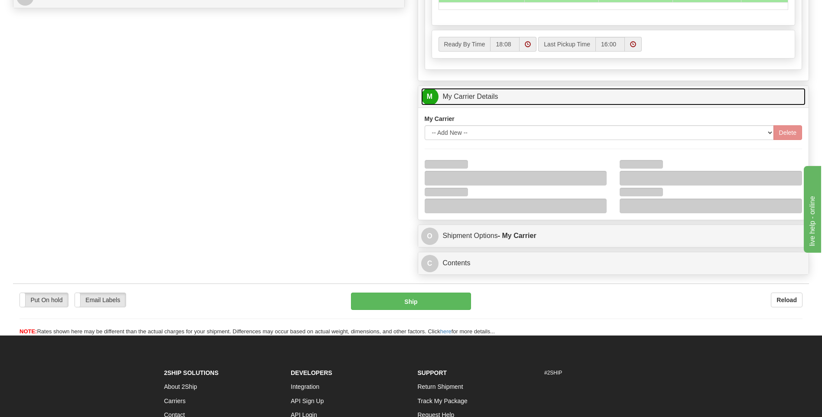
scroll to position [433, 0]
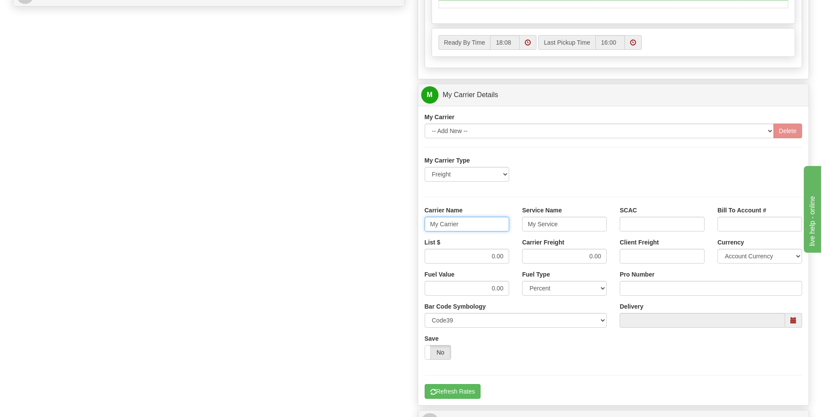
drag, startPoint x: 457, startPoint y: 227, endPoint x: 382, endPoint y: 224, distance: 75.5
click at [384, 224] on div "Order # 86681112 S Sender" at bounding box center [411, 46] width 809 height 837
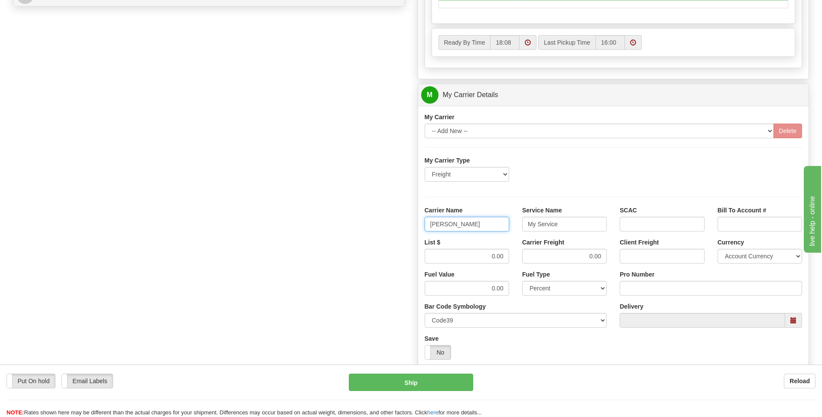
type input "AVERIL"
type input "LTL"
drag, startPoint x: 482, startPoint y: 254, endPoint x: 513, endPoint y: 257, distance: 31.8
click at [513, 257] on div "List $ 0.00" at bounding box center [467, 254] width 98 height 32
type input "320"
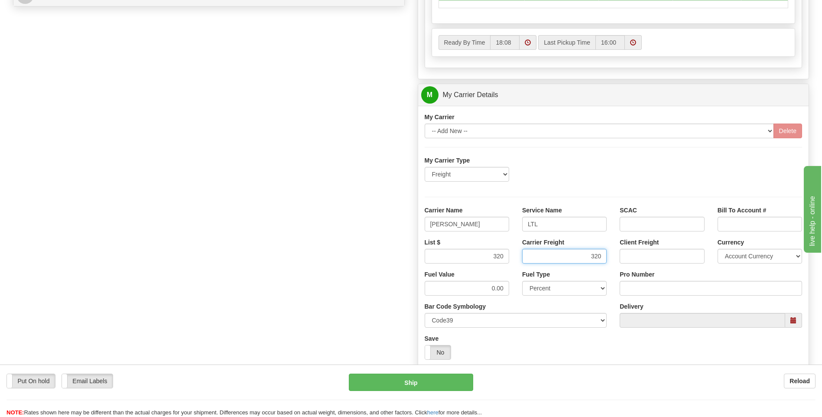
type input "320"
click at [634, 290] on input "Pro Number" at bounding box center [711, 288] width 182 height 15
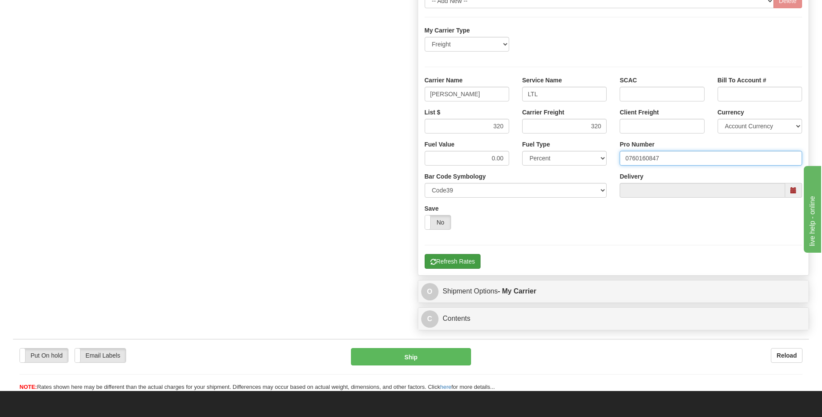
type input "0760160847"
click at [461, 266] on button "Refresh Rates" at bounding box center [453, 261] width 56 height 15
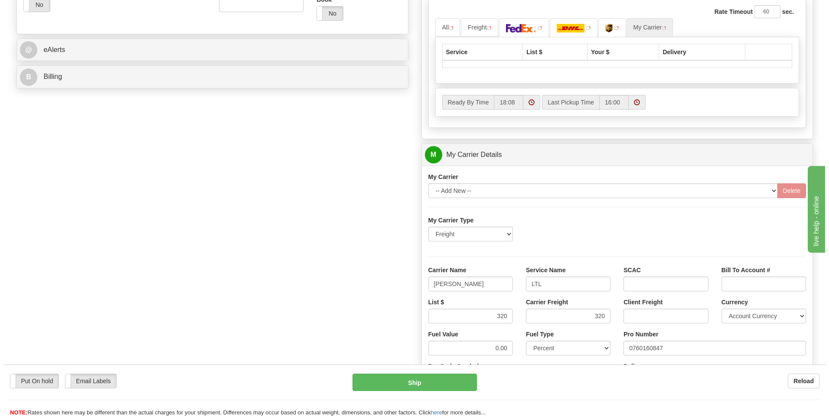
scroll to position [238, 0]
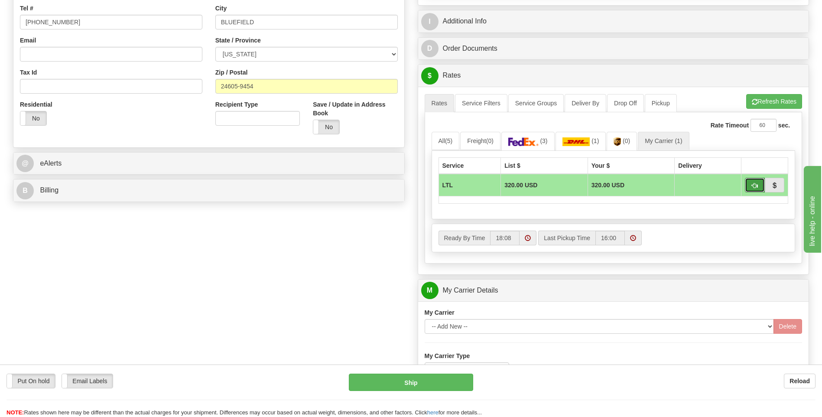
click at [754, 189] on span "button" at bounding box center [755, 186] width 6 height 6
type input "00"
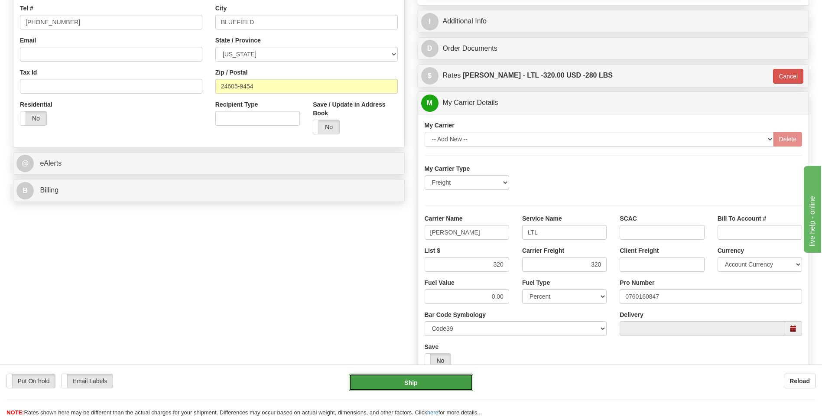
click at [429, 377] on button "Ship" at bounding box center [411, 382] width 124 height 17
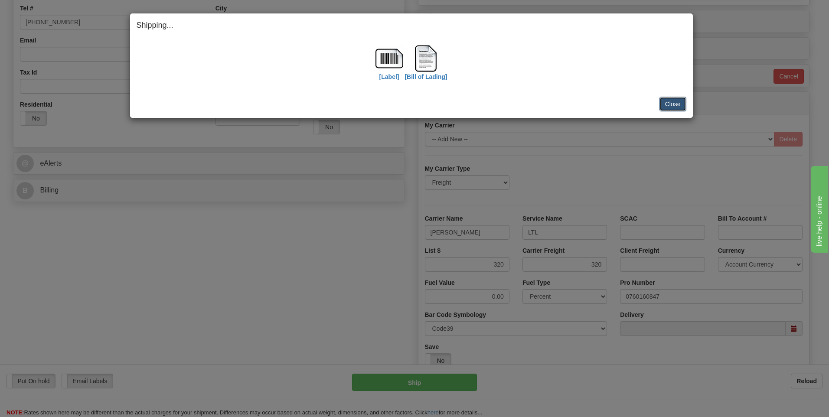
click at [681, 106] on button "Close" at bounding box center [672, 104] width 27 height 15
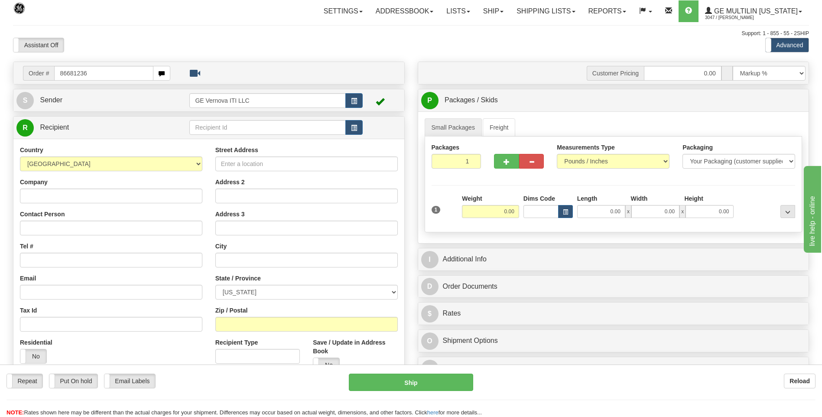
type input "86681236"
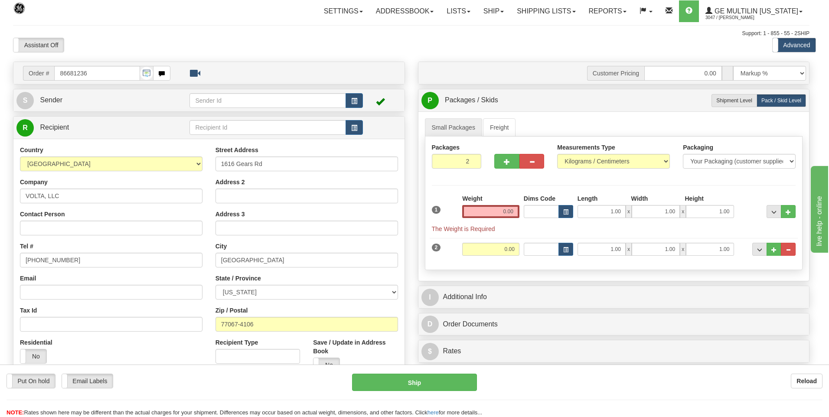
click button "Delete" at bounding box center [0, 0] width 0 height 0
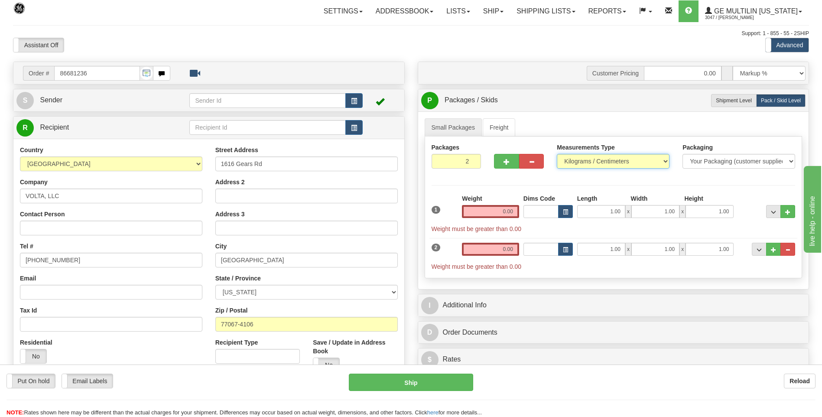
click at [605, 155] on select "Pounds / Inches Kilograms / Centimeters" at bounding box center [613, 161] width 113 height 15
select select "0"
click at [557, 154] on select "Pounds / Inches Kilograms / Centimeters" at bounding box center [613, 161] width 113 height 15
click at [787, 250] on span "..." at bounding box center [787, 250] width 5 height 5
type input "1"
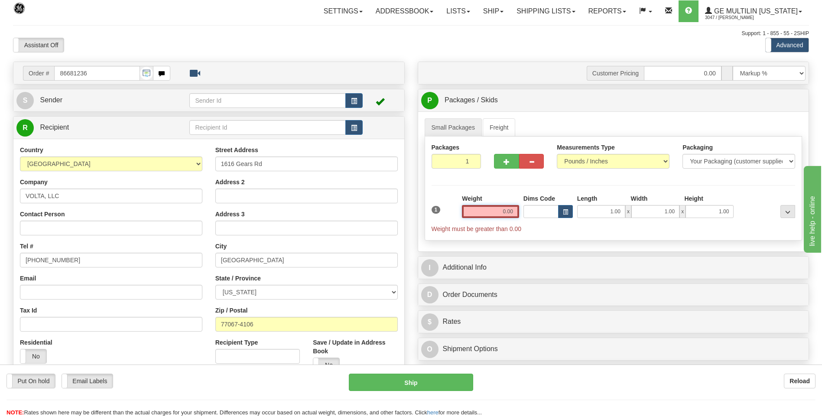
click at [514, 213] on input "0.00" at bounding box center [490, 211] width 57 height 13
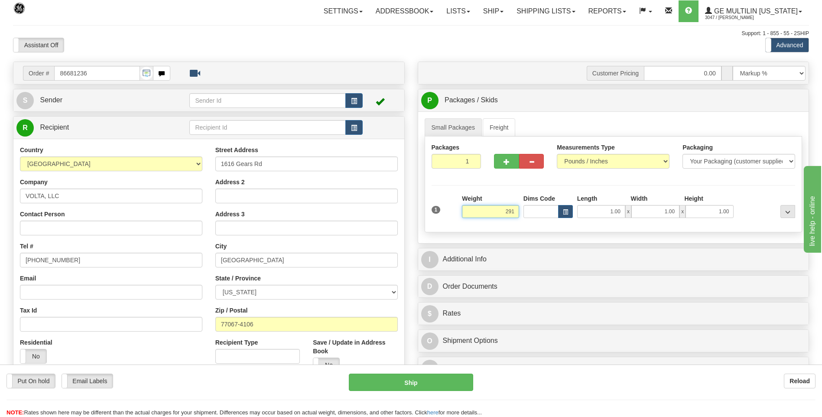
click button "Delete" at bounding box center [0, 0] width 0 height 0
type input "291.00"
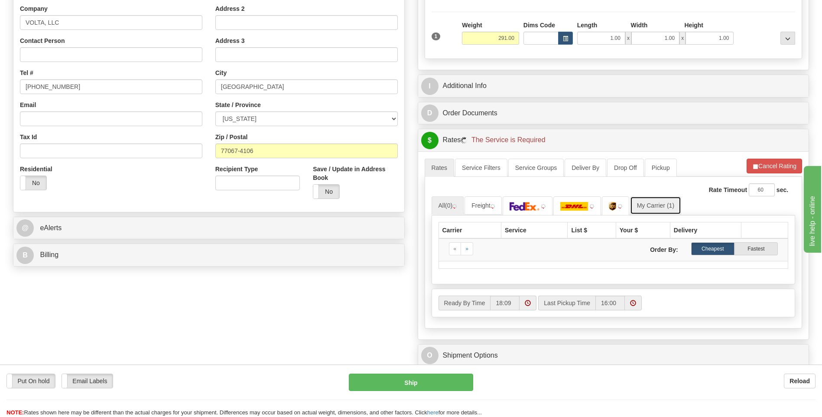
click at [663, 205] on link "My Carrier (1)" at bounding box center [655, 205] width 51 height 18
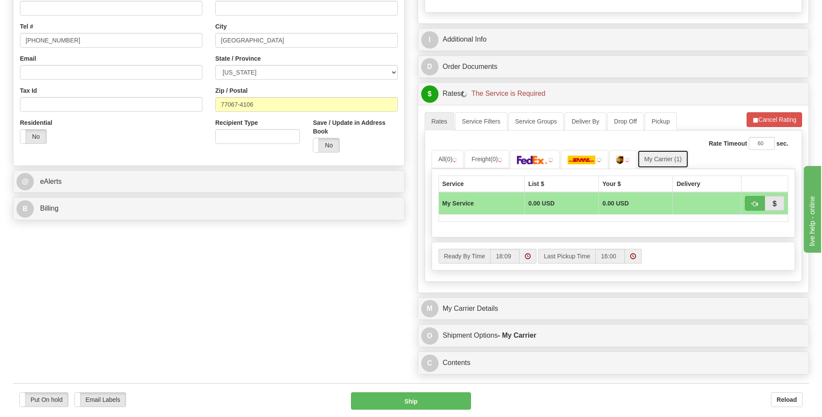
scroll to position [303, 0]
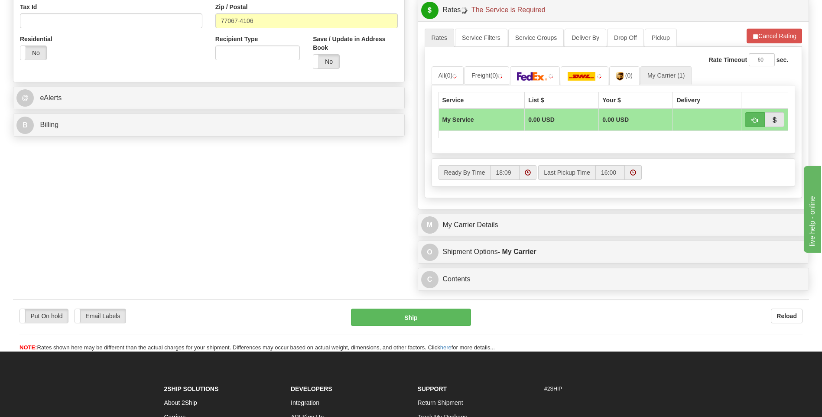
click at [508, 214] on div "M My Carrier Details" at bounding box center [613, 225] width 391 height 22
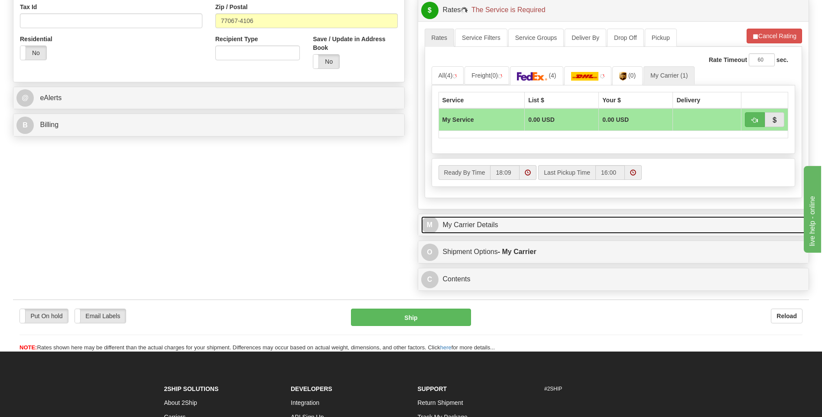
click at [506, 224] on link "M My Carrier Details" at bounding box center [613, 225] width 385 height 18
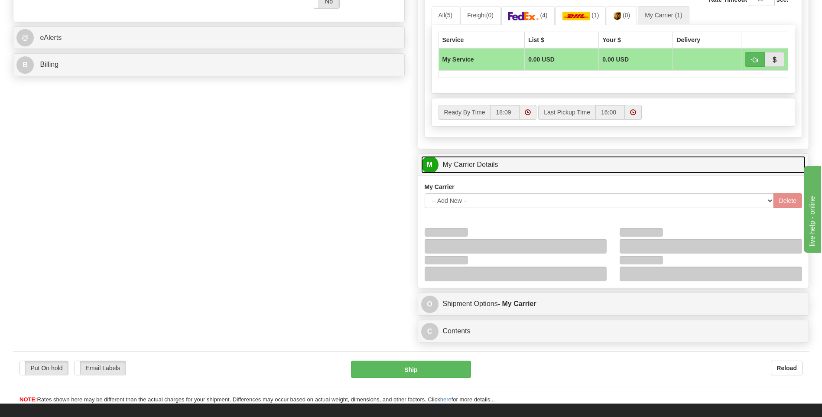
scroll to position [390, 0]
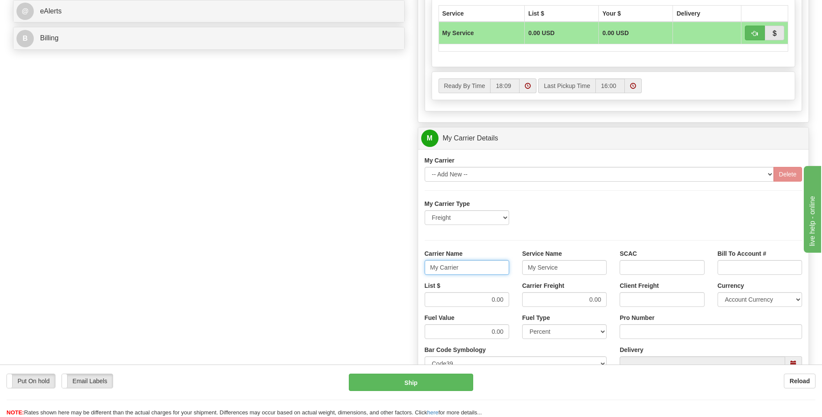
drag, startPoint x: 475, startPoint y: 268, endPoint x: 409, endPoint y: 268, distance: 65.9
click at [409, 268] on div "Order # 86681236 S Sender" at bounding box center [411, 89] width 809 height 837
type input "AVERI"
type input "LTL"
drag, startPoint x: 510, startPoint y: 301, endPoint x: 517, endPoint y: 301, distance: 6.9
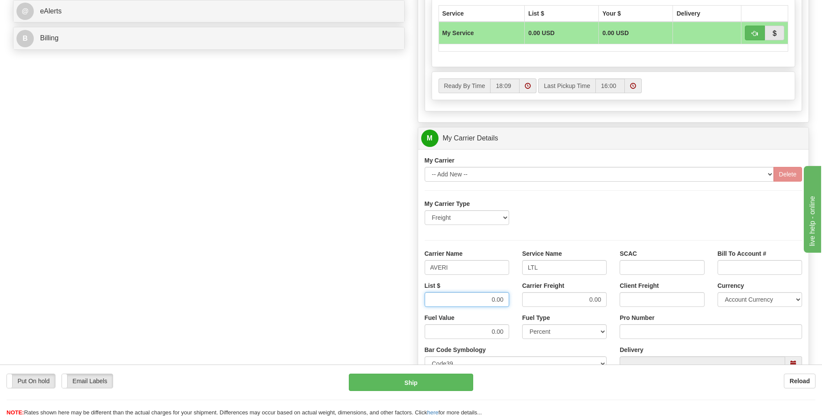
click at [517, 301] on div "List $ 0.00 Carrier Freight 0.00 Client Freight Currency Account Currency ARN A…" at bounding box center [613, 297] width 391 height 32
type input "320"
click at [625, 332] on input "Pro Number" at bounding box center [711, 331] width 182 height 15
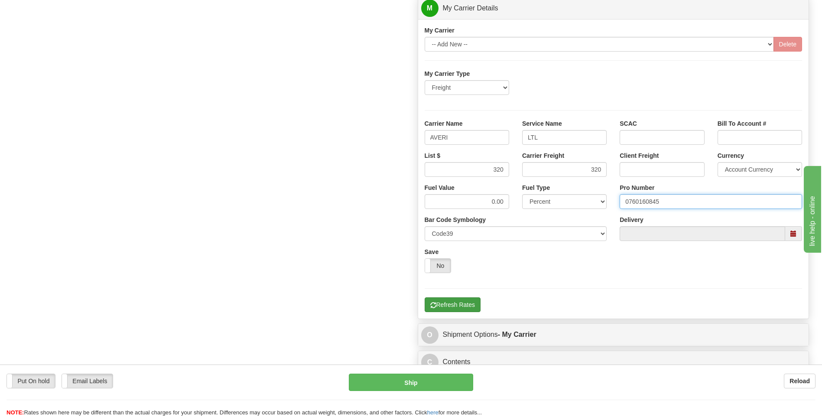
type input "0760160845"
click at [468, 301] on button "Refresh Rates" at bounding box center [453, 304] width 56 height 15
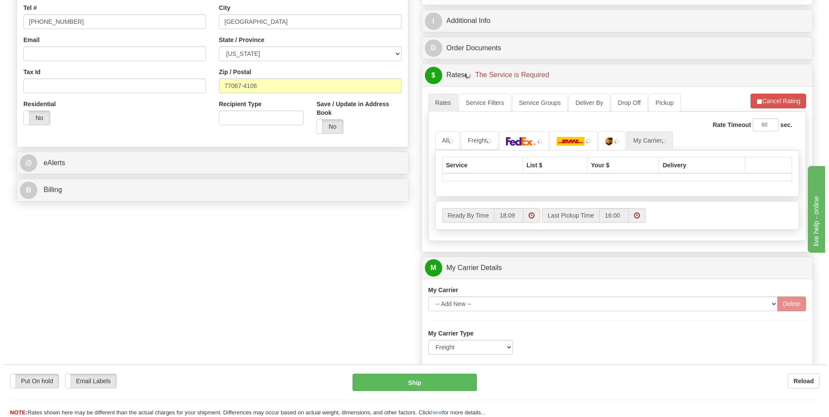
scroll to position [108, 0]
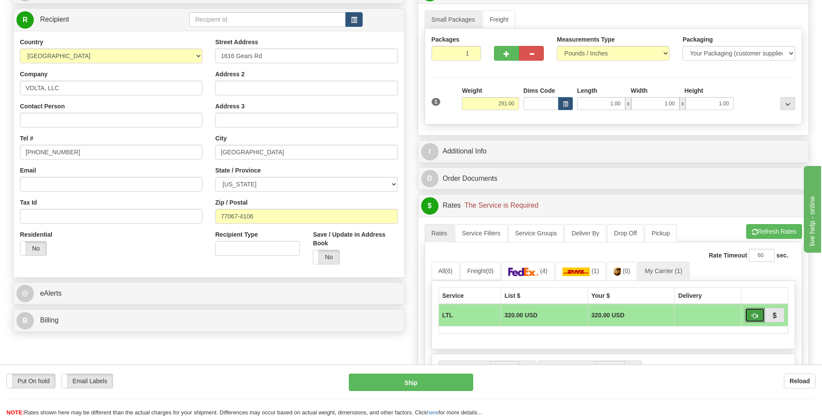
click at [755, 315] on span "button" at bounding box center [755, 316] width 6 height 6
type input "00"
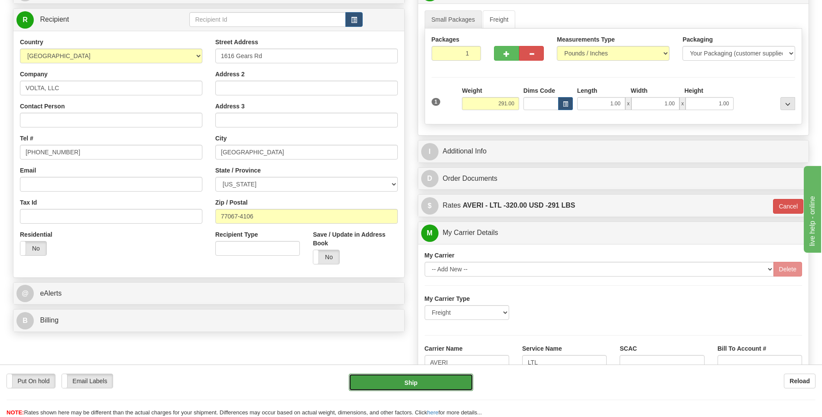
click at [417, 381] on button "Ship" at bounding box center [411, 382] width 124 height 17
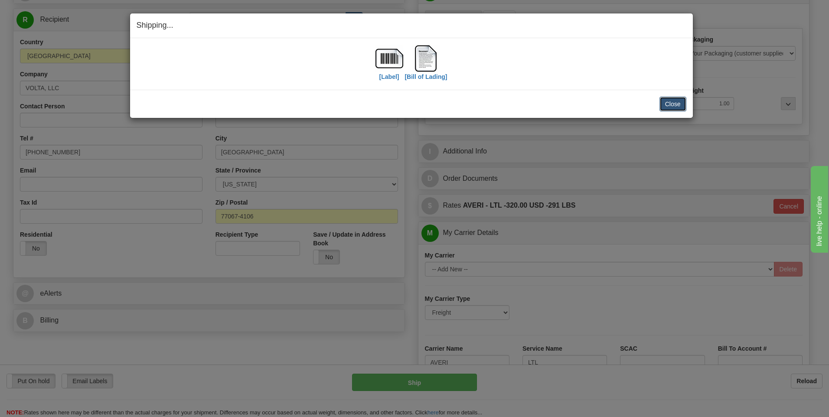
click at [664, 98] on button "Close" at bounding box center [672, 104] width 27 height 15
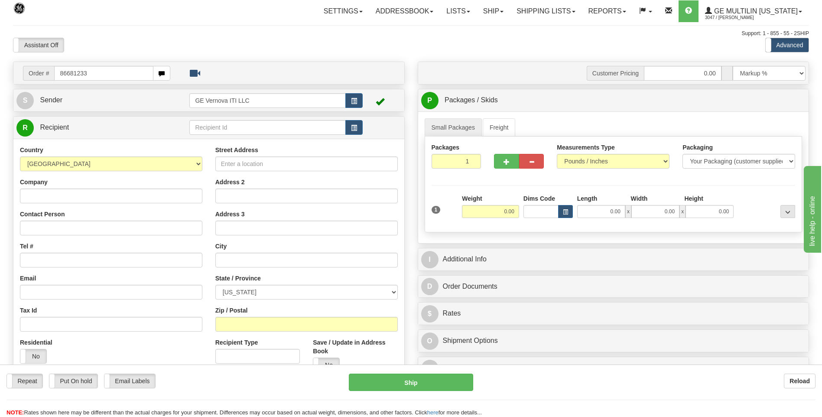
type input "86681233"
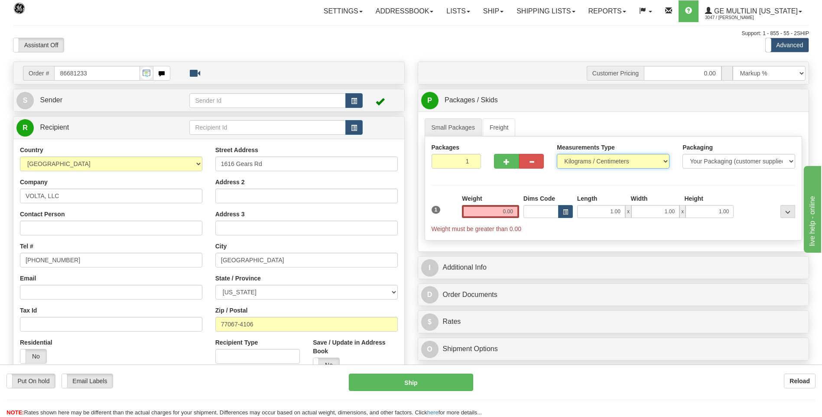
click at [569, 163] on select "Pounds / Inches Kilograms / Centimeters" at bounding box center [613, 161] width 113 height 15
select select "0"
click at [557, 154] on select "Pounds / Inches Kilograms / Centimeters" at bounding box center [613, 161] width 113 height 15
click at [518, 209] on input "0.00" at bounding box center [490, 211] width 57 height 13
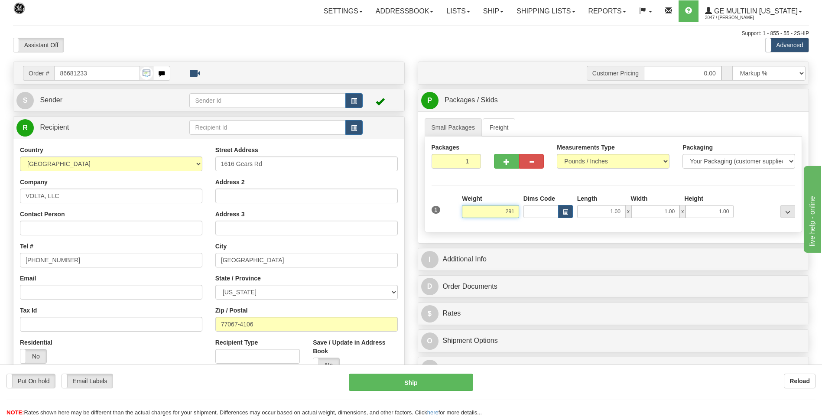
click button "Delete" at bounding box center [0, 0] width 0 height 0
type input "291.00"
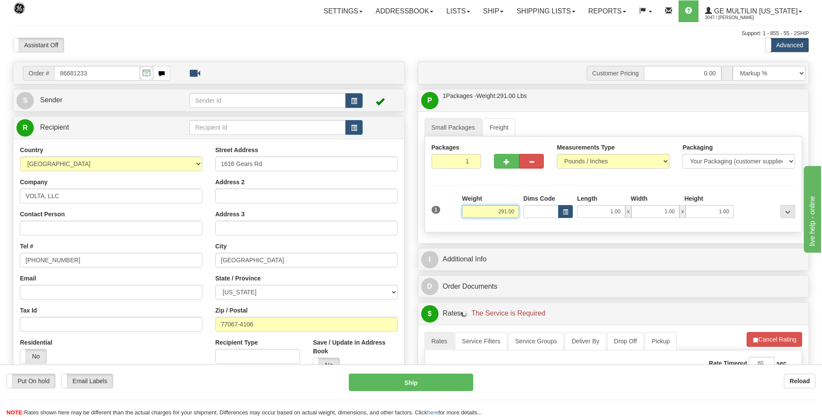
scroll to position [173, 0]
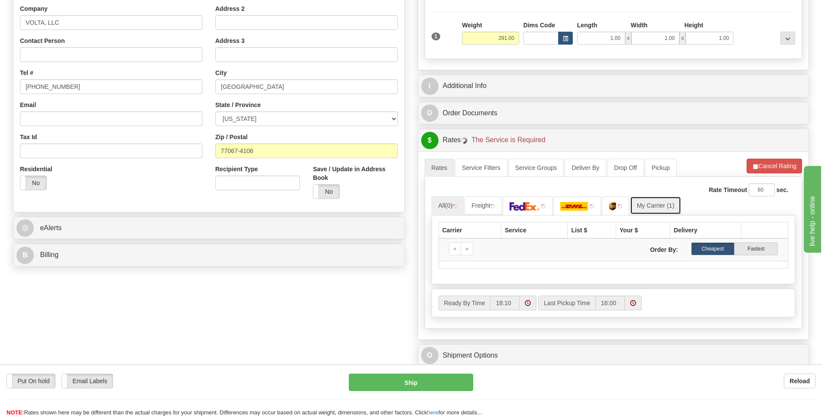
click at [666, 210] on link "My Carrier (1)" at bounding box center [655, 205] width 51 height 18
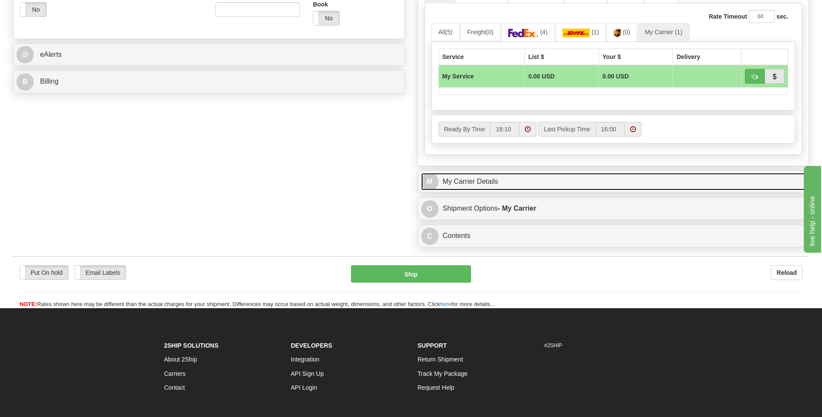
click at [494, 185] on link "M My Carrier Details" at bounding box center [613, 182] width 385 height 18
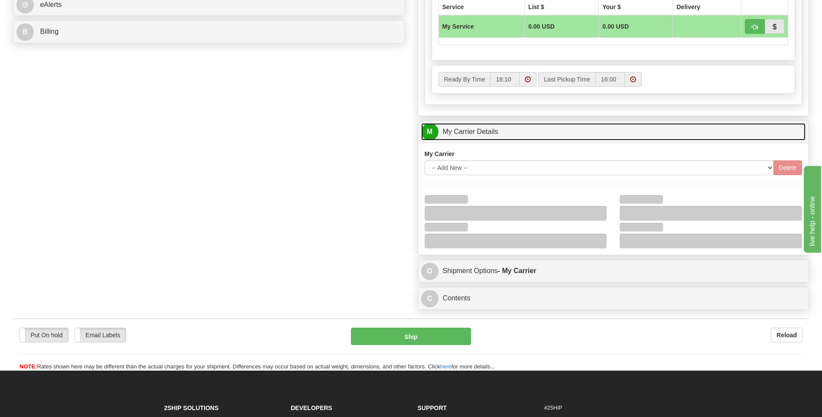
scroll to position [477, 0]
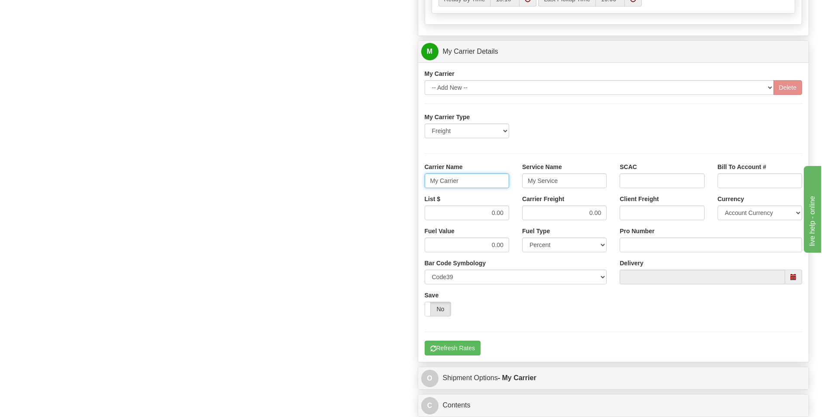
drag, startPoint x: 474, startPoint y: 185, endPoint x: 419, endPoint y: 182, distance: 55.5
click at [419, 182] on div "Carrier Name My Carrier" at bounding box center [467, 179] width 98 height 32
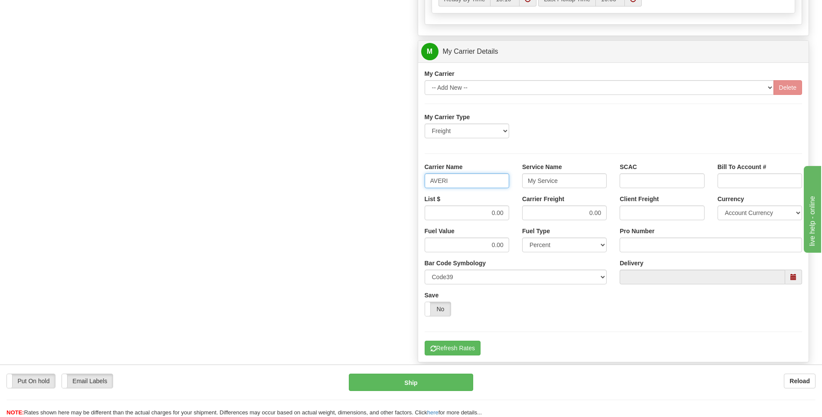
type input "AVERI"
type input "LTL"
drag, startPoint x: 491, startPoint y: 216, endPoint x: 523, endPoint y: 213, distance: 32.2
click at [523, 213] on div "List $ 0.00 Carrier Freight 0.00 Client Freight Currency Account Currency ARN A…" at bounding box center [613, 211] width 391 height 32
type input ".01"
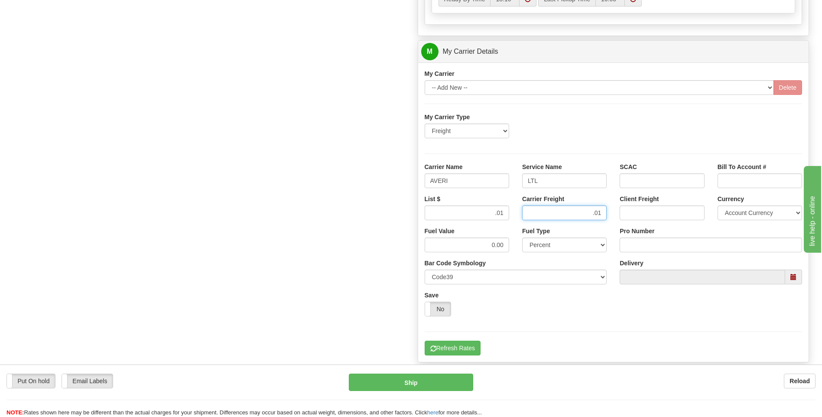
type input ".01"
click at [632, 243] on input "Pro Number" at bounding box center [711, 245] width 182 height 15
type input "0760160845"
click at [457, 355] on button "Refresh Rates" at bounding box center [453, 348] width 56 height 15
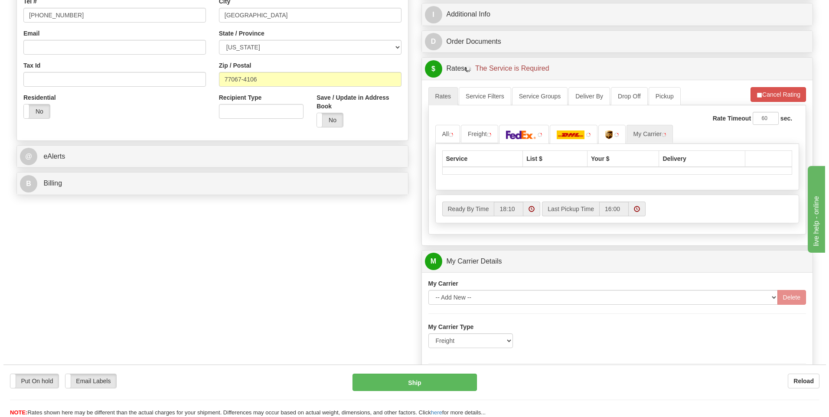
scroll to position [151, 0]
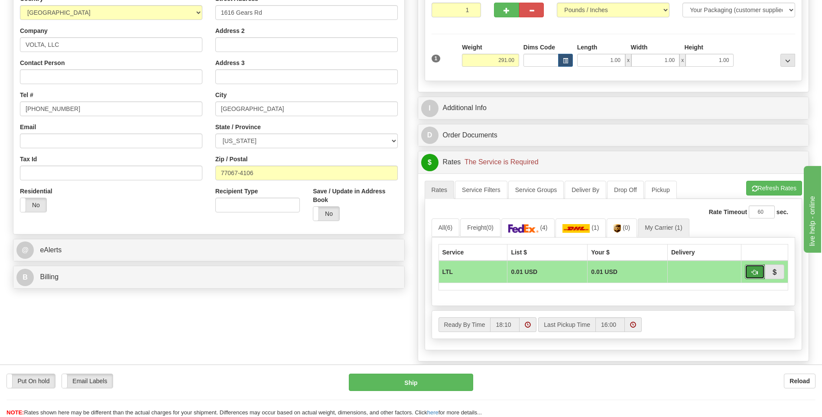
click at [754, 270] on span "button" at bounding box center [755, 273] width 6 height 6
type input "00"
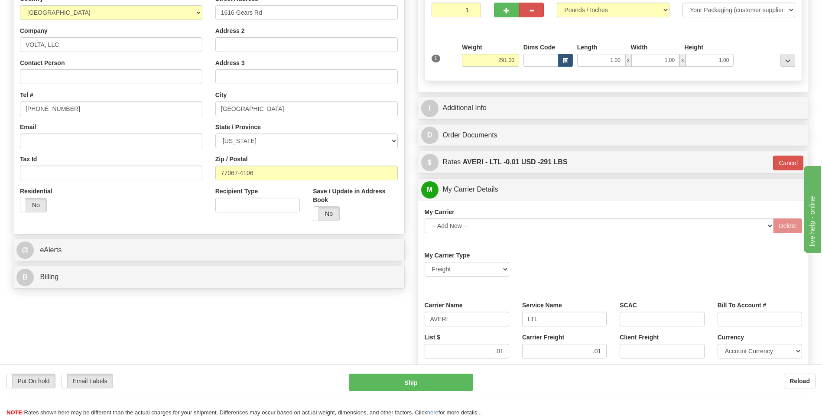
click at [399, 391] on div "Put On hold Put On hold Email Labels Email Labels Edit Reload Ship" at bounding box center [411, 395] width 822 height 43
click at [400, 390] on button "Ship" at bounding box center [411, 382] width 124 height 17
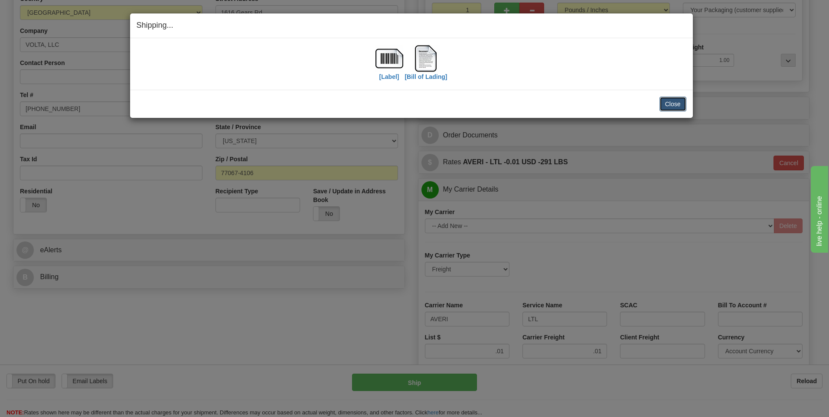
click at [663, 105] on button "Close" at bounding box center [672, 104] width 27 height 15
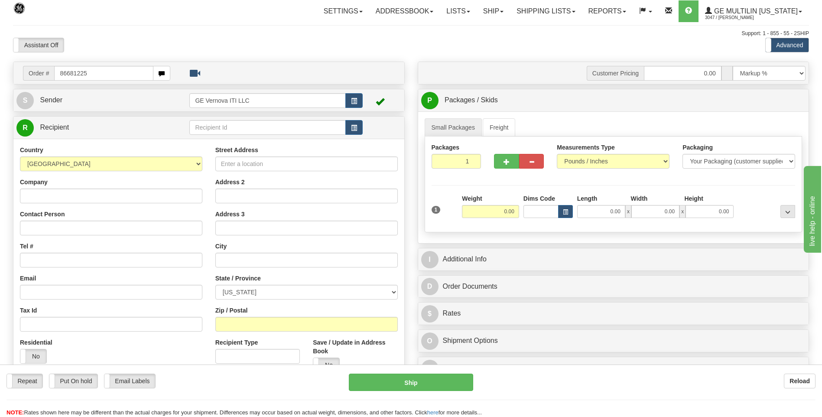
type input "86681225"
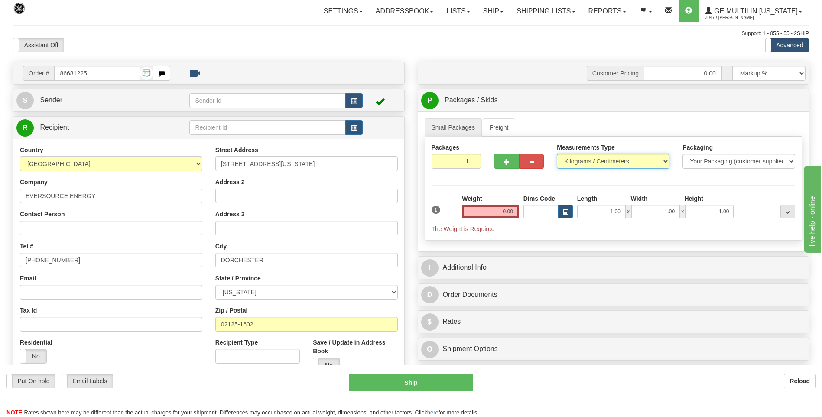
click at [574, 160] on select "Pounds / Inches Kilograms / Centimeters" at bounding box center [613, 161] width 113 height 15
click at [579, 170] on div "Measurements Type Pounds / Inches Kilograms / Centimeters" at bounding box center [614, 159] width 126 height 32
click at [571, 163] on select "Pounds / Inches Kilograms / Centimeters" at bounding box center [613, 161] width 113 height 15
select select "0"
click at [557, 154] on select "Pounds / Inches Kilograms / Centimeters" at bounding box center [613, 161] width 113 height 15
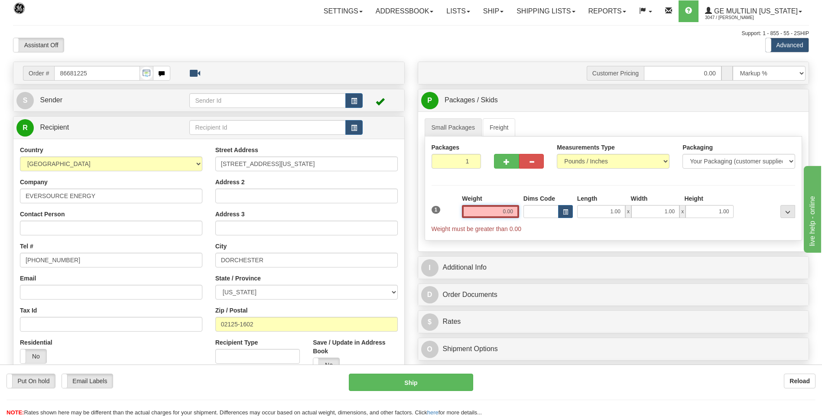
click at [512, 215] on input "0.00" at bounding box center [490, 211] width 57 height 13
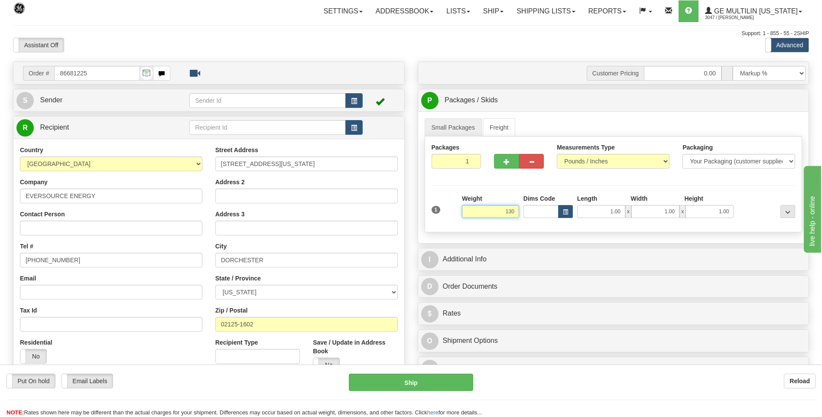
click button "Delete" at bounding box center [0, 0] width 0 height 0
type input "130.00"
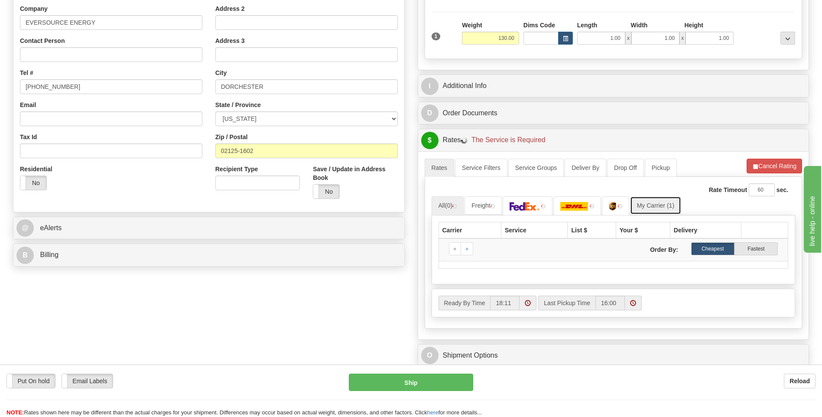
click at [668, 205] on link "My Carrier (1)" at bounding box center [655, 205] width 51 height 18
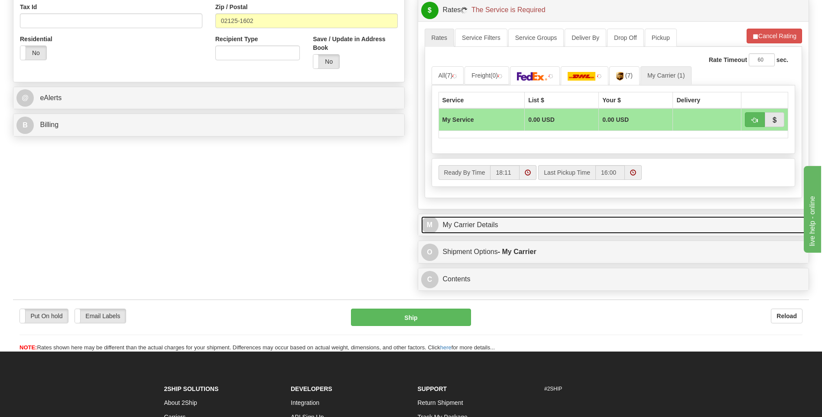
click at [518, 227] on link "M My Carrier Details" at bounding box center [613, 225] width 385 height 18
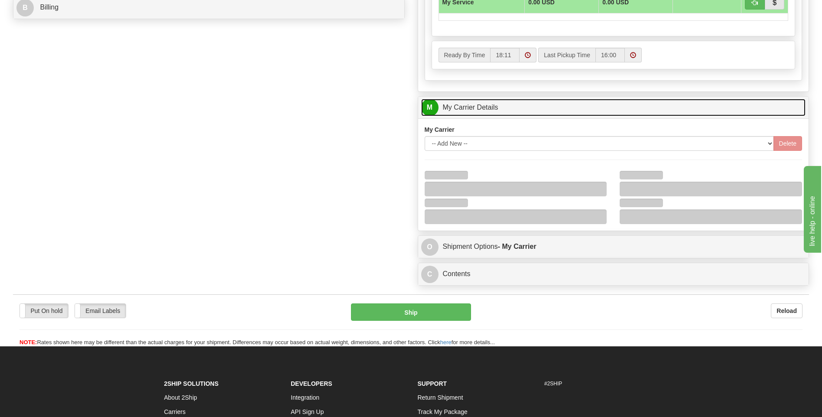
scroll to position [433, 0]
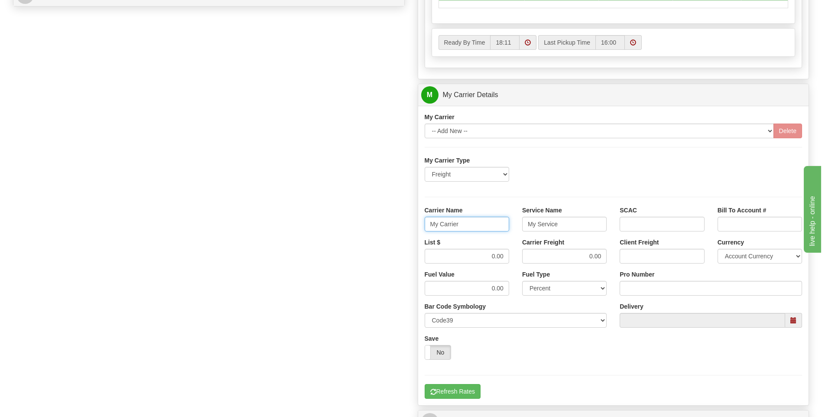
click at [416, 222] on div "Customer Pricing 0.00 Markup % Discount % Flat Amount Per Pound Flat Amount Mar…" at bounding box center [613, 46] width 405 height 837
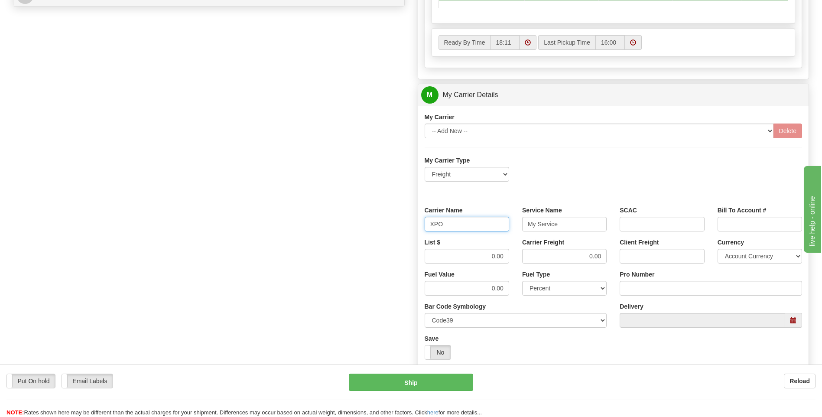
type input "XPO"
type input "LTL"
drag, startPoint x: 495, startPoint y: 259, endPoint x: 514, endPoint y: 252, distance: 20.3
click at [514, 252] on div "List $ 0.00" at bounding box center [467, 254] width 98 height 32
type input "385"
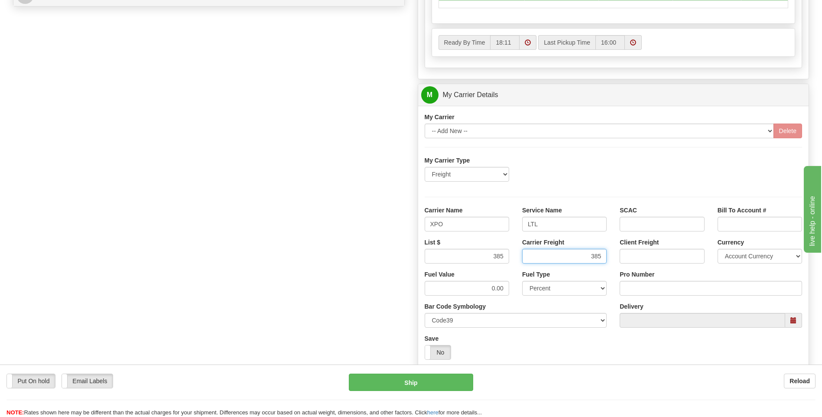
type input "385"
click at [641, 293] on input "Pro Number" at bounding box center [711, 288] width 182 height 15
type input "0"
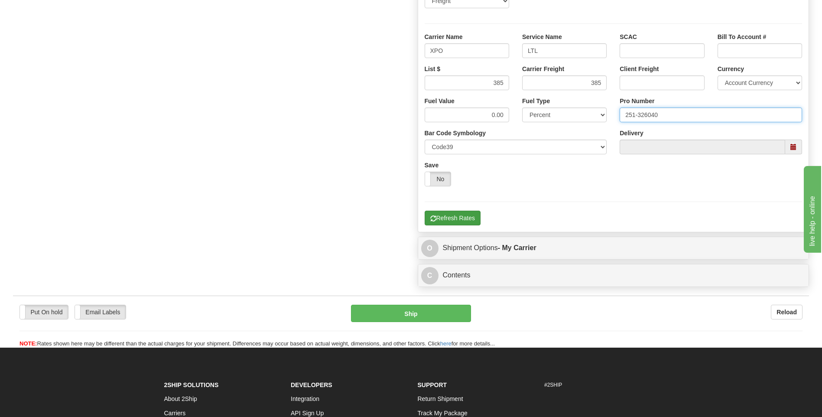
type input "251-326040"
click at [469, 219] on button "Refresh Rates" at bounding box center [453, 218] width 56 height 15
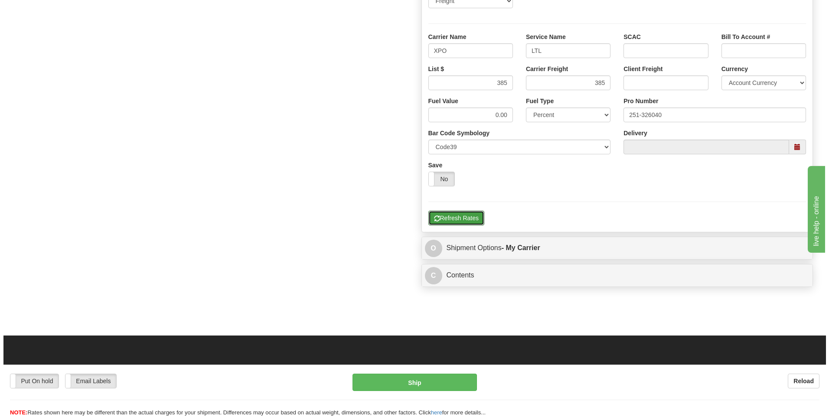
scroll to position [195, 0]
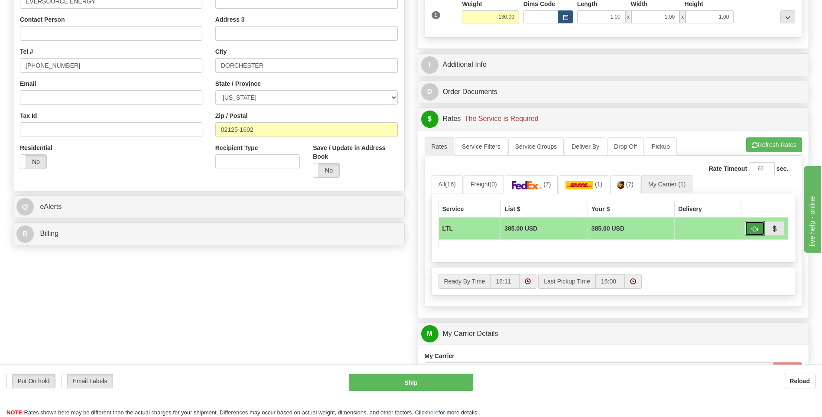
click at [756, 229] on span "button" at bounding box center [755, 229] width 6 height 6
type input "00"
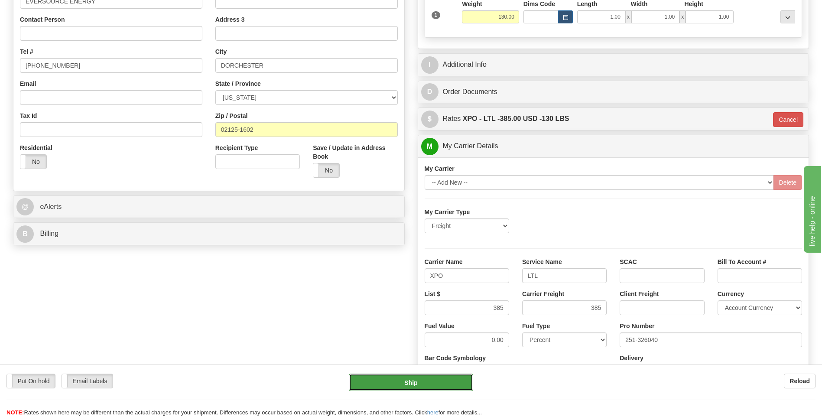
click at [449, 376] on button "Ship" at bounding box center [411, 382] width 124 height 17
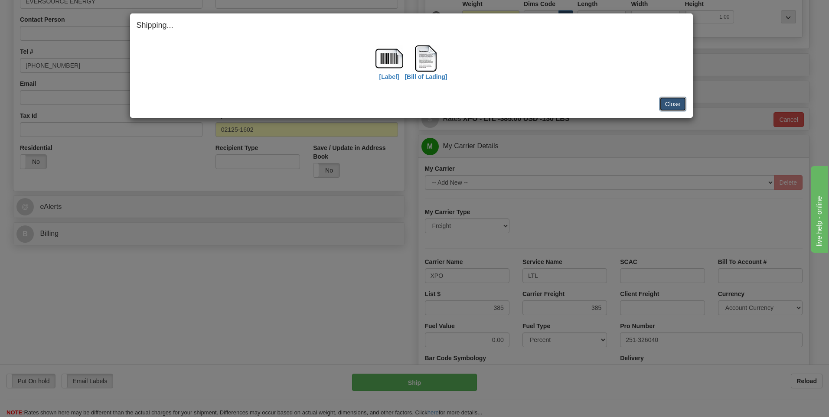
click at [667, 108] on button "Close" at bounding box center [672, 104] width 27 height 15
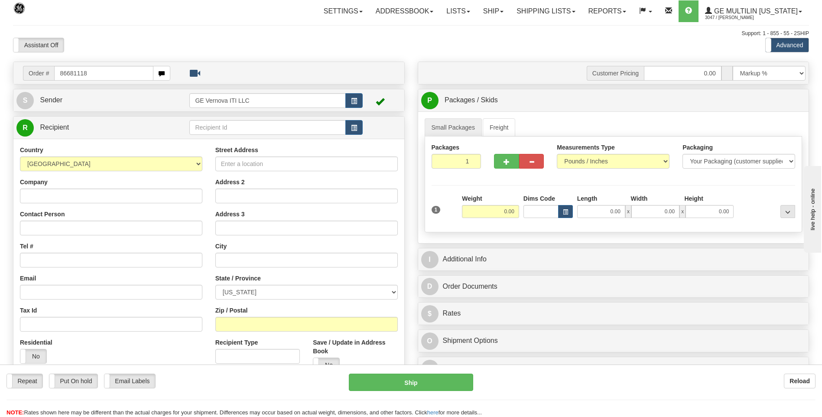
type input "86681118"
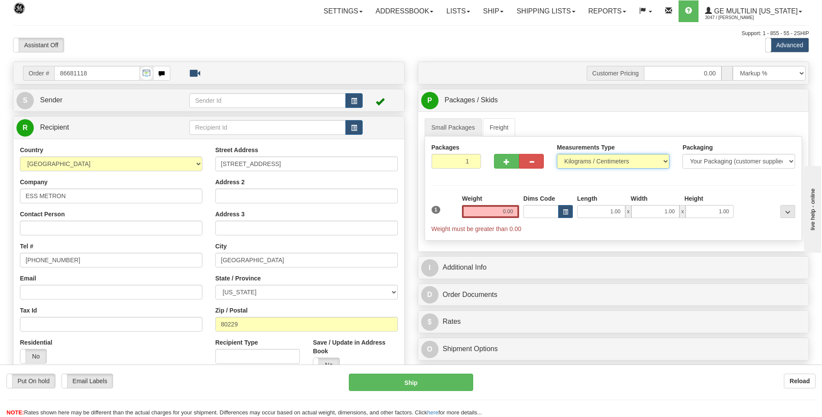
drag, startPoint x: 583, startPoint y: 154, endPoint x: 583, endPoint y: 160, distance: 6.1
click at [583, 157] on select "Pounds / Inches Kilograms / Centimeters" at bounding box center [613, 161] width 113 height 15
drag, startPoint x: 583, startPoint y: 163, endPoint x: 582, endPoint y: 168, distance: 4.8
click at [583, 163] on select "Pounds / Inches Kilograms / Centimeters" at bounding box center [613, 161] width 113 height 15
click at [577, 162] on select "Pounds / Inches Kilograms / Centimeters" at bounding box center [613, 161] width 113 height 15
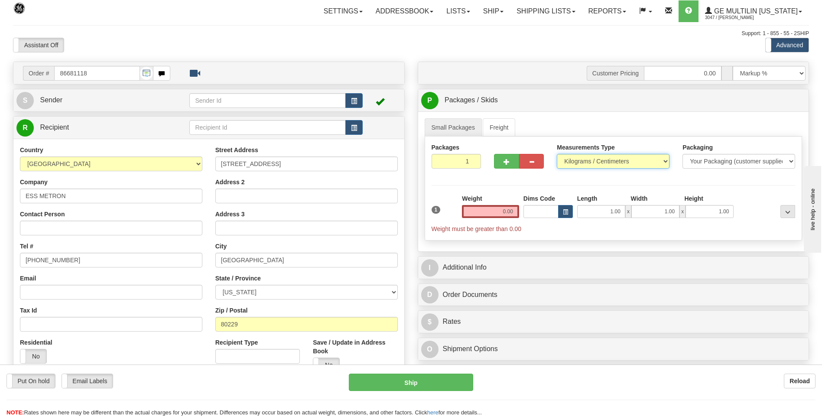
select select "0"
click at [557, 154] on select "Pounds / Inches Kilograms / Centimeters" at bounding box center [613, 161] width 113 height 15
click at [516, 214] on input "0.00" at bounding box center [490, 211] width 57 height 13
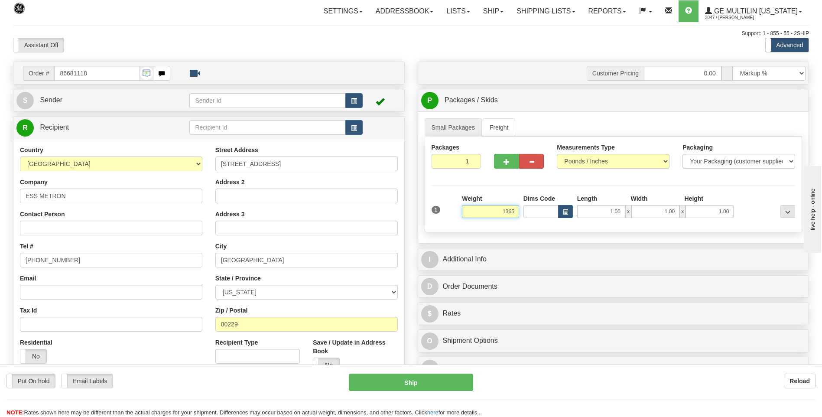
click button "Delete" at bounding box center [0, 0] width 0 height 0
type input "1365.00"
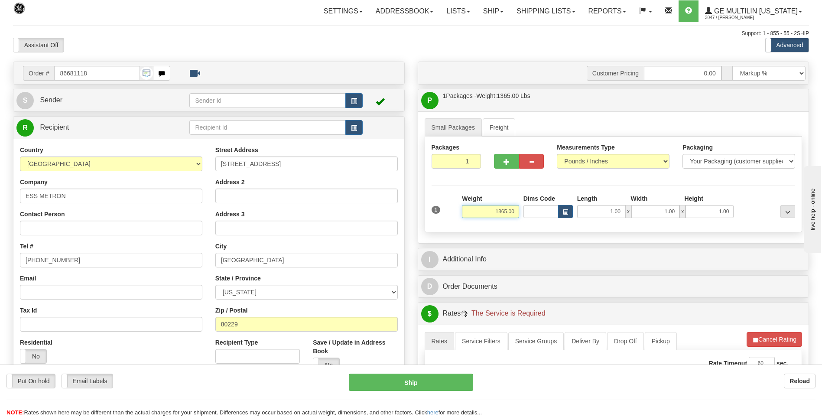
scroll to position [173, 0]
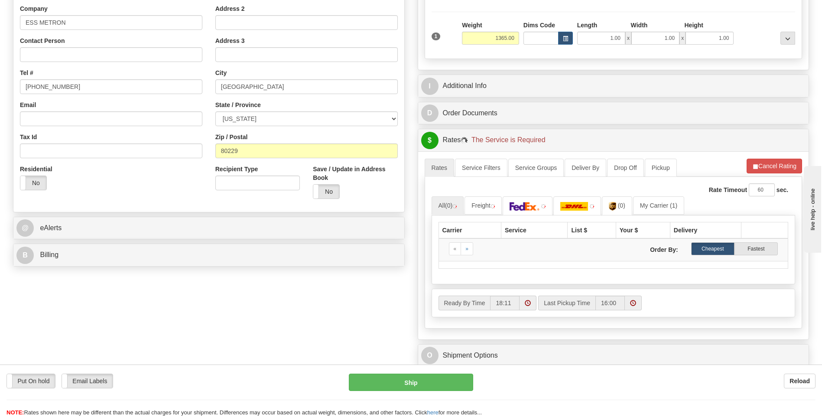
click at [662, 195] on div "Rate Timeout 60 sec." at bounding box center [614, 189] width 364 height 13
click at [665, 202] on link "My Carrier (1)" at bounding box center [666, 205] width 51 height 18
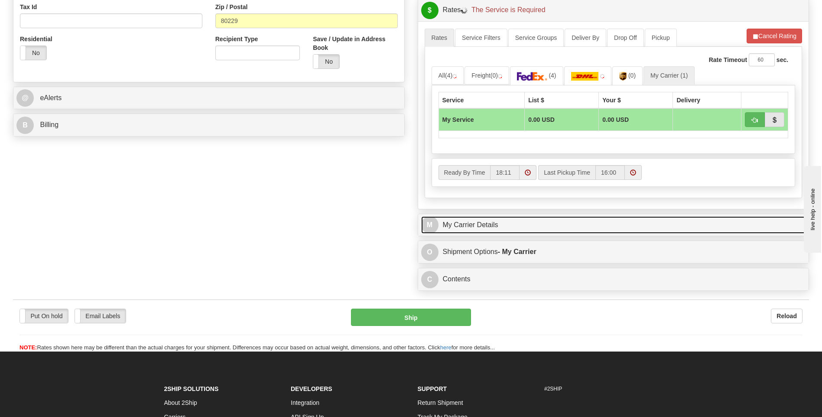
click at [523, 227] on link "M My Carrier Details" at bounding box center [613, 225] width 385 height 18
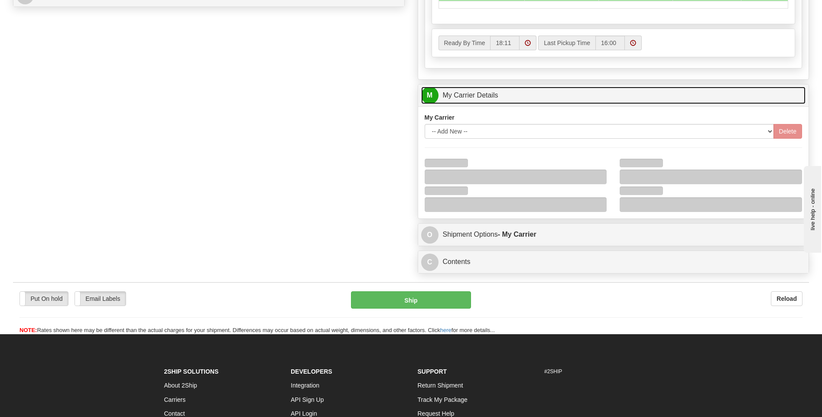
scroll to position [433, 0]
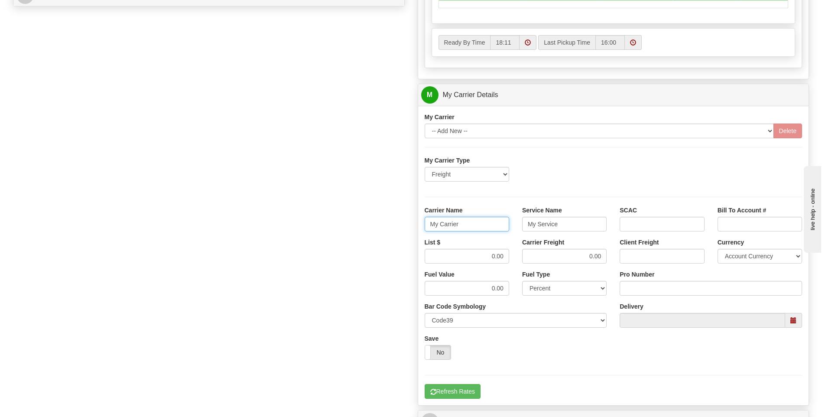
drag, startPoint x: 437, startPoint y: 226, endPoint x: 426, endPoint y: 226, distance: 10.8
click at [427, 226] on input "My Carrier" at bounding box center [467, 224] width 85 height 15
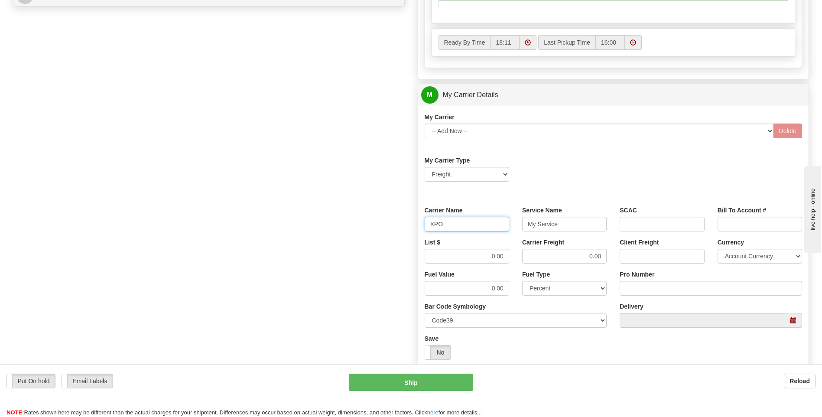
type input "XPO"
type input "LTL"
drag, startPoint x: 484, startPoint y: 254, endPoint x: 518, endPoint y: 257, distance: 33.9
click at [518, 257] on div "List $ 0.00 Carrier Freight 0.00 Client Freight Currency Account Currency ARN A…" at bounding box center [613, 254] width 391 height 32
drag, startPoint x: 518, startPoint y: 257, endPoint x: 492, endPoint y: 255, distance: 26.6
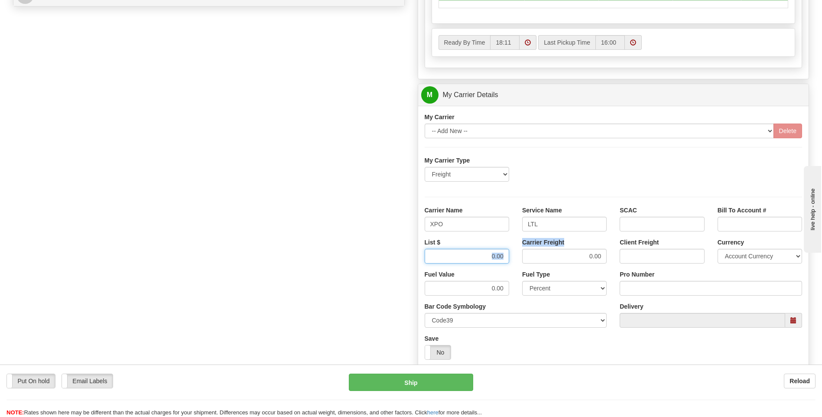
click at [492, 255] on input "0.00" at bounding box center [467, 256] width 85 height 15
drag, startPoint x: 486, startPoint y: 254, endPoint x: 513, endPoint y: 255, distance: 26.9
click at [513, 255] on div "List $ 0.00" at bounding box center [467, 254] width 98 height 32
type input "420"
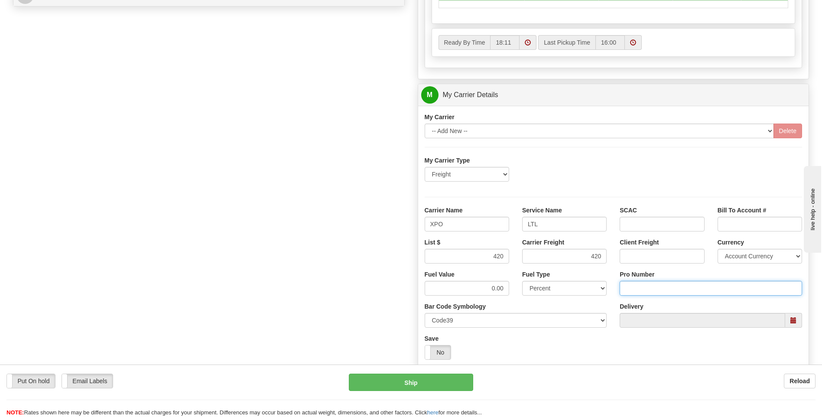
click at [645, 286] on input "Pro Number" at bounding box center [711, 288] width 182 height 15
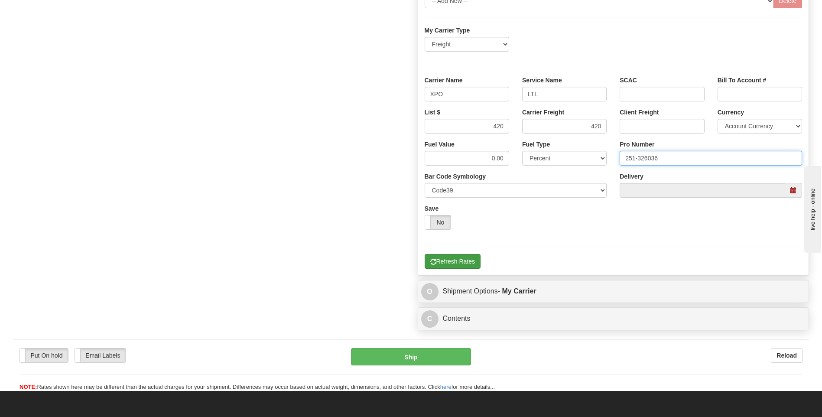
type input "251-326036"
click at [437, 265] on button "Refresh Rates" at bounding box center [453, 261] width 56 height 15
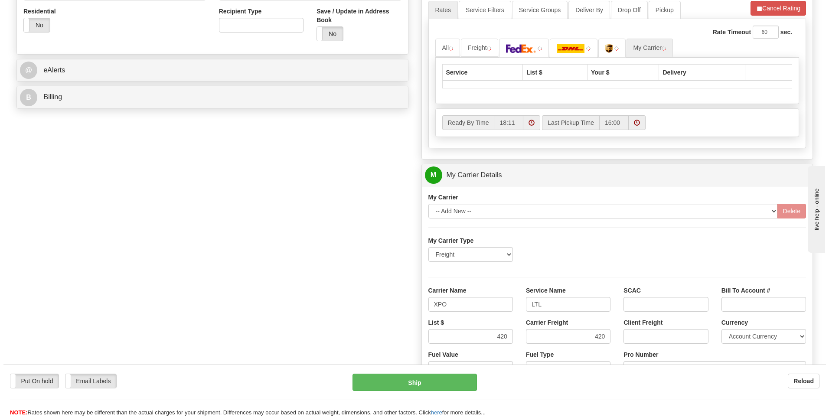
scroll to position [195, 0]
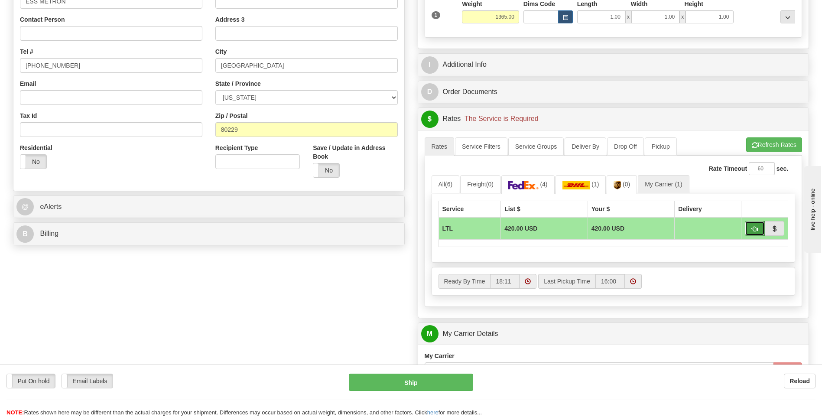
click at [753, 230] on span "button" at bounding box center [755, 229] width 6 height 6
type input "00"
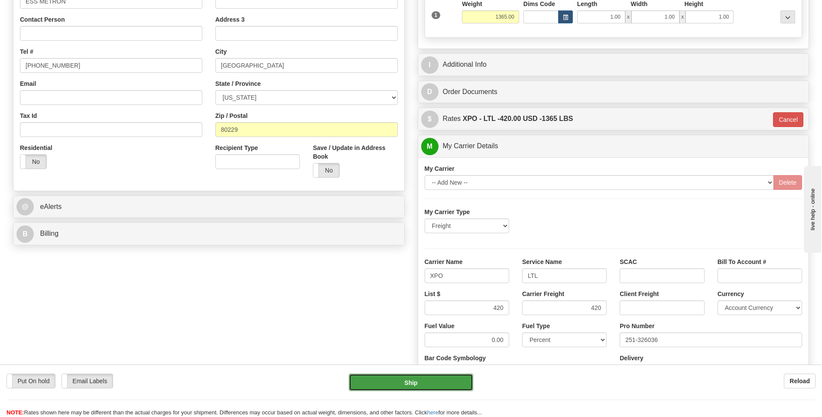
click at [436, 384] on button "Ship" at bounding box center [411, 382] width 124 height 17
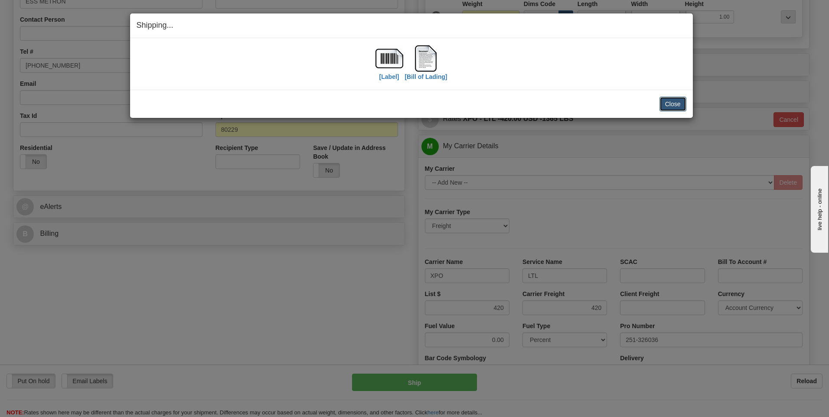
click at [674, 105] on button "Close" at bounding box center [672, 104] width 27 height 15
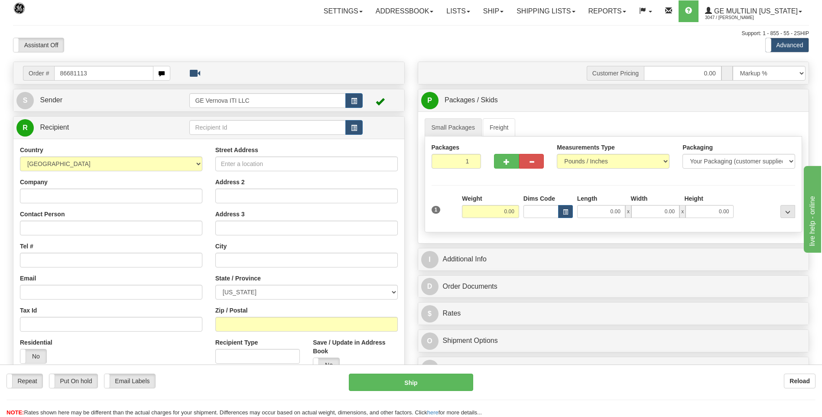
type input "86681113"
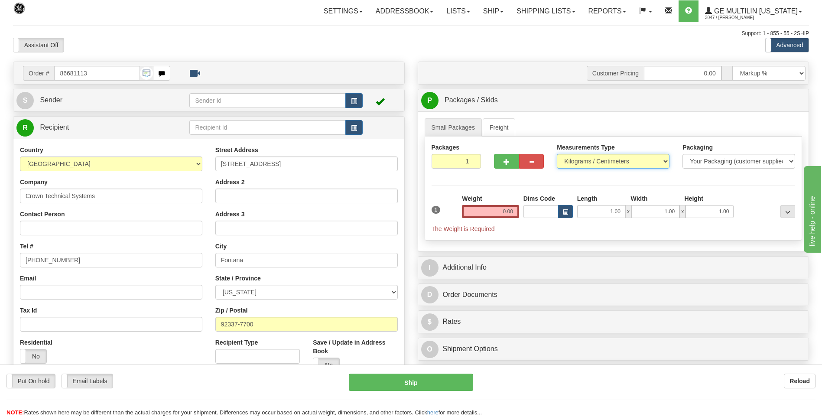
click at [615, 158] on select "Pounds / Inches Kilograms / Centimeters" at bounding box center [613, 161] width 113 height 15
select select "0"
click at [557, 154] on select "Pounds / Inches Kilograms / Centimeters" at bounding box center [613, 161] width 113 height 15
click at [514, 216] on input "0.00" at bounding box center [490, 211] width 57 height 13
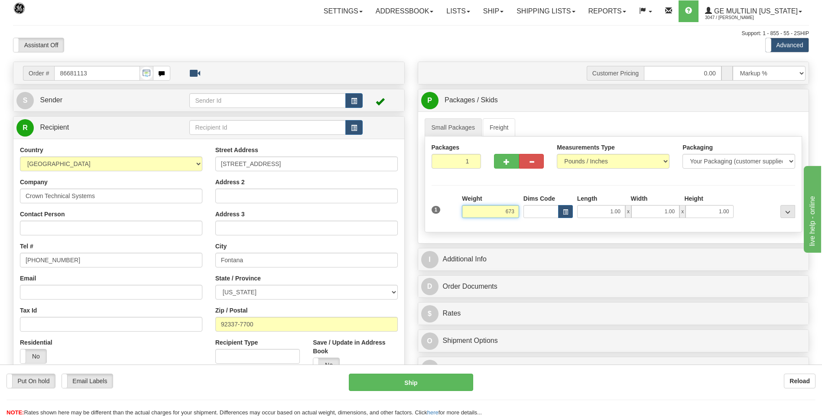
click button "Delete" at bounding box center [0, 0] width 0 height 0
type input "673.00"
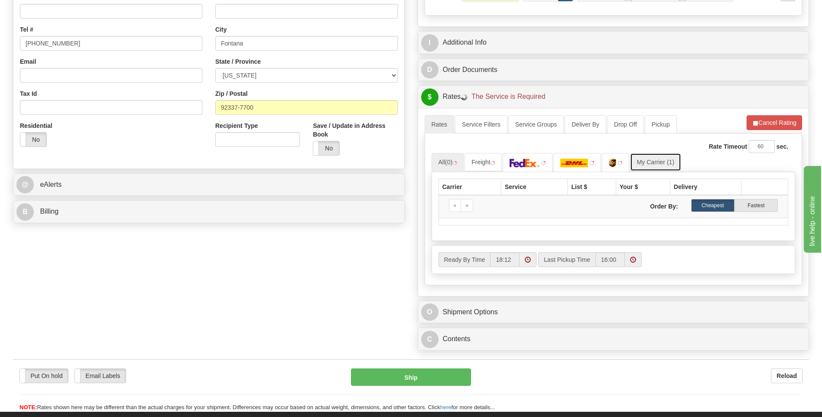
click at [671, 167] on link "My Carrier (1)" at bounding box center [655, 162] width 51 height 18
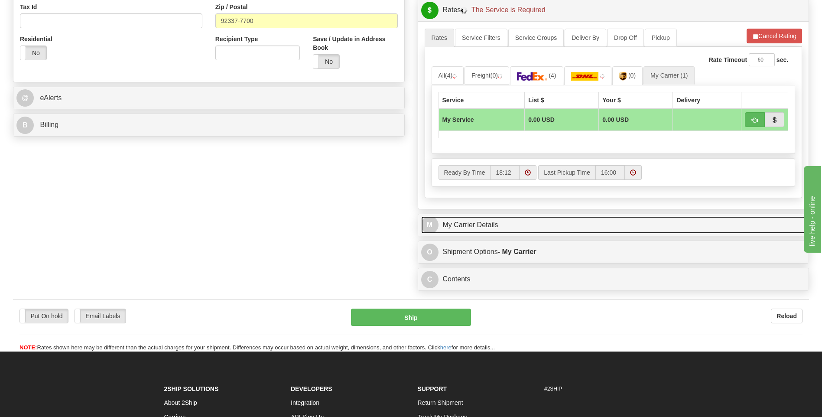
click at [556, 221] on link "M My Carrier Details" at bounding box center [613, 225] width 385 height 18
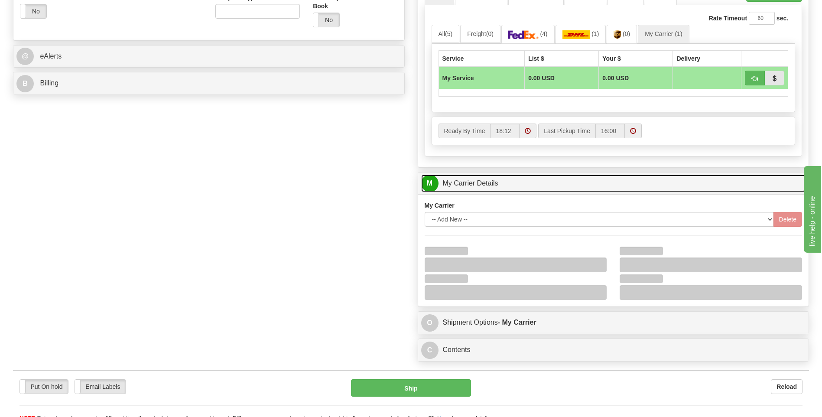
scroll to position [390, 0]
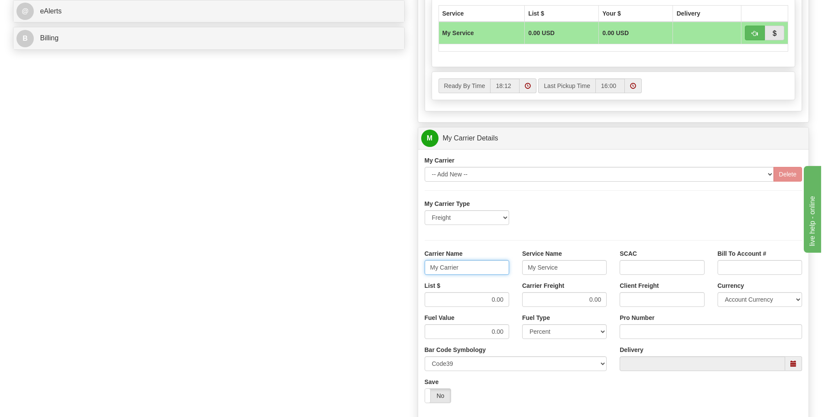
drag, startPoint x: 443, startPoint y: 268, endPoint x: 417, endPoint y: 267, distance: 25.6
click at [418, 267] on div "M My Carrier Details My Carrier -- Add New -- [GEOGRAPHIC_DATA]" at bounding box center [614, 288] width 392 height 323
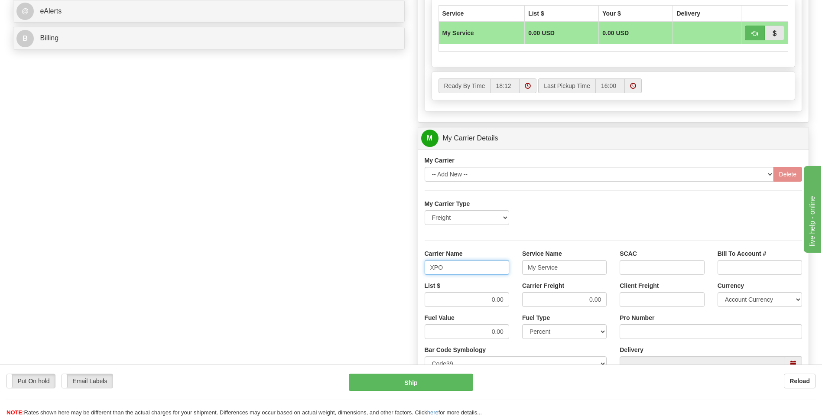
type input "XPO"
type input "LTL"
click at [524, 307] on div "List $ 0.00 Carrier Freight 0.00 Client Freight Currency Account Currency ARN A…" at bounding box center [613, 297] width 391 height 32
type input "385"
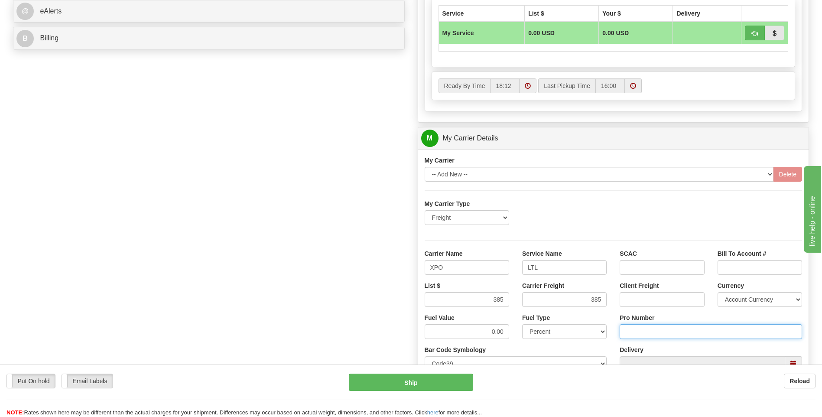
click at [644, 339] on input "Pro Number" at bounding box center [711, 331] width 182 height 15
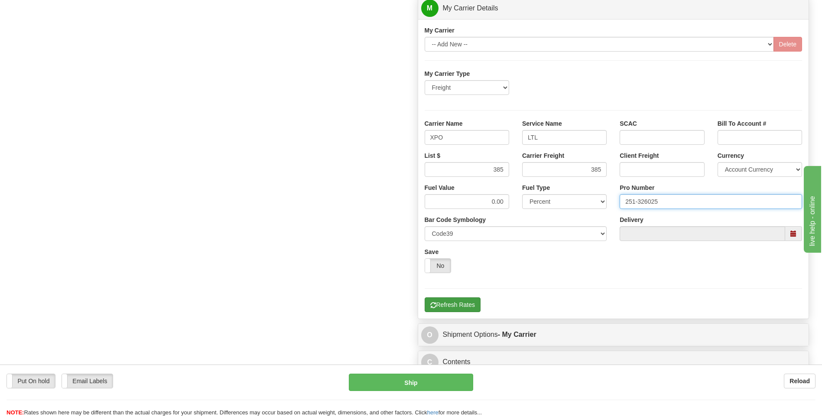
type input "251-326025"
click at [463, 300] on button "Refresh Rates" at bounding box center [453, 304] width 56 height 15
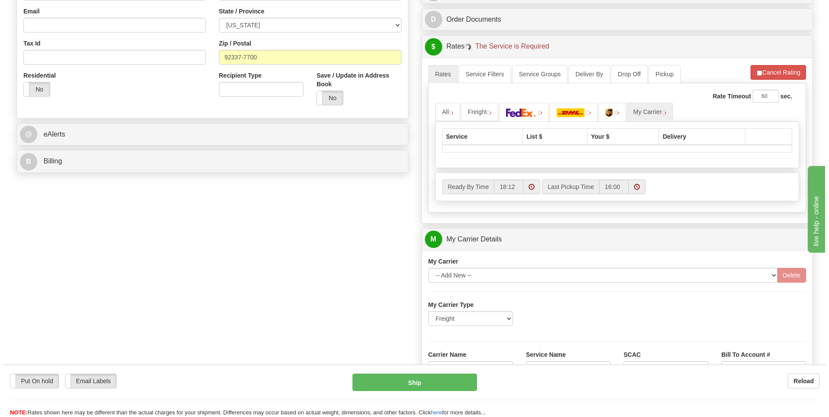
scroll to position [65, 0]
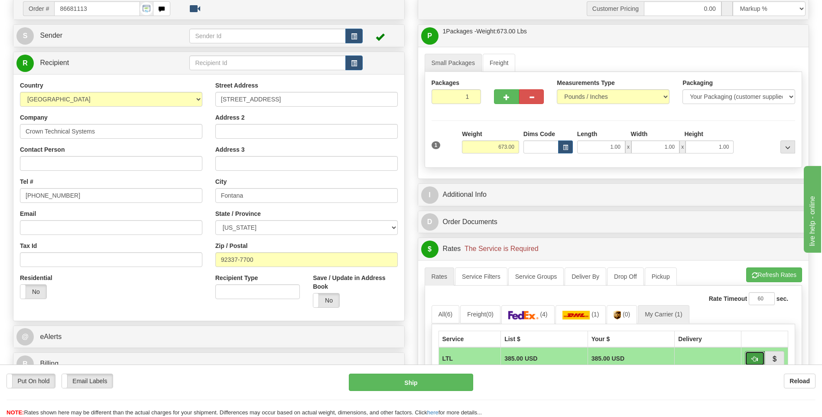
click at [753, 359] on span "button" at bounding box center [755, 359] width 6 height 6
type input "00"
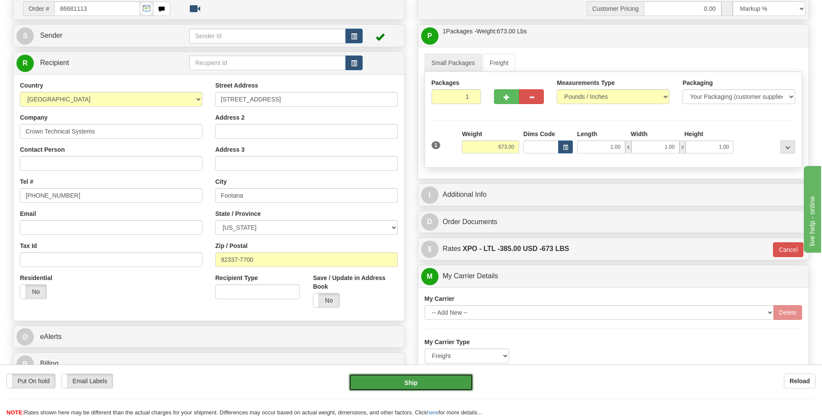
click at [404, 389] on button "Ship" at bounding box center [411, 382] width 124 height 17
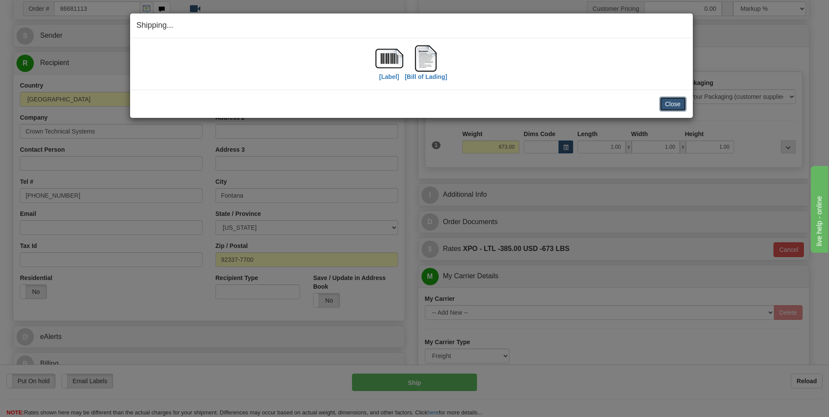
click at [669, 104] on button "Close" at bounding box center [672, 104] width 27 height 15
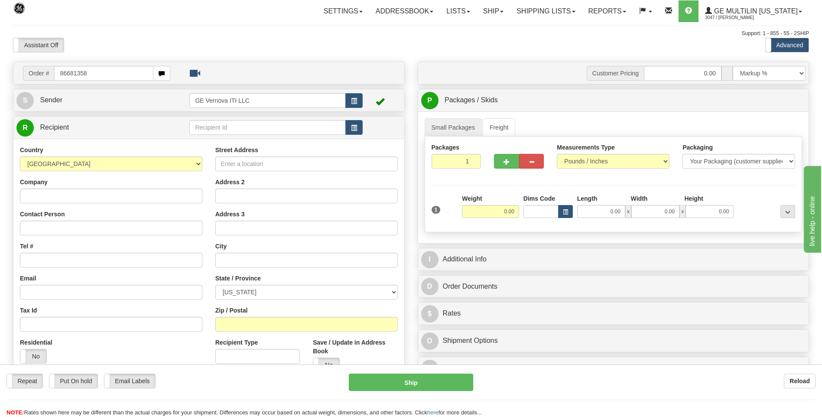
type input "86681358"
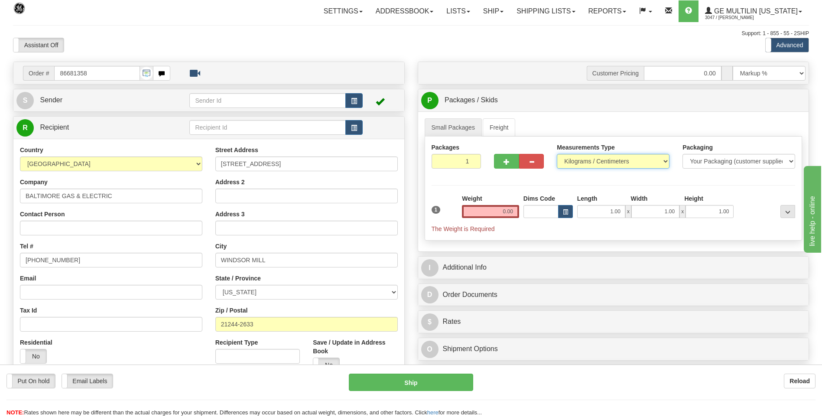
click at [589, 164] on select "Pounds / Inches Kilograms / Centimeters" at bounding box center [613, 161] width 113 height 15
select select "0"
click at [557, 154] on select "Pounds / Inches Kilograms / Centimeters" at bounding box center [613, 161] width 113 height 15
click at [512, 209] on input "0.00" at bounding box center [490, 211] width 57 height 13
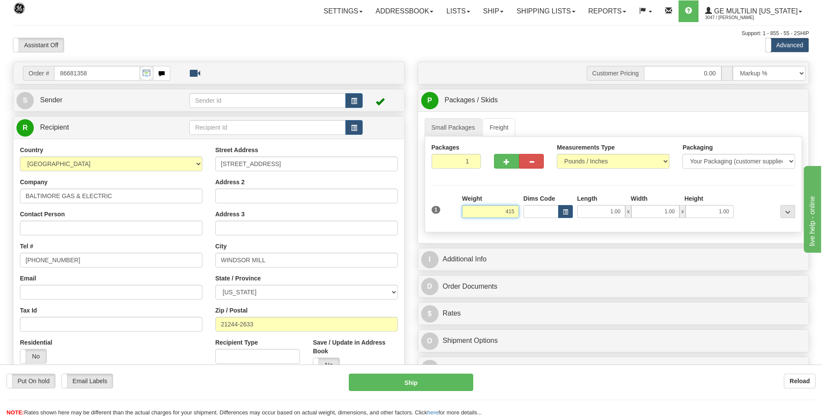
click button "Delete" at bounding box center [0, 0] width 0 height 0
type input "415.00"
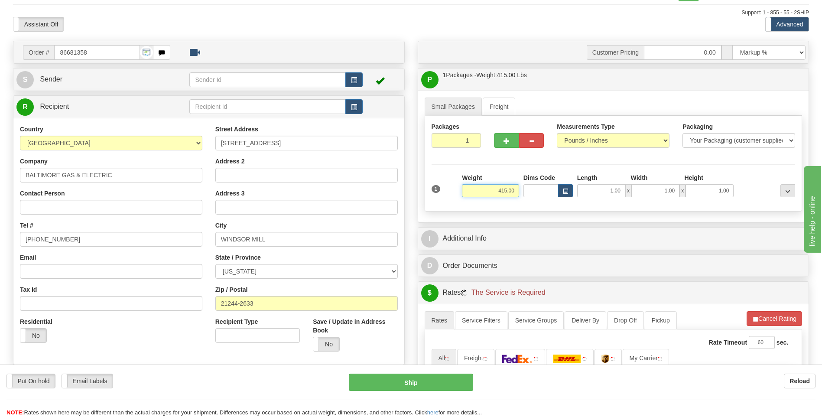
scroll to position [173, 0]
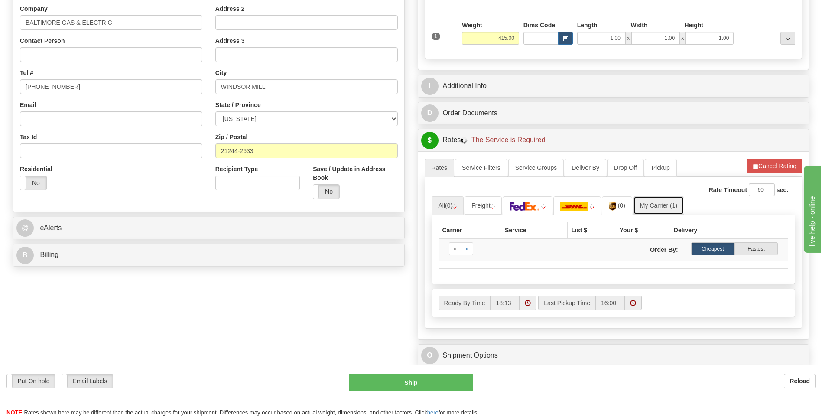
click at [657, 199] on link "My Carrier (1)" at bounding box center [658, 205] width 51 height 18
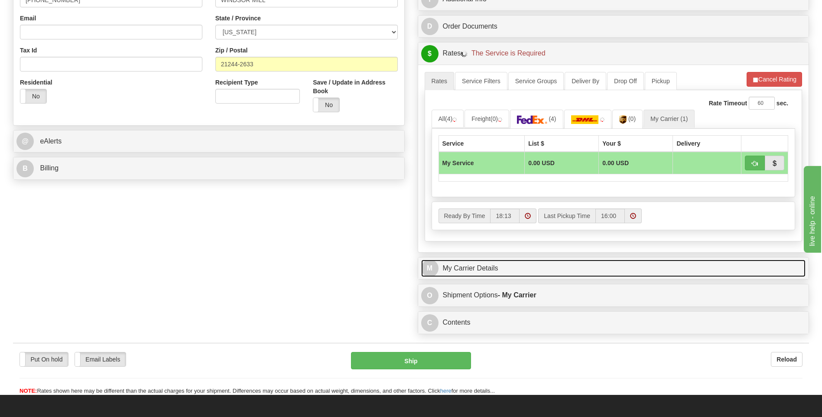
click at [481, 276] on link "M My Carrier Details" at bounding box center [613, 269] width 385 height 18
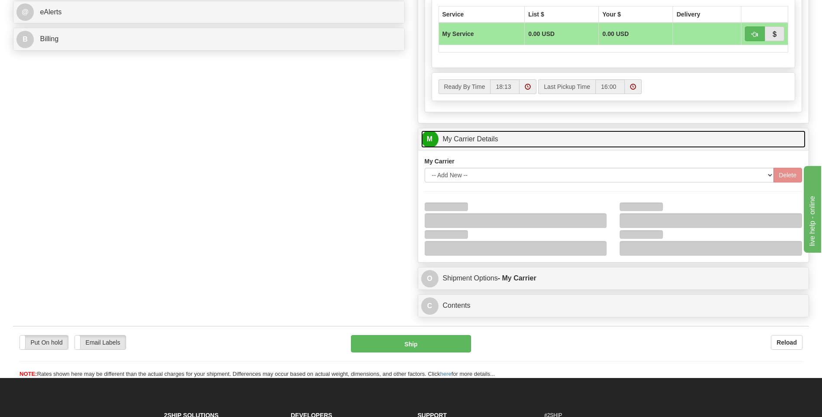
scroll to position [390, 0]
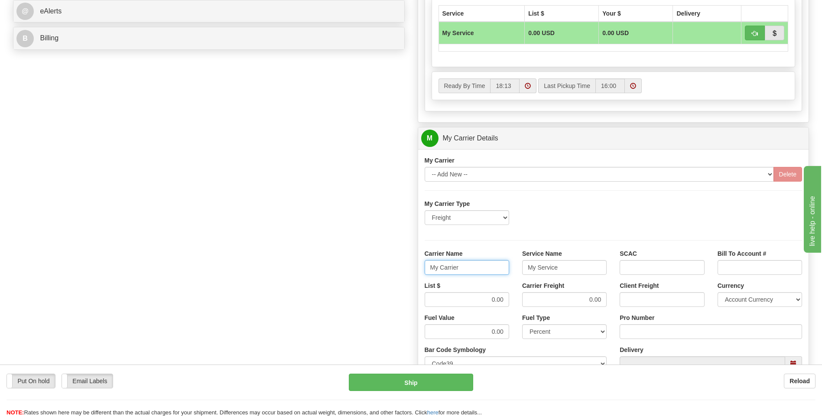
drag, startPoint x: 452, startPoint y: 263, endPoint x: 383, endPoint y: 267, distance: 69.0
click at [383, 267] on div "Order # 86681358 S Sender" at bounding box center [411, 89] width 809 height 837
type input "XPO"
type input "LTL"
drag, startPoint x: 476, startPoint y: 304, endPoint x: 507, endPoint y: 301, distance: 30.5
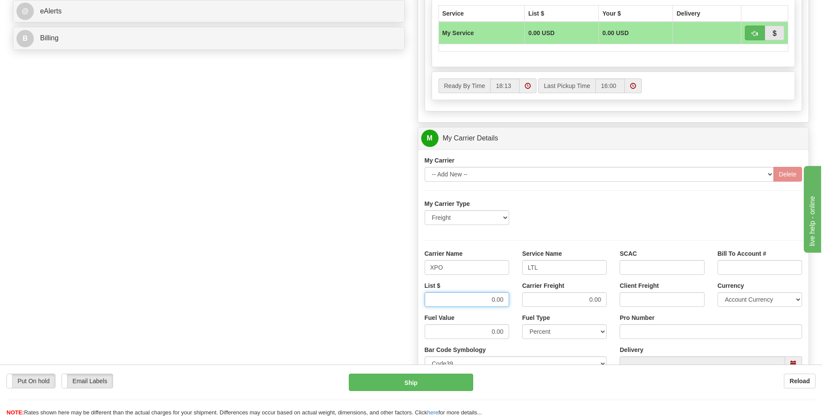
click at [507, 301] on input "0.00" at bounding box center [467, 299] width 85 height 15
type input "385"
click at [632, 329] on input "Pro Number" at bounding box center [711, 331] width 182 height 15
type input "251-326014"
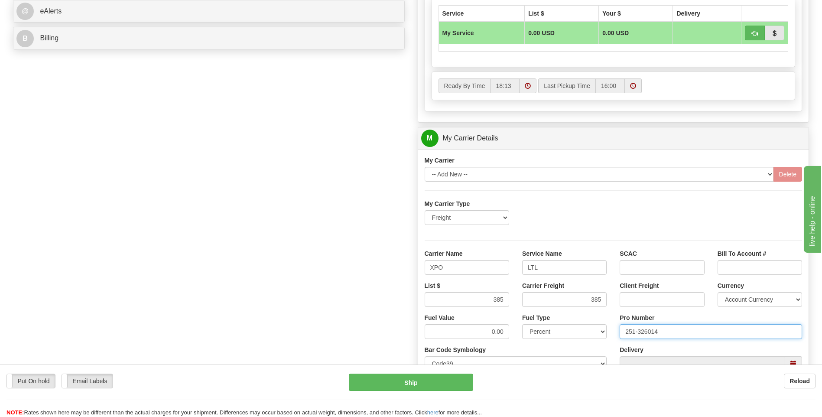
click button "Delete" at bounding box center [0, 0] width 0 height 0
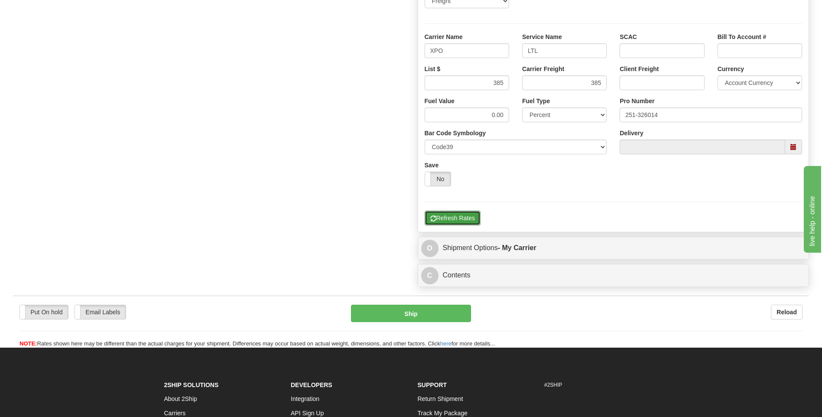
click at [446, 218] on button "Refresh Rates" at bounding box center [453, 218] width 56 height 15
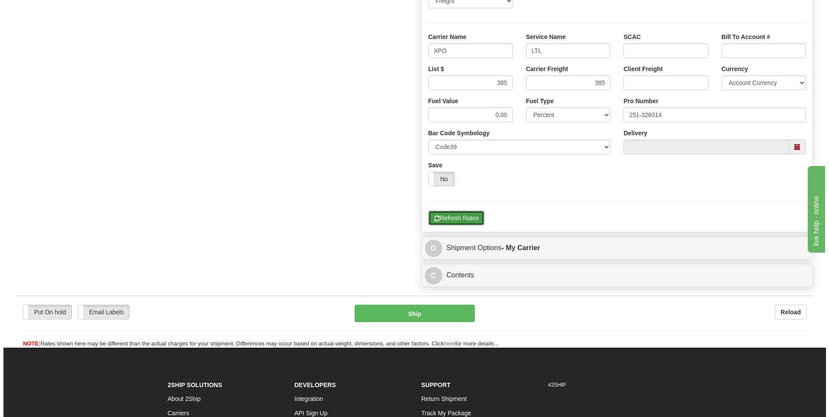
scroll to position [281, 0]
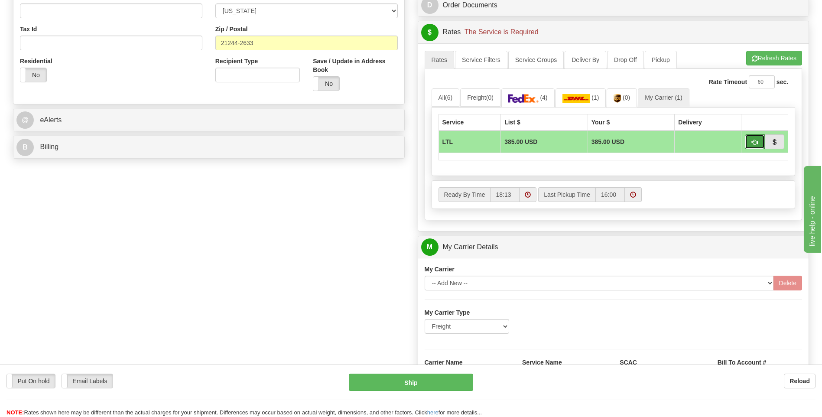
click at [750, 143] on button "button" at bounding box center [755, 141] width 20 height 15
type input "00"
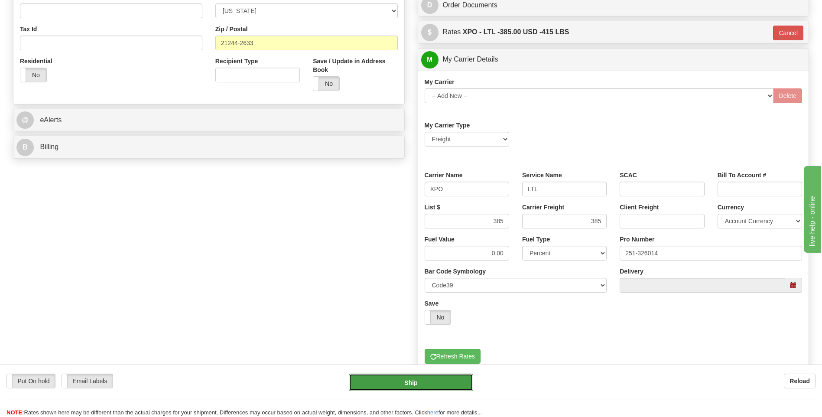
click at [437, 384] on button "Ship" at bounding box center [411, 382] width 124 height 17
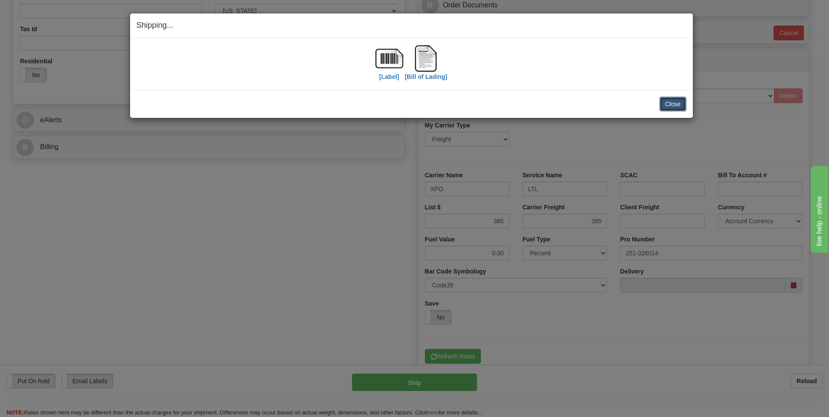
click at [666, 108] on button "Close" at bounding box center [672, 104] width 27 height 15
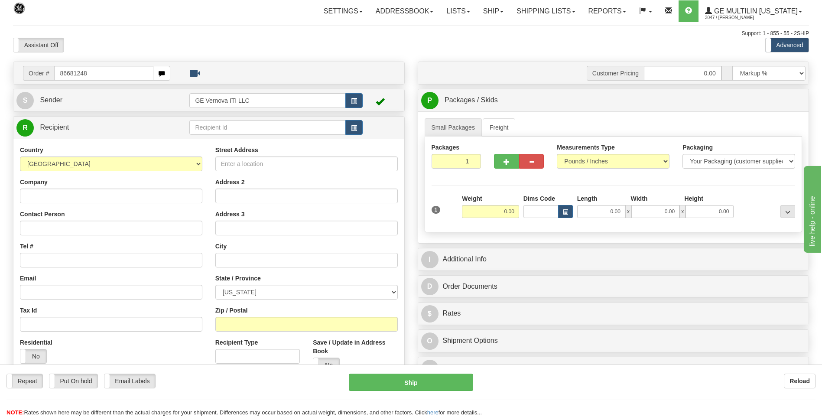
type input "86681248"
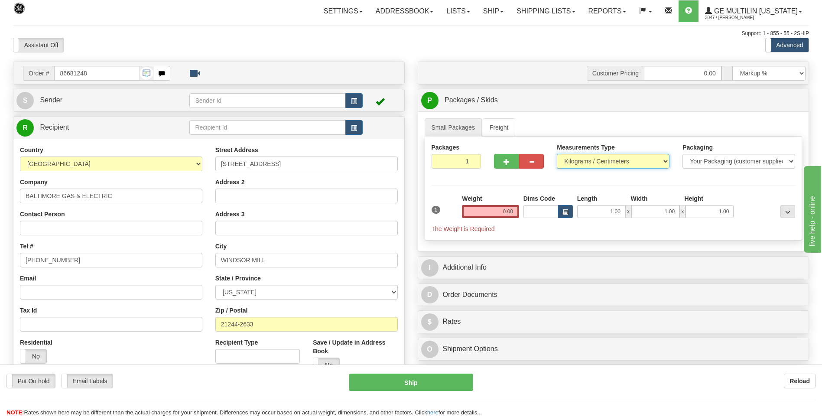
drag, startPoint x: 583, startPoint y: 163, endPoint x: 583, endPoint y: 169, distance: 6.1
click at [583, 163] on select "Pounds / Inches Kilograms / Centimeters" at bounding box center [613, 161] width 113 height 15
select select "0"
click at [557, 154] on select "Pounds / Inches Kilograms / Centimeters" at bounding box center [613, 161] width 113 height 15
click at [515, 210] on input "0.00" at bounding box center [490, 211] width 57 height 13
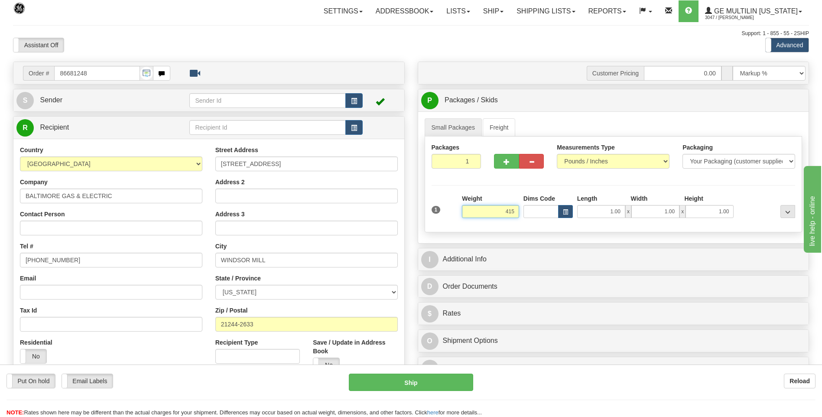
click button "Delete" at bounding box center [0, 0] width 0 height 0
type input "415.00"
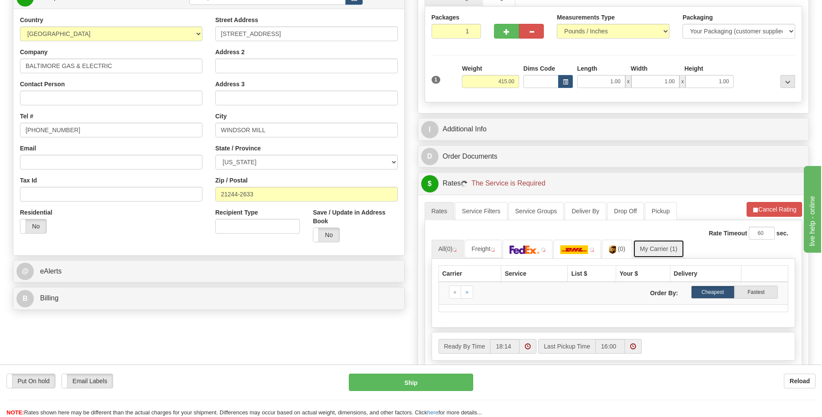
click at [651, 249] on link "My Carrier (1)" at bounding box center [658, 249] width 51 height 18
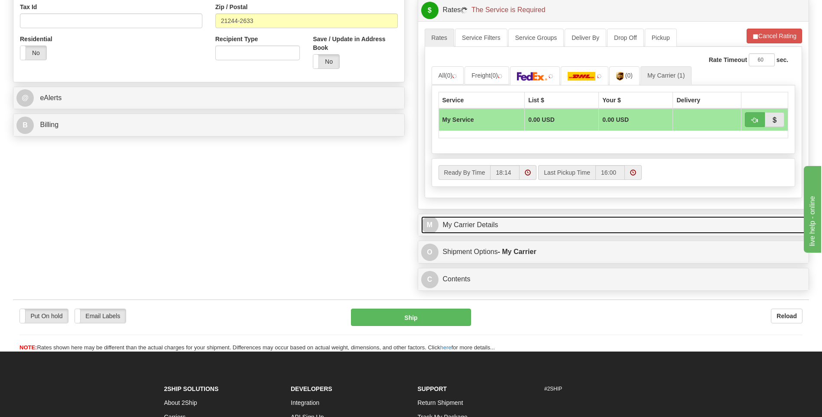
click at [495, 226] on link "M My Carrier Details" at bounding box center [613, 225] width 385 height 18
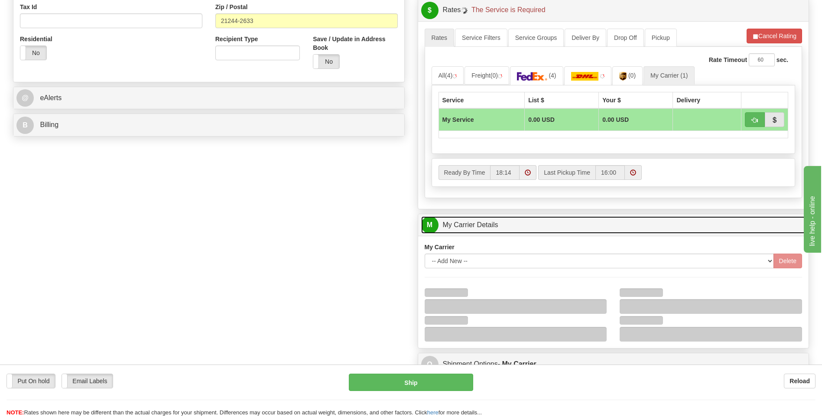
scroll to position [390, 0]
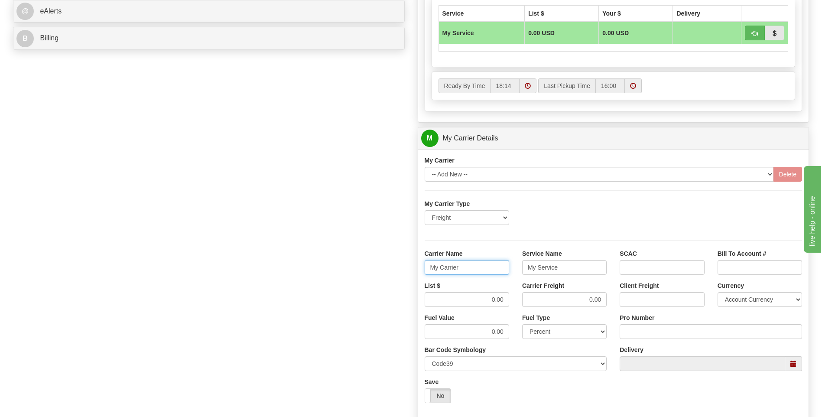
drag, startPoint x: 471, startPoint y: 267, endPoint x: 401, endPoint y: 268, distance: 69.4
click at [402, 267] on div "Order # 86681248 S Sender" at bounding box center [411, 89] width 809 height 837
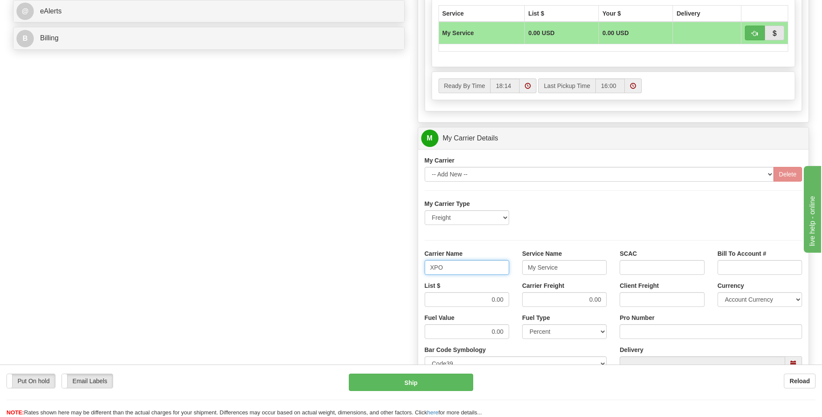
type input "XPO"
type input "LTL"
drag, startPoint x: 491, startPoint y: 299, endPoint x: 516, endPoint y: 297, distance: 25.2
click at [517, 297] on div "List $ 0.00 Carrier Freight 0.00 Client Freight Currency Account Currency ARN A…" at bounding box center [613, 297] width 391 height 32
type input ".01"
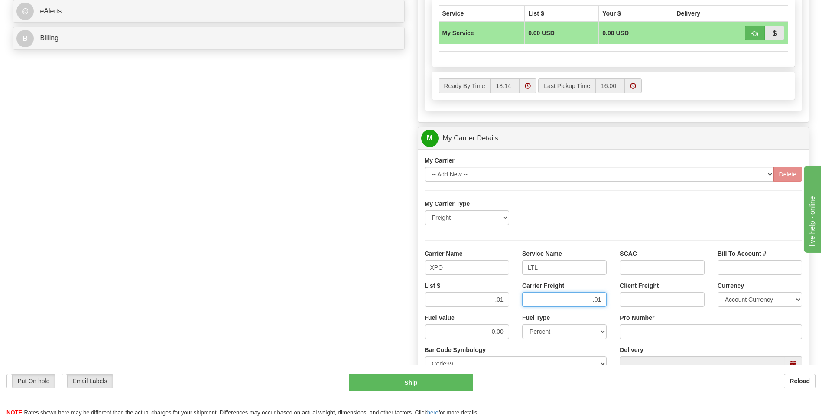
type input ".01"
click at [623, 332] on input "Pro Number" at bounding box center [711, 331] width 182 height 15
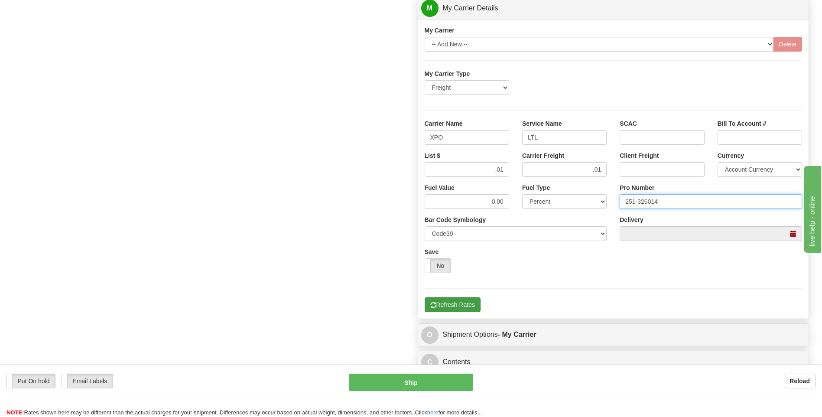
type input "251-326014"
click at [462, 302] on button "Refresh Rates" at bounding box center [453, 304] width 56 height 15
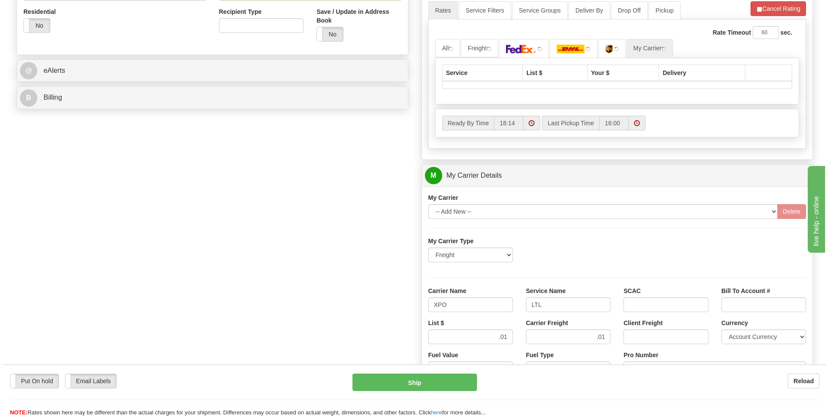
scroll to position [195, 0]
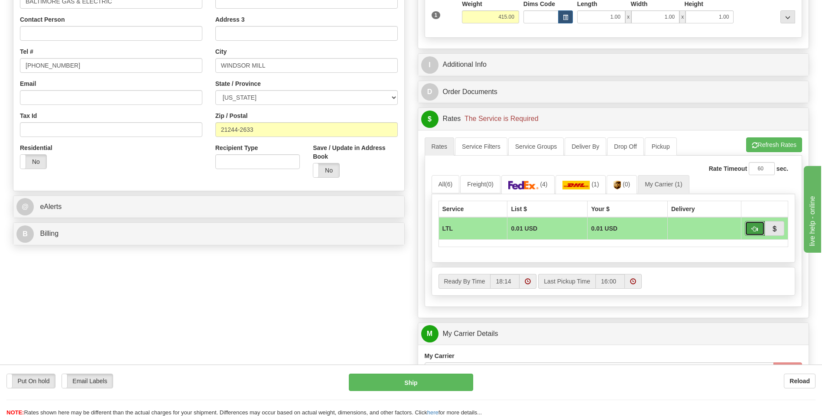
click at [753, 231] on span "button" at bounding box center [755, 229] width 6 height 6
type input "00"
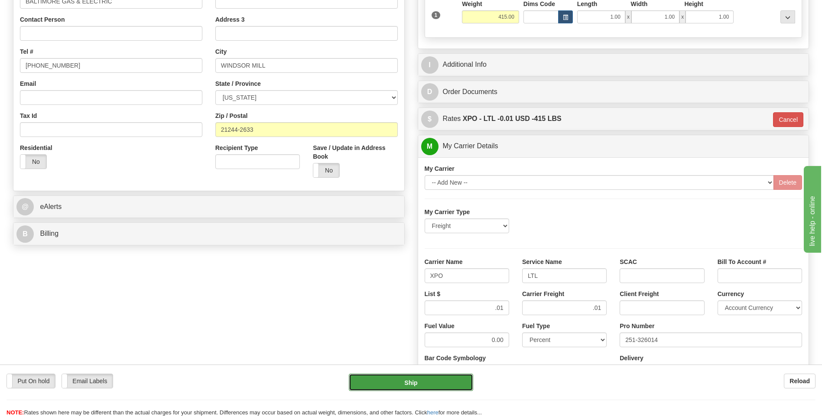
click at [449, 388] on button "Ship" at bounding box center [411, 382] width 124 height 17
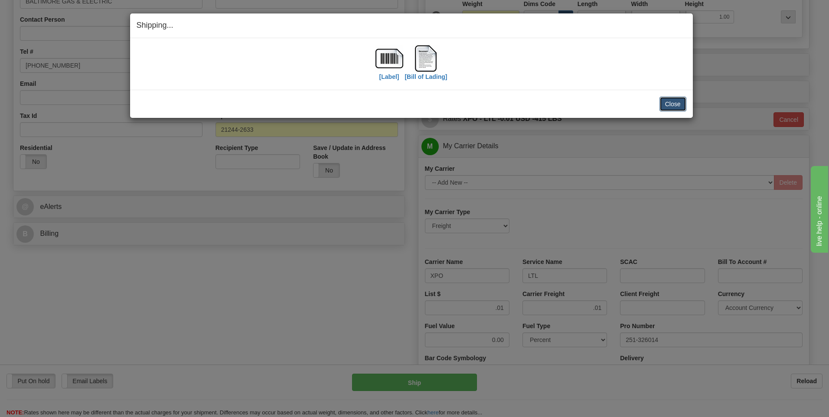
click at [667, 104] on button "Close" at bounding box center [672, 104] width 27 height 15
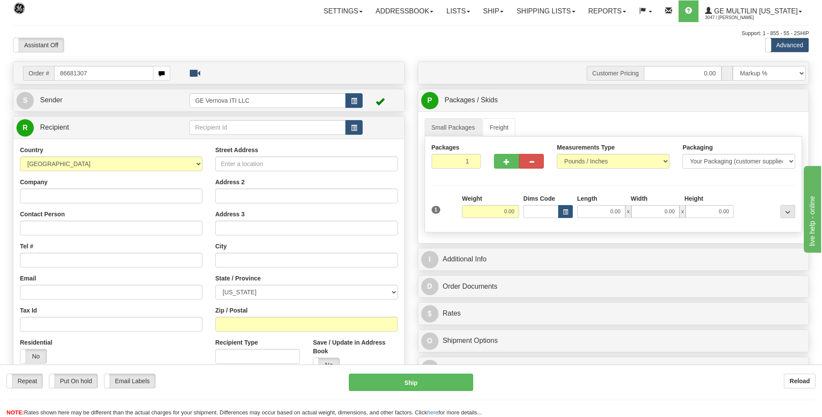
type input "86681307"
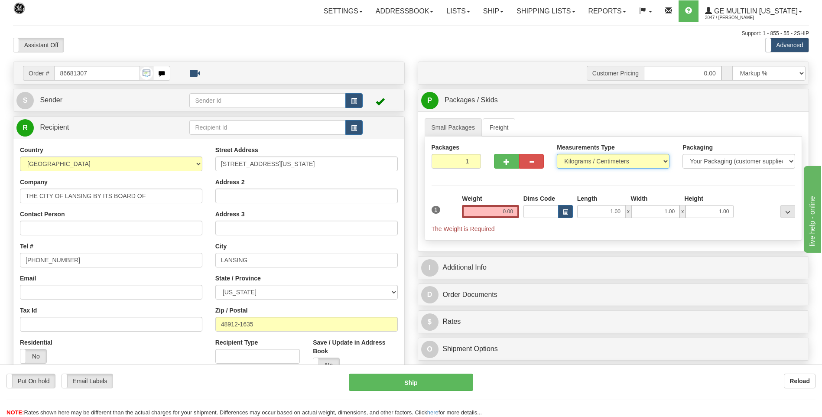
click at [606, 163] on select "Pounds / Inches Kilograms / Centimeters" at bounding box center [613, 161] width 113 height 15
select select "0"
click at [557, 154] on select "Pounds / Inches Kilograms / Centimeters" at bounding box center [613, 161] width 113 height 15
click at [510, 208] on input "0.00" at bounding box center [490, 211] width 57 height 13
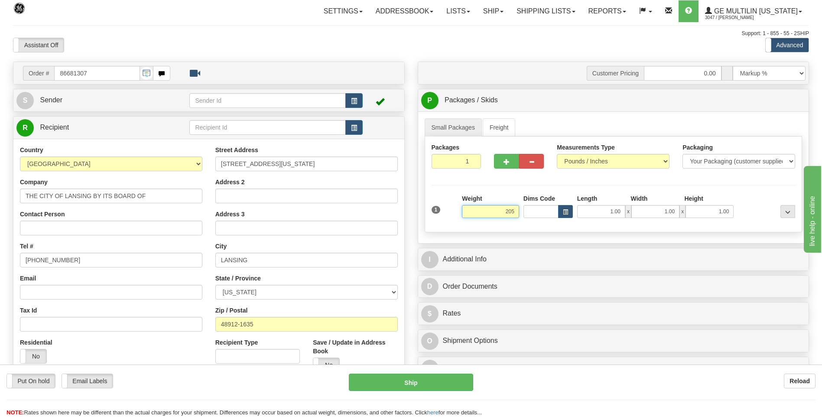
click button "Delete" at bounding box center [0, 0] width 0 height 0
type input "205.00"
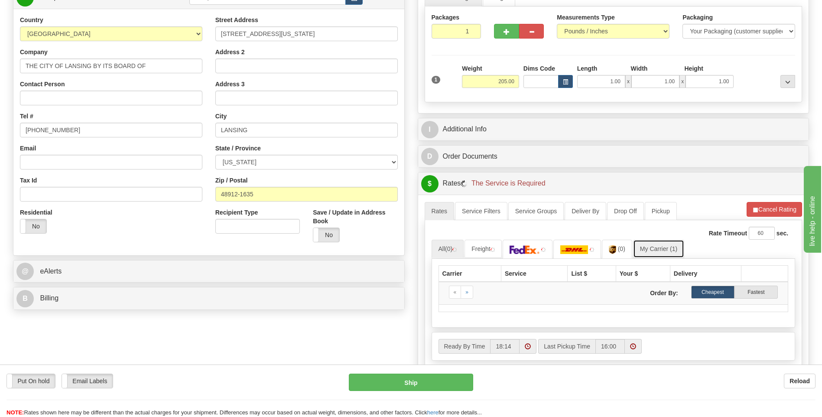
click at [661, 244] on link "My Carrier (1)" at bounding box center [658, 249] width 51 height 18
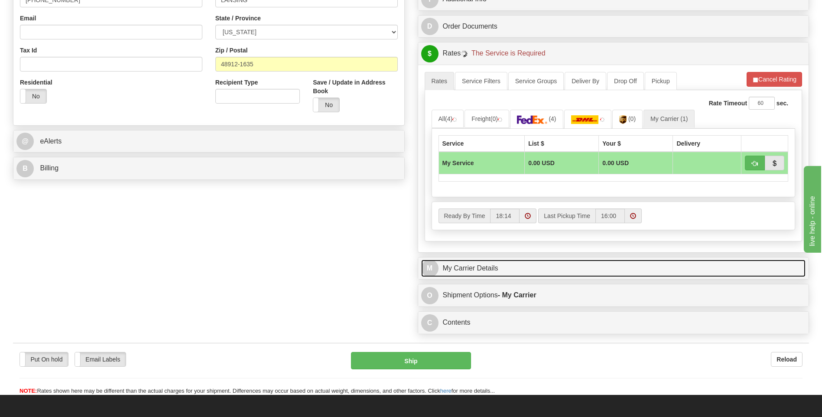
click at [487, 268] on link "M My Carrier Details" at bounding box center [613, 269] width 385 height 18
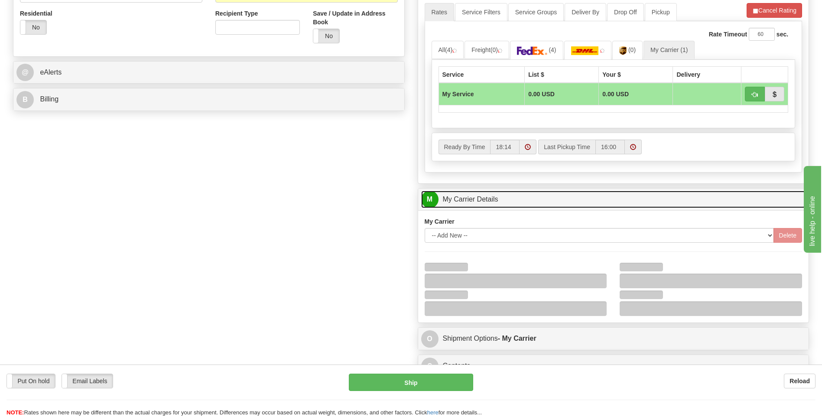
scroll to position [390, 0]
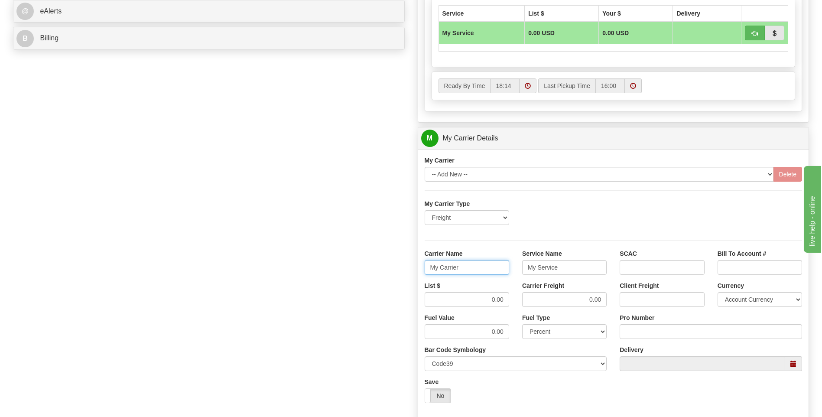
drag, startPoint x: 469, startPoint y: 275, endPoint x: 408, endPoint y: 266, distance: 61.3
click at [408, 266] on div "Order # 86681307 S Sender" at bounding box center [411, 89] width 809 height 837
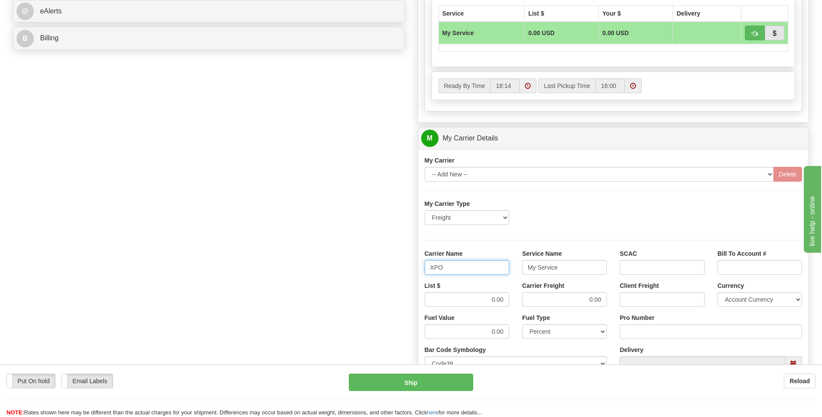
type input "XPO"
type input "LTL"
drag, startPoint x: 500, startPoint y: 301, endPoint x: 508, endPoint y: 302, distance: 8.7
click at [508, 302] on input "0.00" at bounding box center [467, 299] width 85 height 15
type input "385"
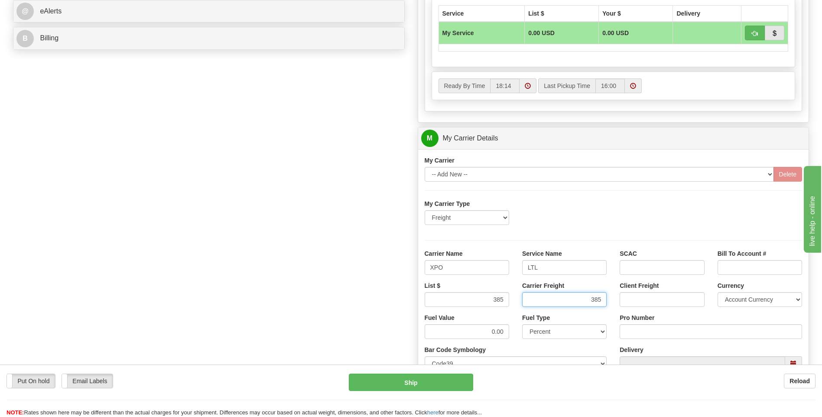
type input "385"
click at [632, 326] on input "Pro Number" at bounding box center [711, 331] width 182 height 15
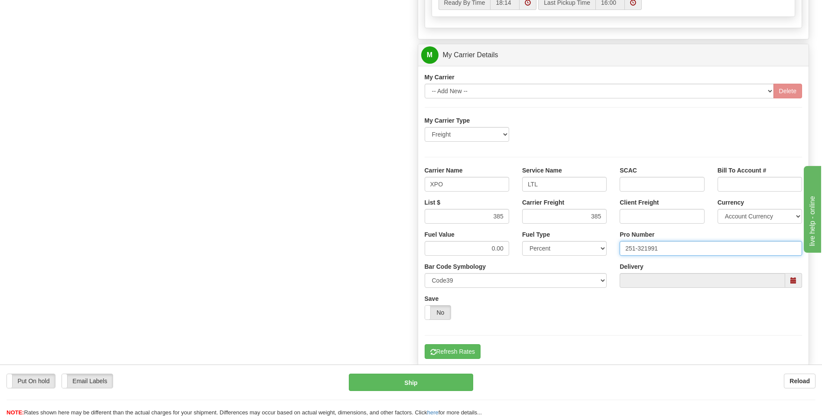
scroll to position [564, 0]
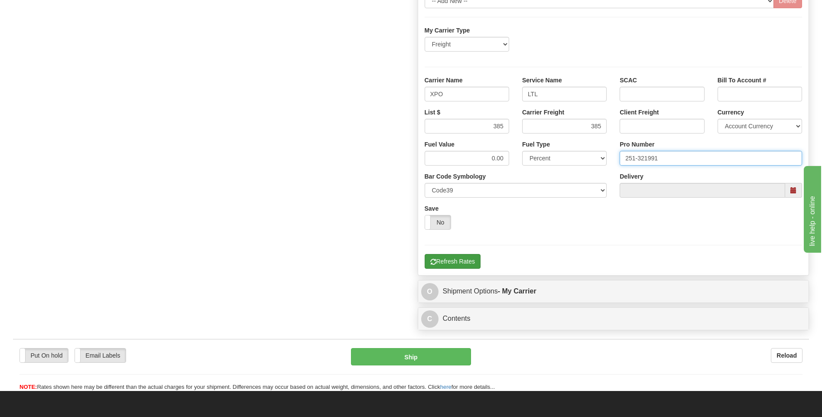
type input "251-321991"
click at [450, 261] on button "Refresh Rates" at bounding box center [453, 261] width 56 height 15
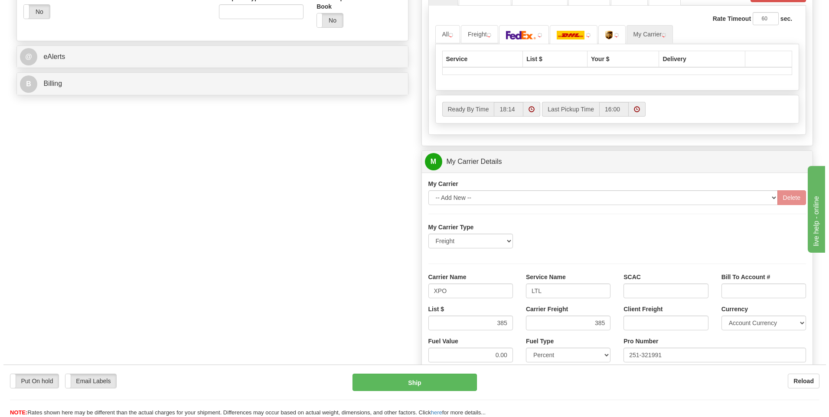
scroll to position [151, 0]
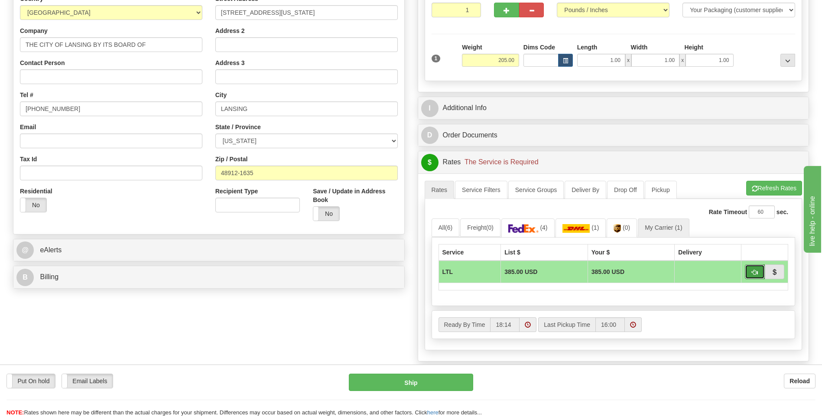
click at [752, 270] on span "button" at bounding box center [755, 273] width 6 height 6
type input "00"
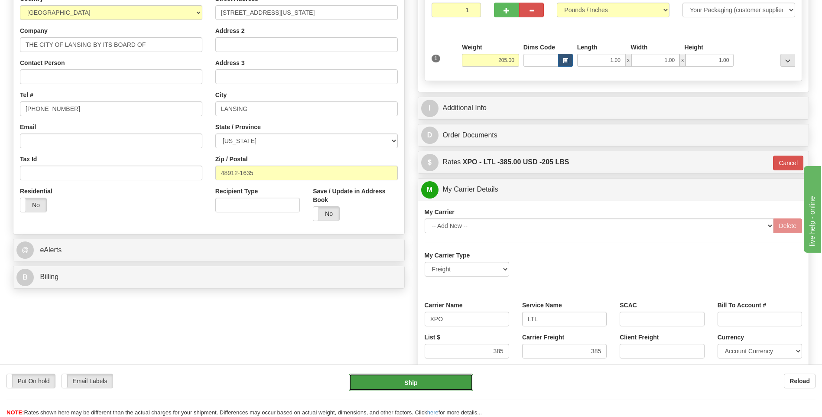
click at [435, 382] on button "Ship" at bounding box center [411, 382] width 124 height 17
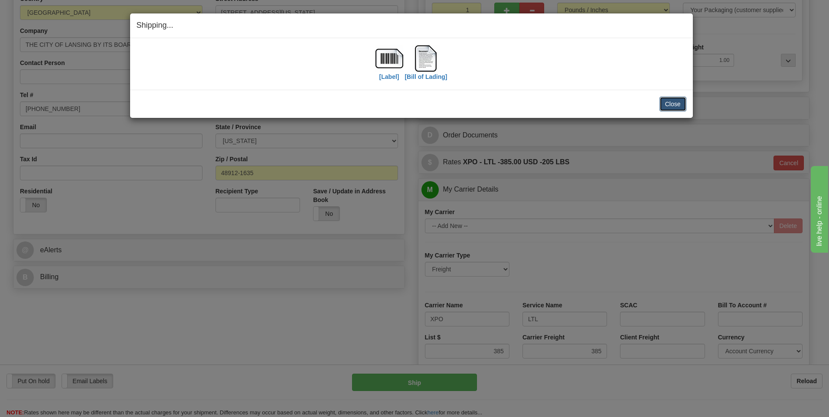
click at [672, 98] on button "Close" at bounding box center [672, 104] width 27 height 15
click at [670, 101] on button "Close" at bounding box center [672, 104] width 27 height 15
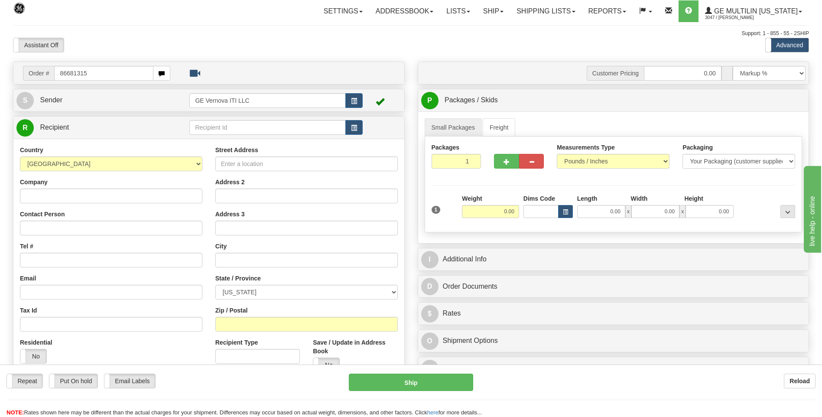
type input "86681315"
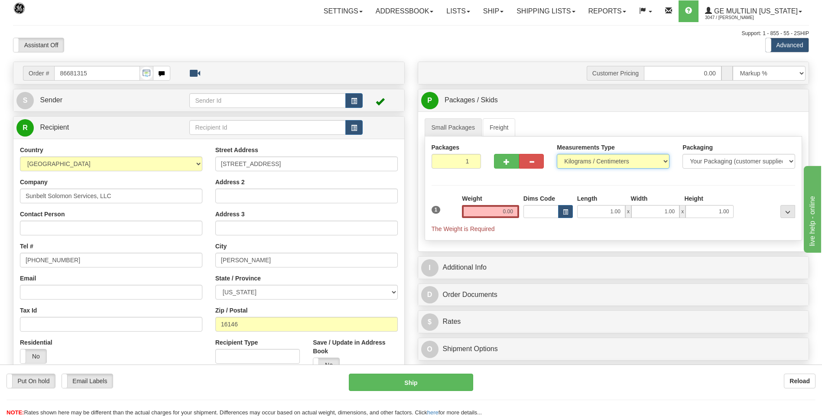
drag, startPoint x: 578, startPoint y: 156, endPoint x: 577, endPoint y: 165, distance: 8.8
click at [578, 156] on select "Pounds / Inches Kilograms / Centimeters" at bounding box center [613, 161] width 113 height 15
select select "0"
click at [557, 154] on select "Pounds / Inches Kilograms / Centimeters" at bounding box center [613, 161] width 113 height 15
click at [513, 211] on input "0.00" at bounding box center [490, 211] width 57 height 13
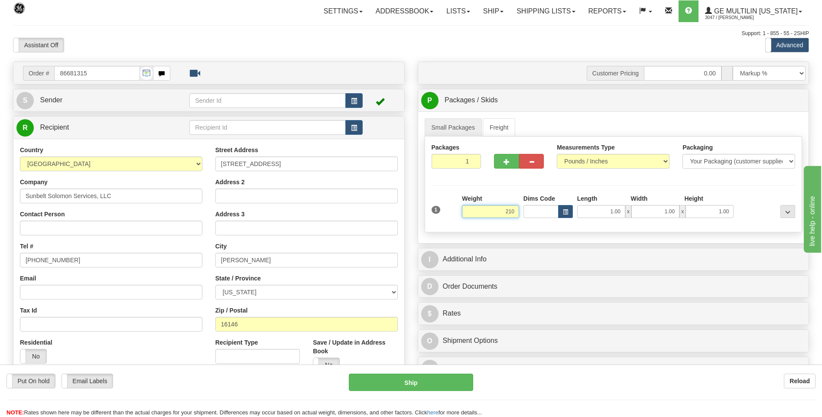
click button "Delete" at bounding box center [0, 0] width 0 height 0
type input "210.00"
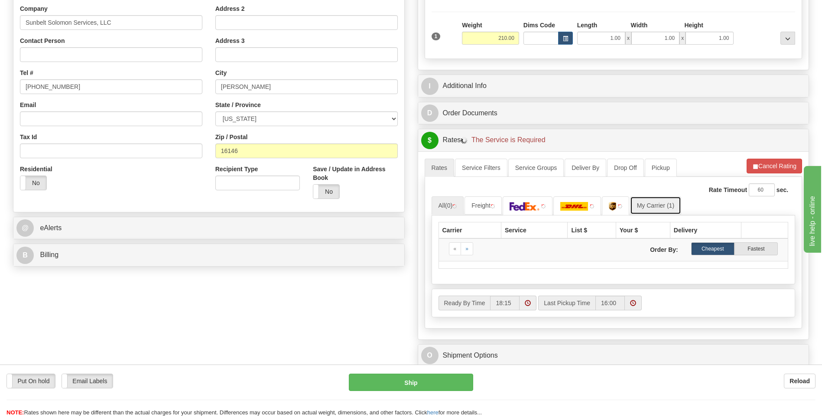
click at [665, 210] on link "My Carrier (1)" at bounding box center [655, 205] width 51 height 18
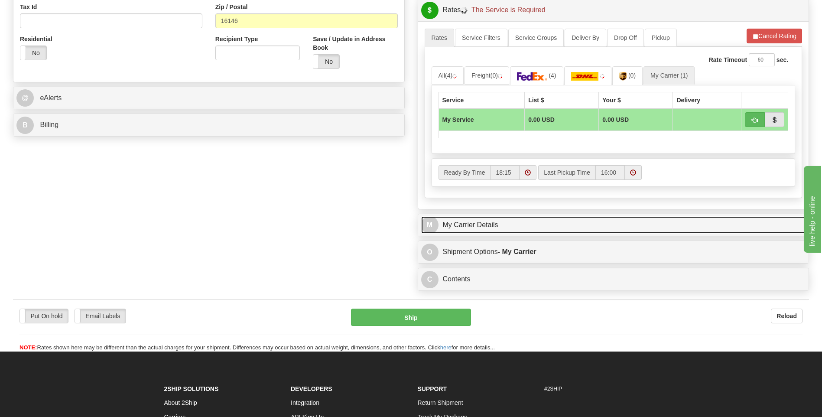
click at [502, 227] on link "M My Carrier Details" at bounding box center [613, 225] width 385 height 18
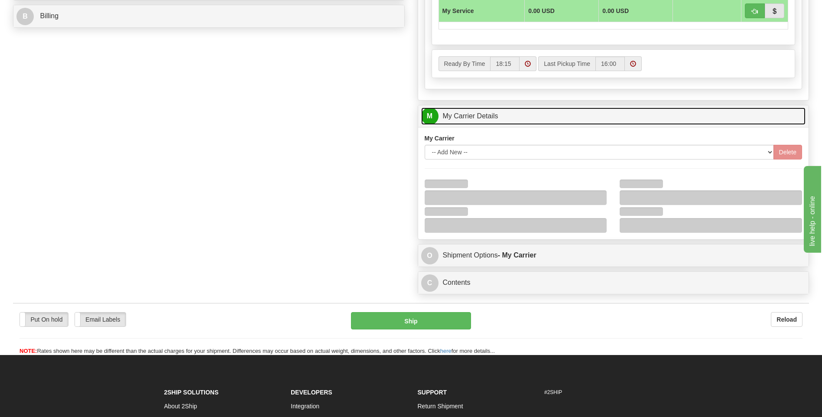
scroll to position [433, 0]
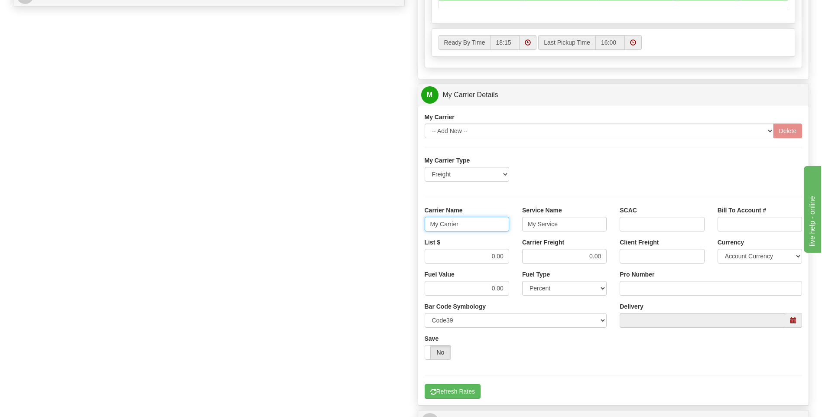
drag, startPoint x: 460, startPoint y: 226, endPoint x: 422, endPoint y: 226, distance: 38.6
click at [422, 226] on div "Carrier Name My Carrier" at bounding box center [467, 222] width 98 height 32
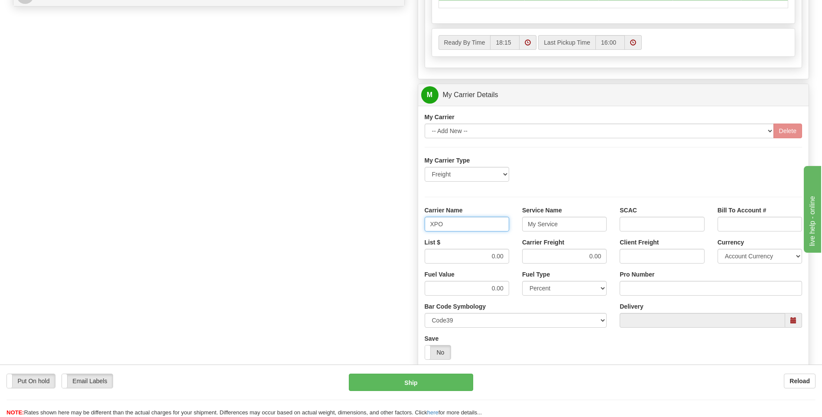
type input "XPO"
type input "LTL"
drag, startPoint x: 489, startPoint y: 253, endPoint x: 503, endPoint y: 253, distance: 14.3
click at [503, 253] on input "0.00" at bounding box center [467, 256] width 85 height 15
type input "385"
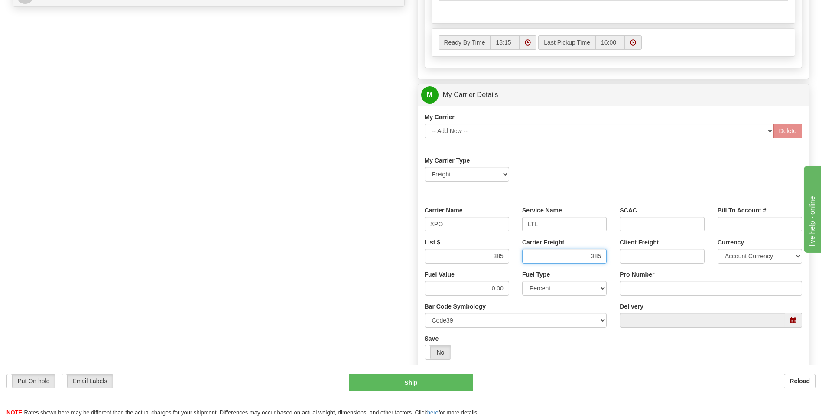
type input "385"
click at [641, 290] on input "Pro Number" at bounding box center [711, 288] width 182 height 15
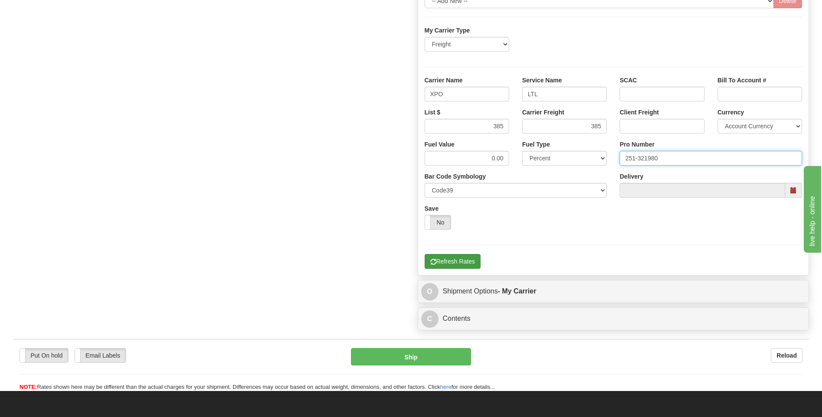
type input "251-321980"
click at [465, 267] on button "Refresh Rates" at bounding box center [453, 261] width 56 height 15
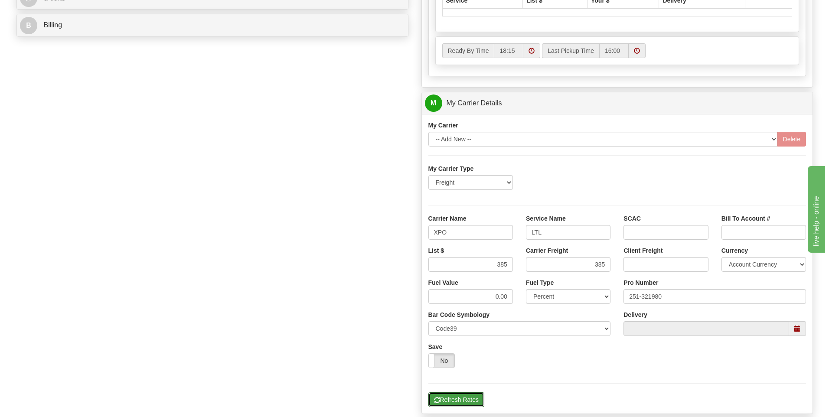
scroll to position [195, 0]
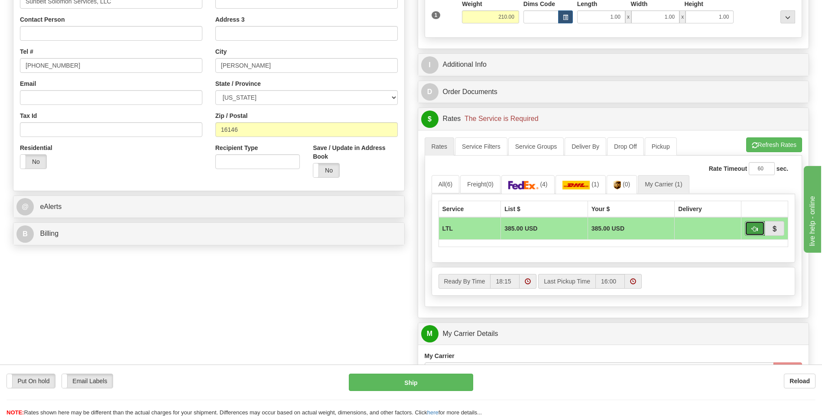
click at [749, 231] on button "button" at bounding box center [755, 228] width 20 height 15
type input "00"
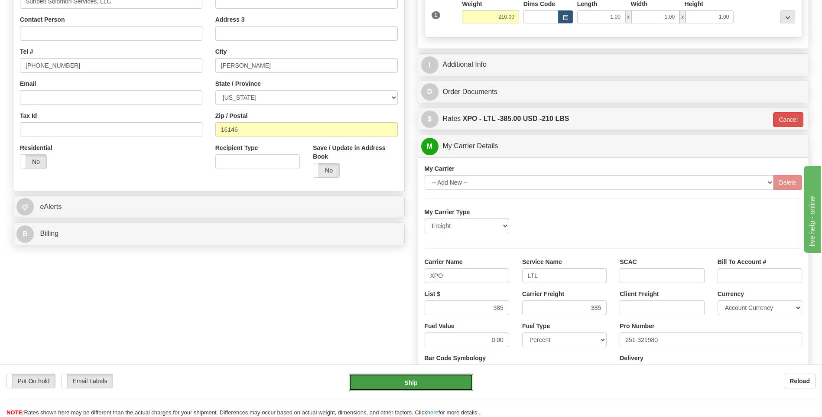
click at [431, 380] on button "Ship" at bounding box center [411, 382] width 124 height 17
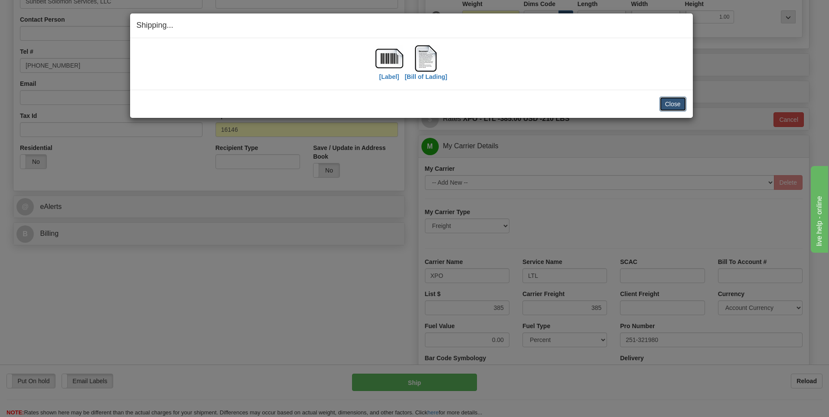
click at [675, 101] on button "Close" at bounding box center [672, 104] width 27 height 15
